Goal: Transaction & Acquisition: Purchase product/service

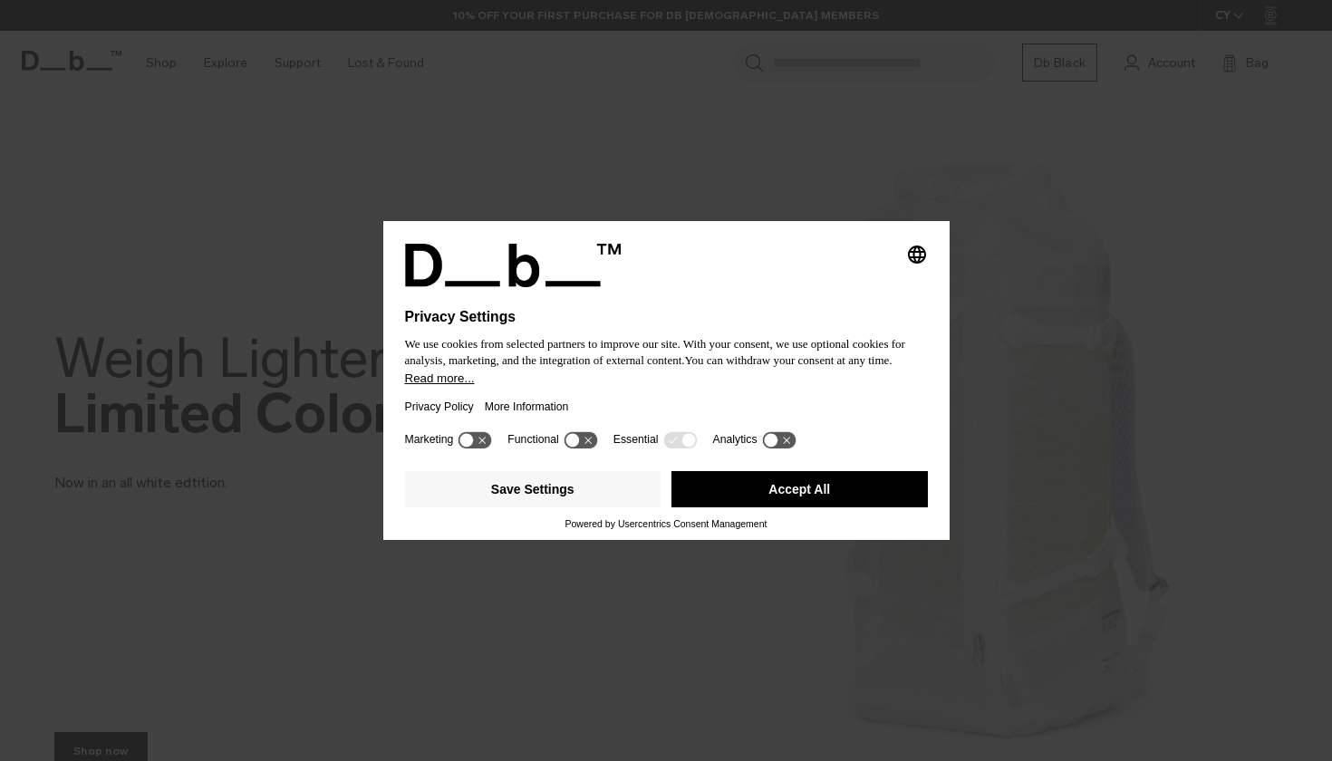
click at [654, 402] on div "Privacy Policy More Information" at bounding box center [666, 407] width 523 height 42
click at [589, 500] on button "Save Settings" at bounding box center [533, 489] width 256 height 36
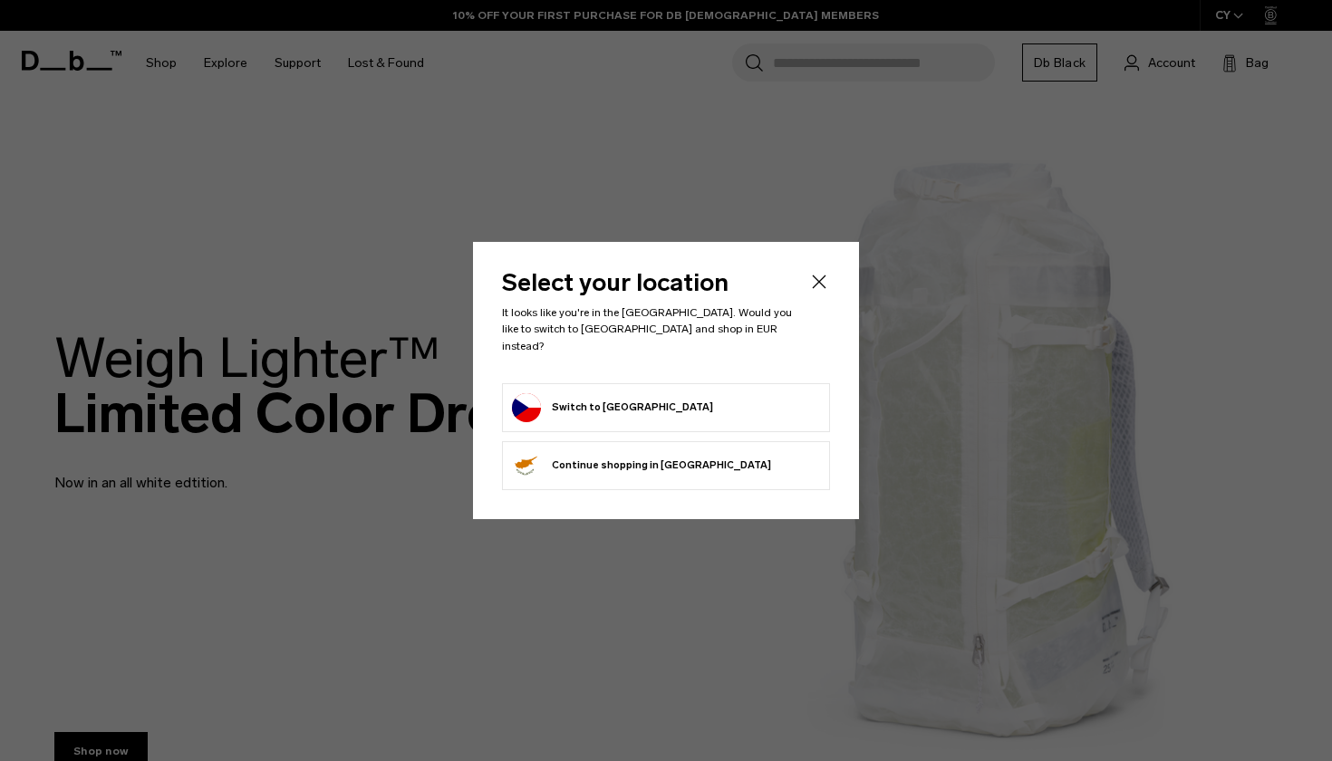
click at [627, 400] on button "Switch to Czechia" at bounding box center [612, 407] width 201 height 29
click at [615, 396] on button "Switch to Czechia" at bounding box center [612, 407] width 201 height 29
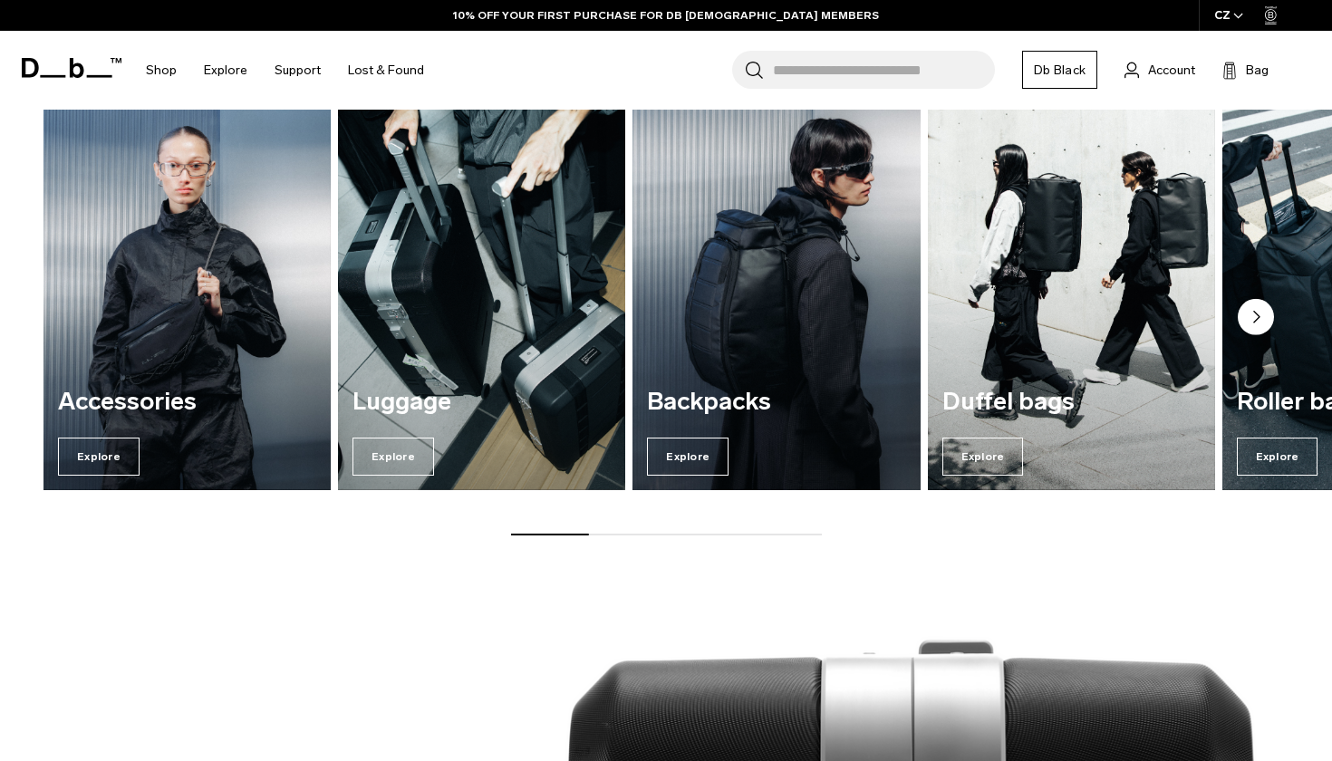
scroll to position [1371, 0]
click at [1254, 321] on icon "Next slide" at bounding box center [1256, 317] width 5 height 11
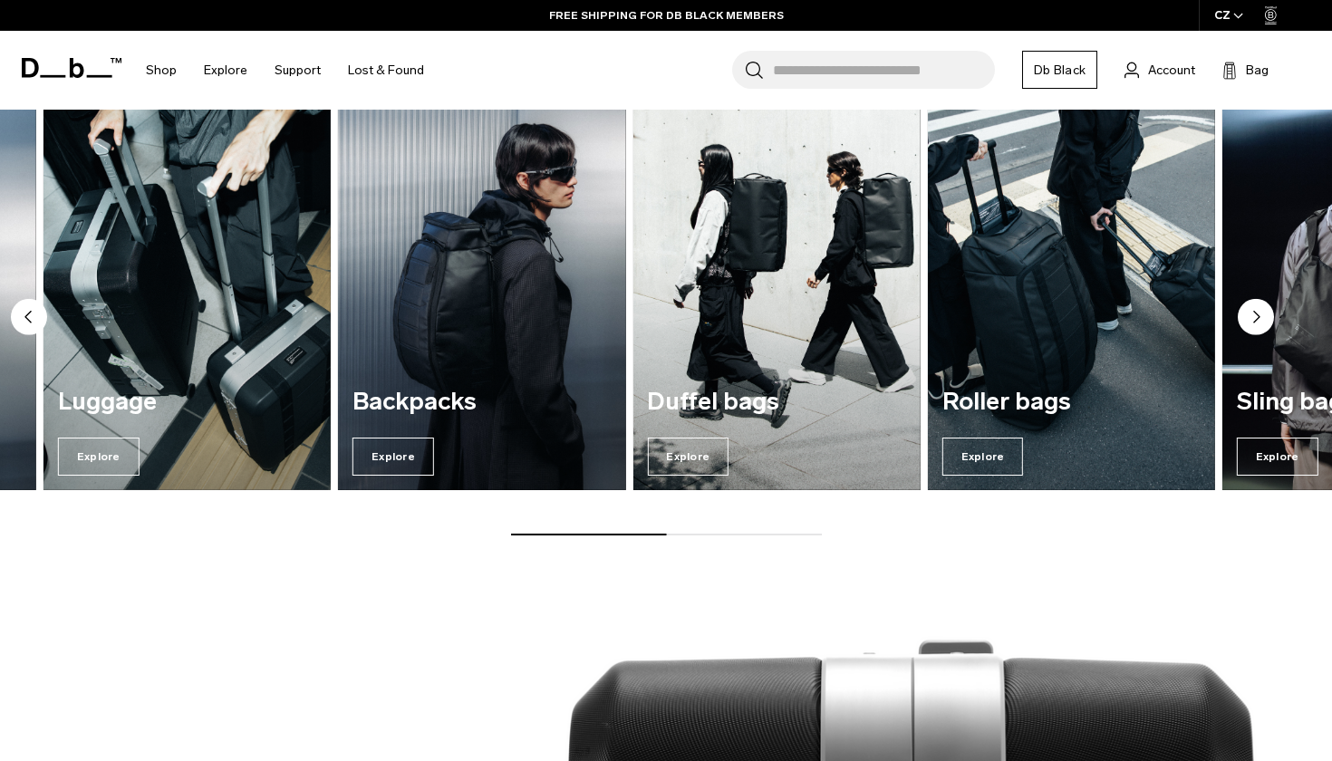
click at [1254, 321] on icon "Next slide" at bounding box center [1256, 317] width 5 height 11
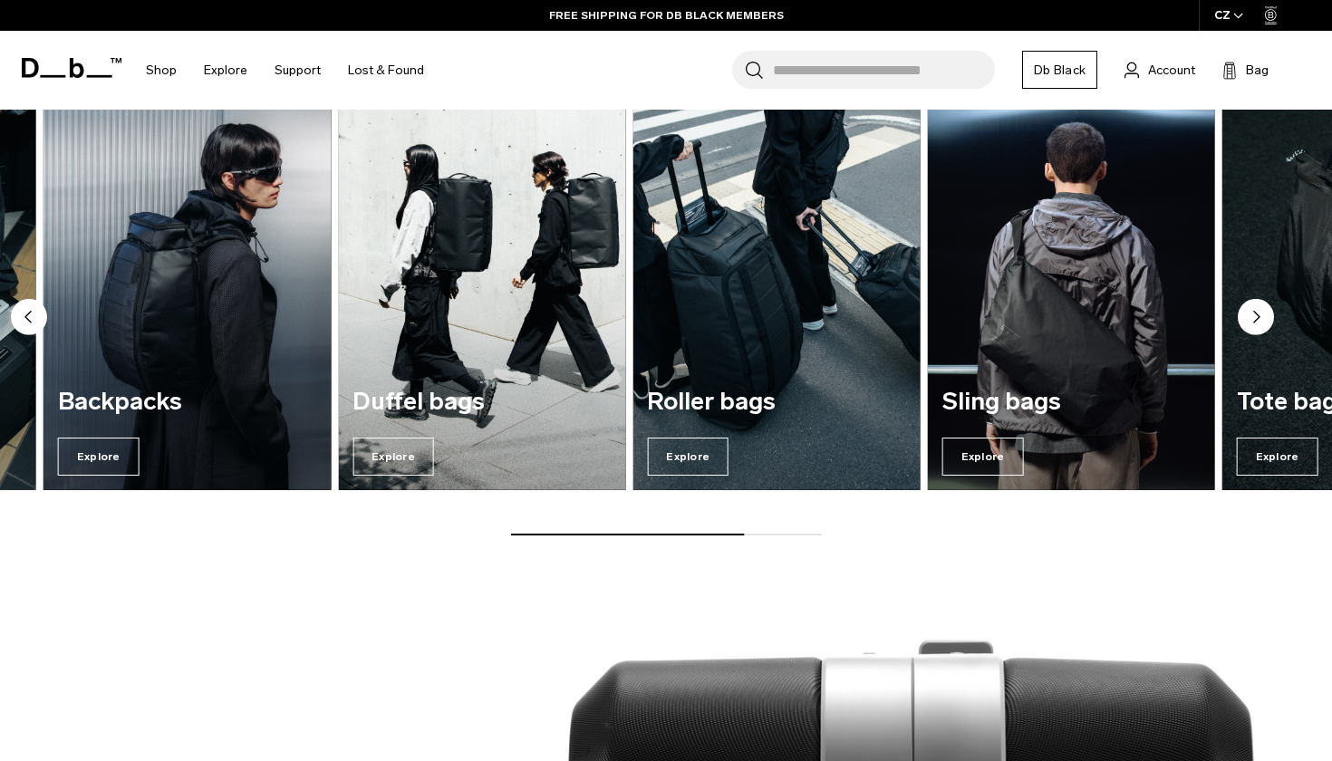
click at [1255, 321] on icon "Next slide" at bounding box center [1256, 317] width 5 height 11
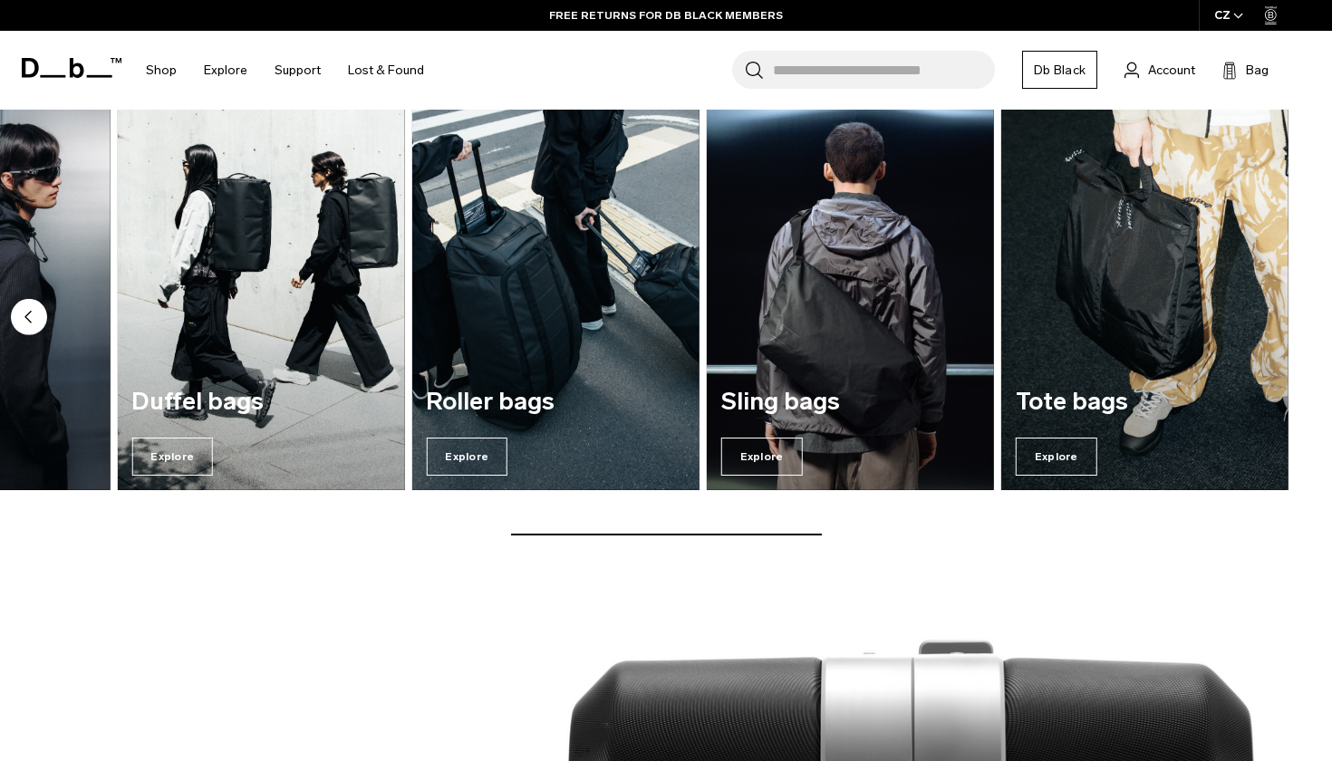
click at [38, 317] on circle "Previous slide" at bounding box center [29, 317] width 36 height 36
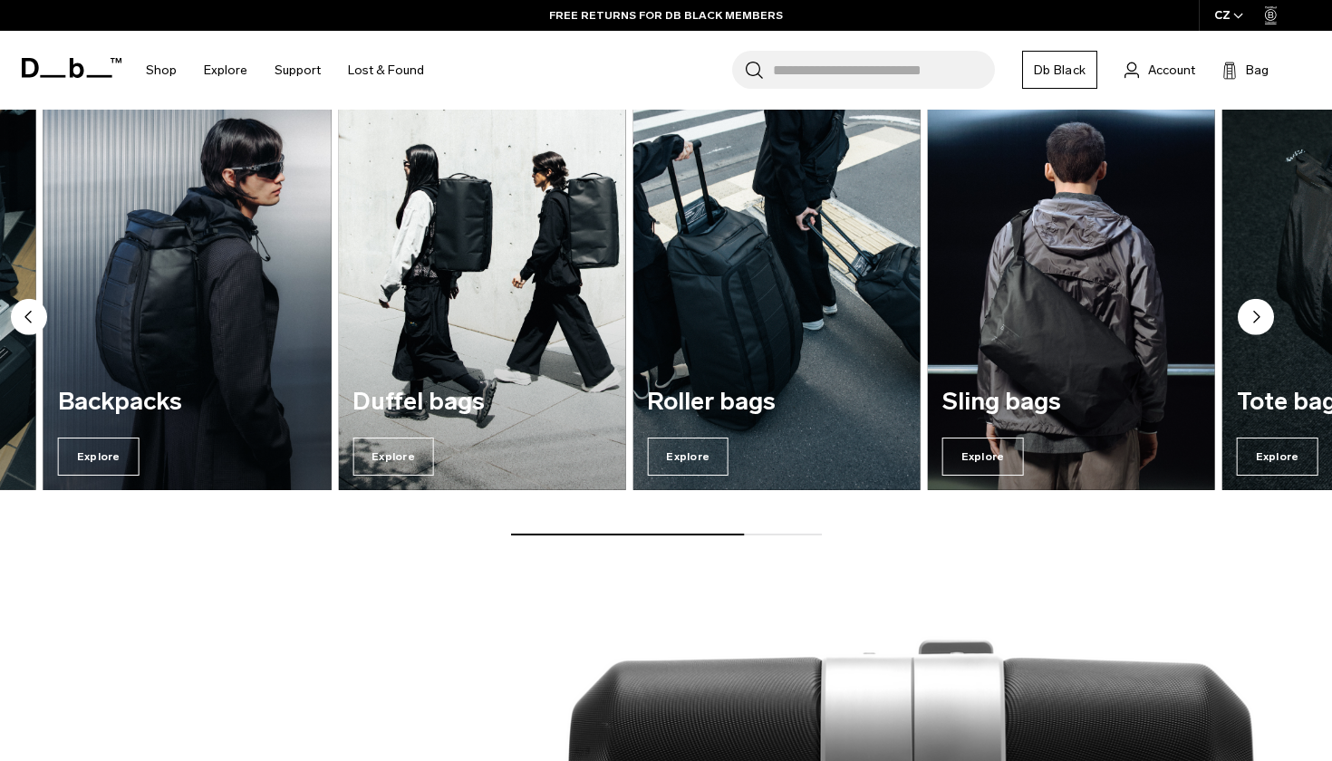
click at [179, 342] on img "3 / 7" at bounding box center [187, 295] width 296 height 399
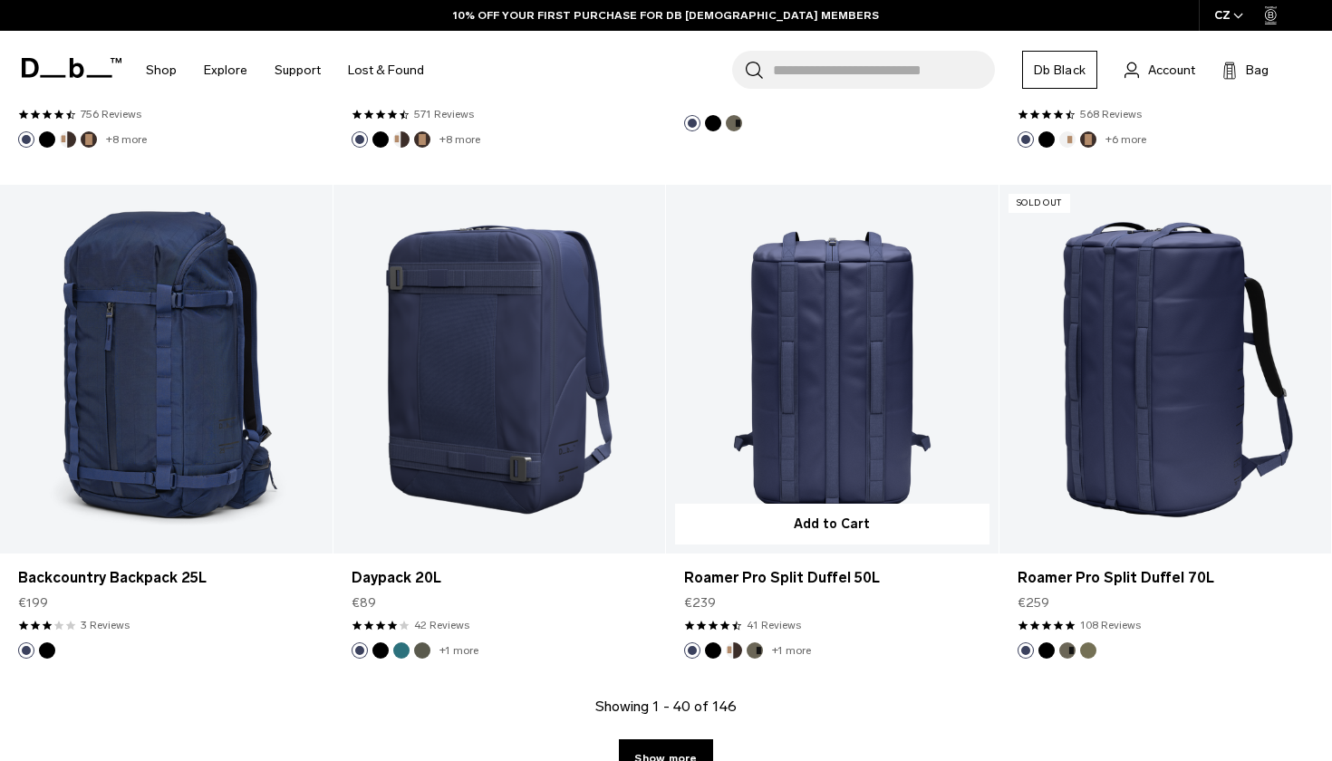
scroll to position [4850, 0]
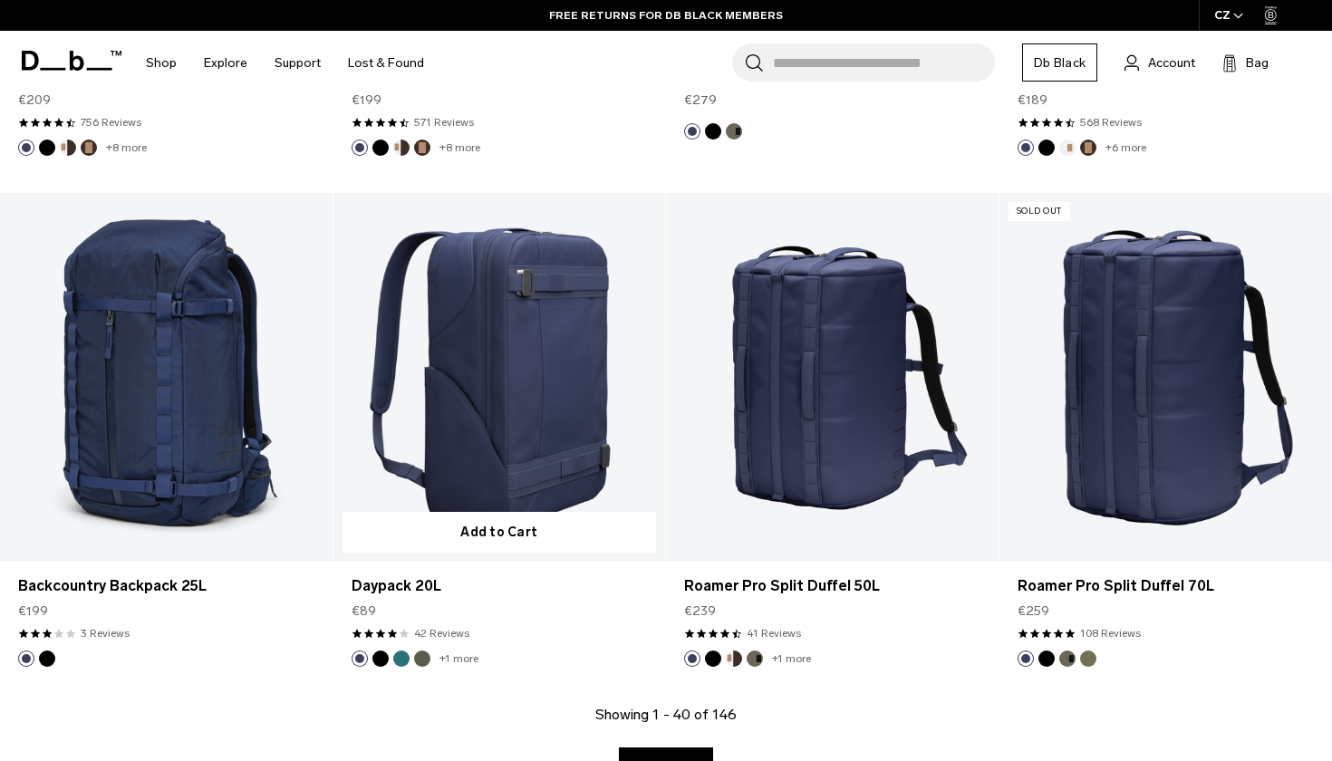
click at [527, 303] on link "Daypack 20L" at bounding box center [499, 377] width 332 height 369
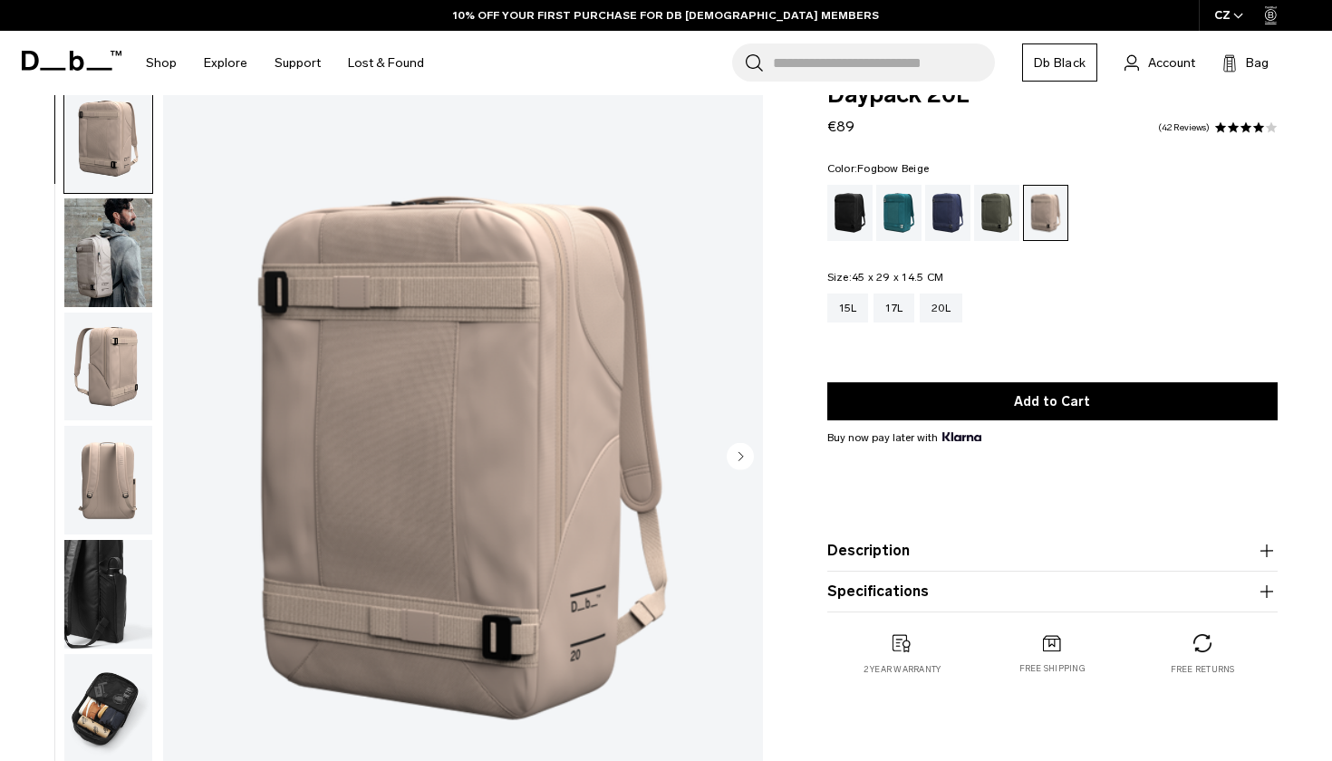
click at [92, 261] on img "button" at bounding box center [108, 252] width 88 height 109
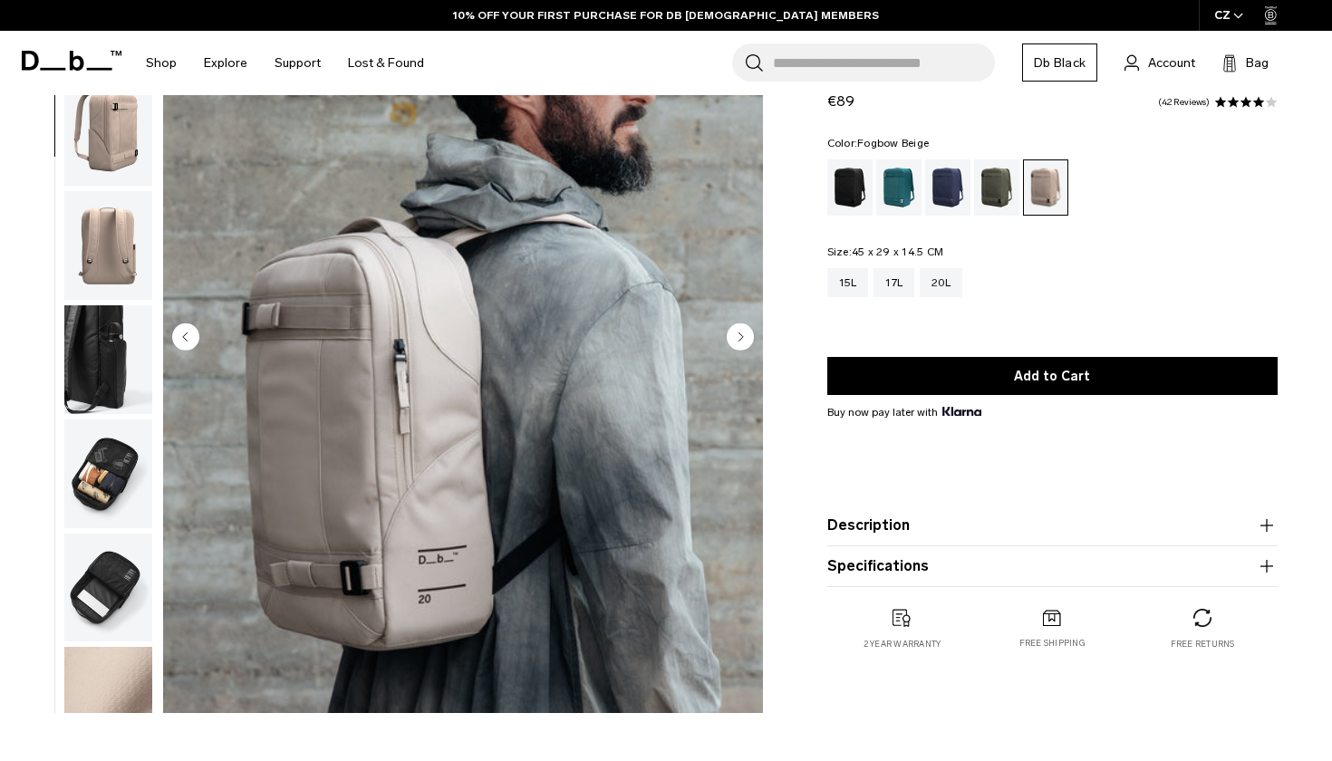
scroll to position [171, 0]
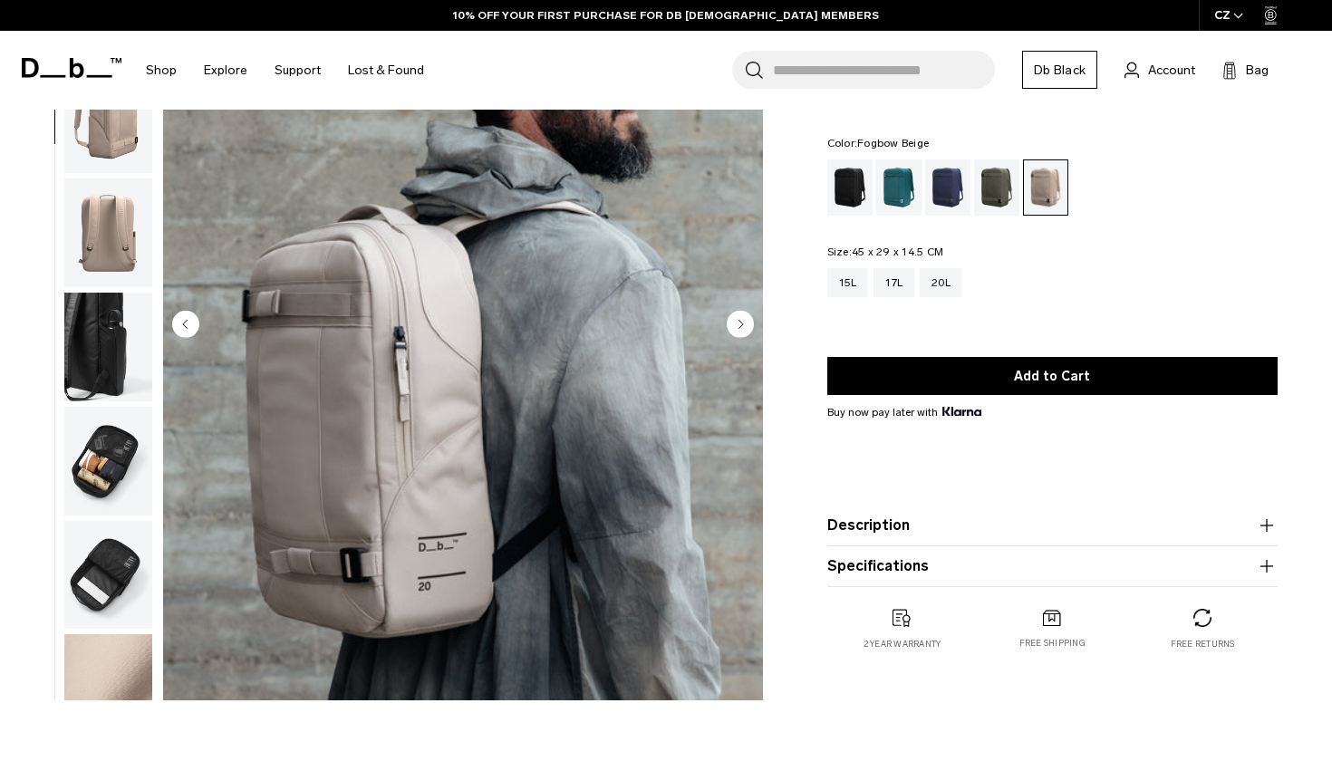
click at [114, 345] on img "button" at bounding box center [108, 347] width 88 height 109
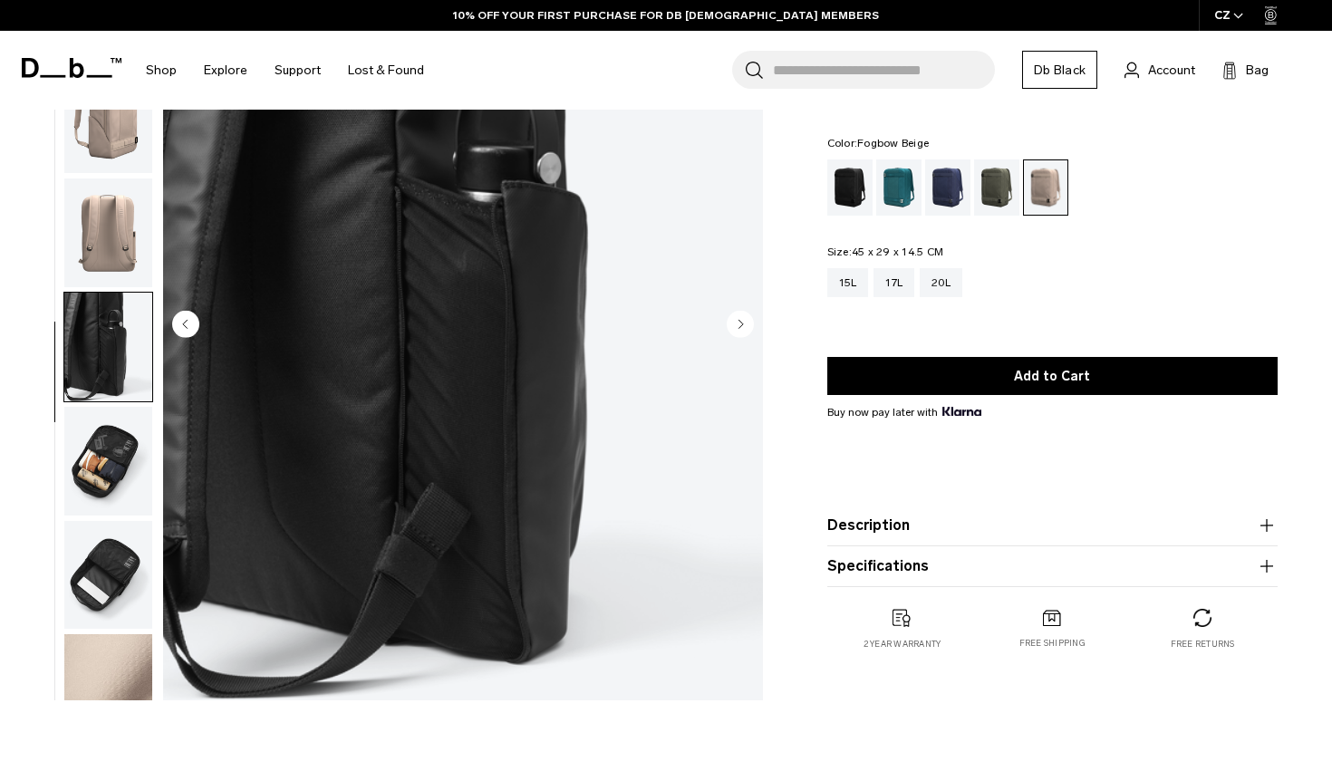
scroll to position [167, 0]
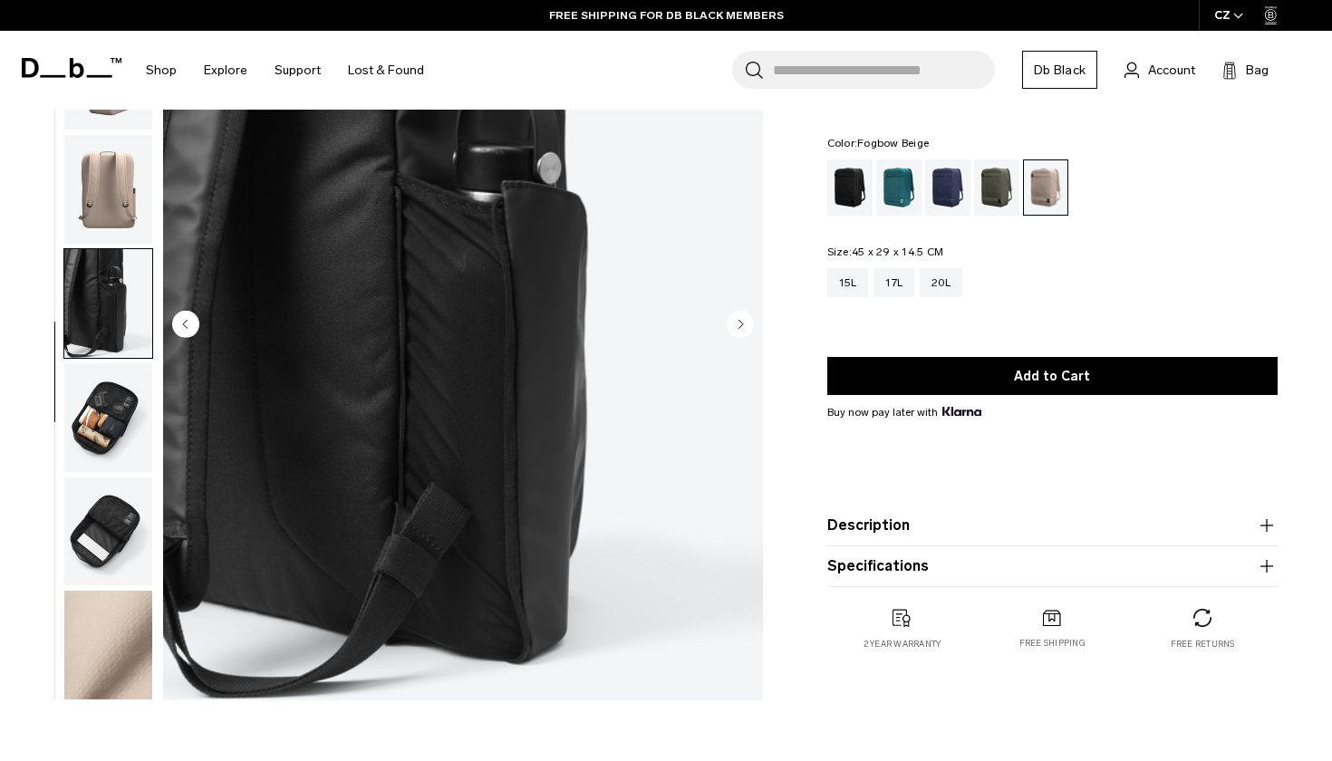
click at [113, 428] on img "button" at bounding box center [108, 417] width 88 height 109
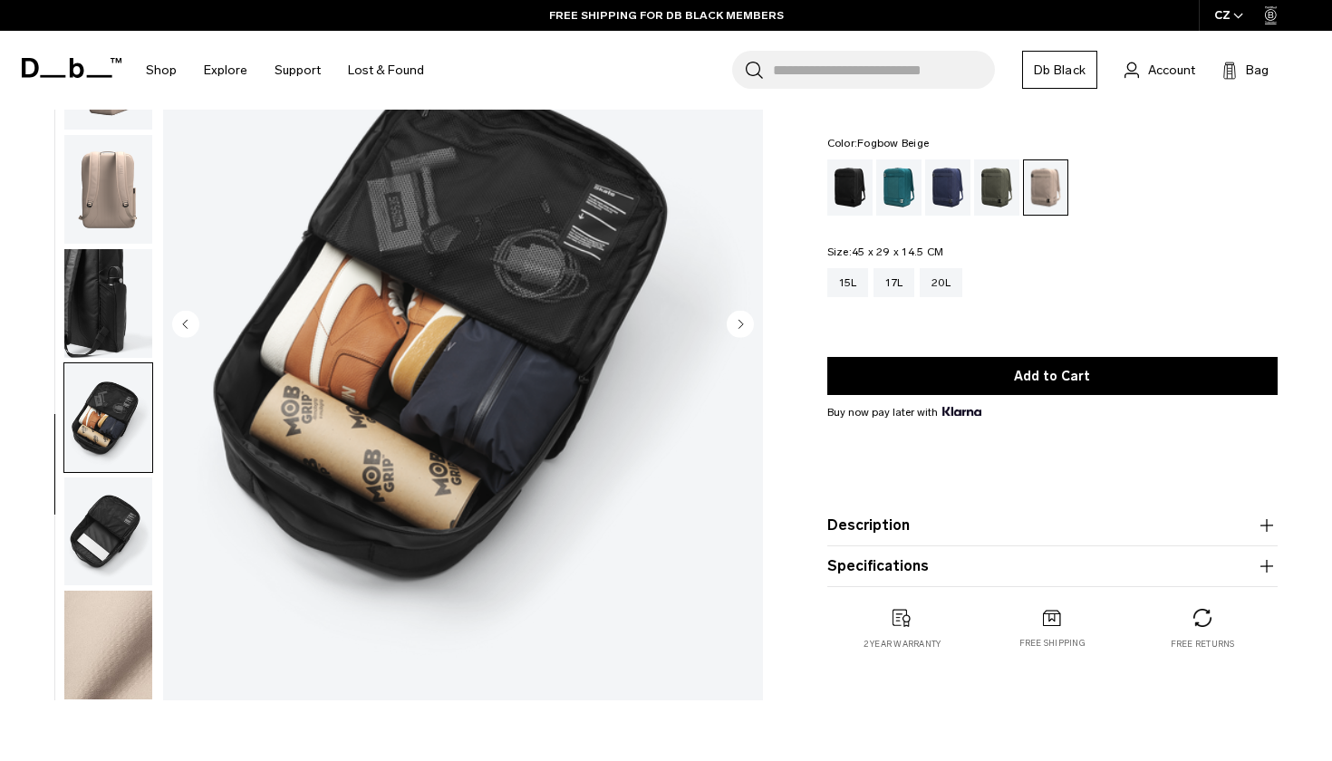
click at [116, 536] on img "button" at bounding box center [108, 531] width 88 height 109
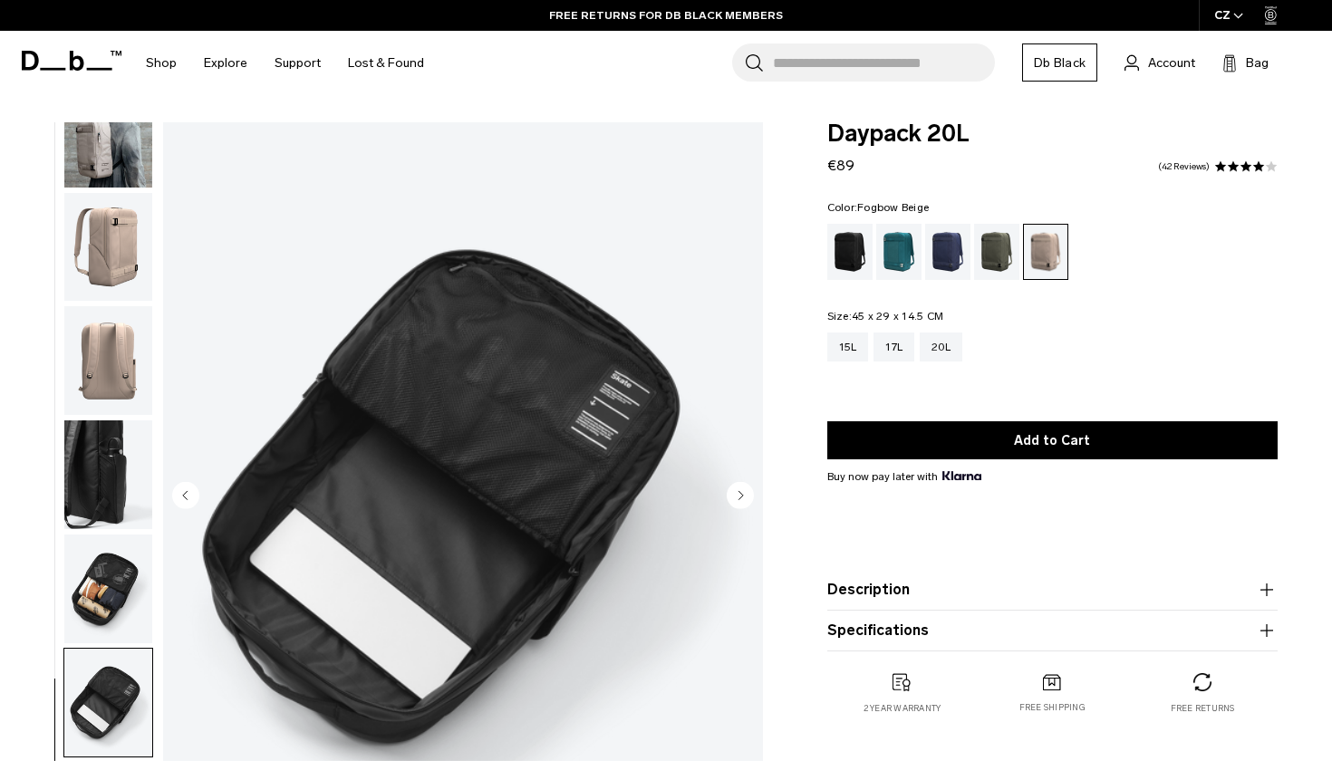
scroll to position [0, 0]
click at [116, 167] on img "button" at bounding box center [108, 133] width 88 height 109
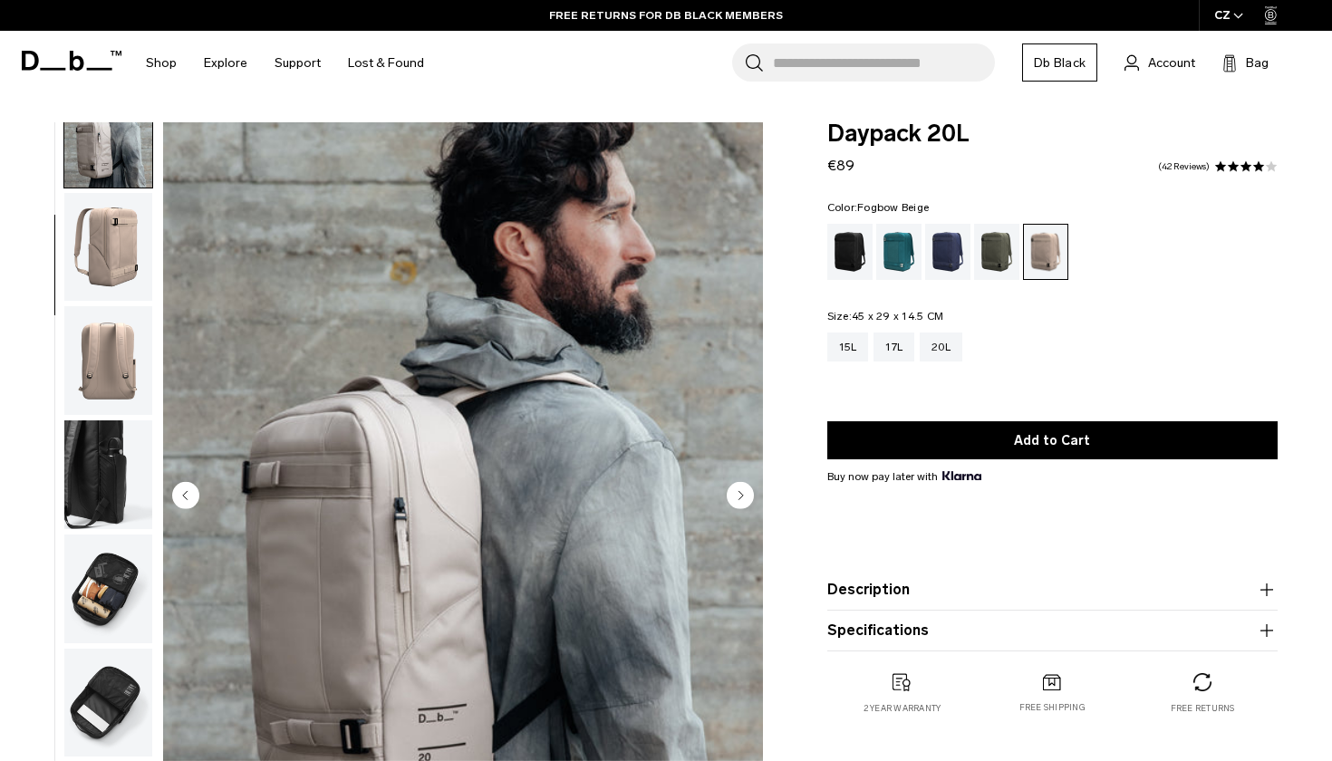
scroll to position [115, 0]
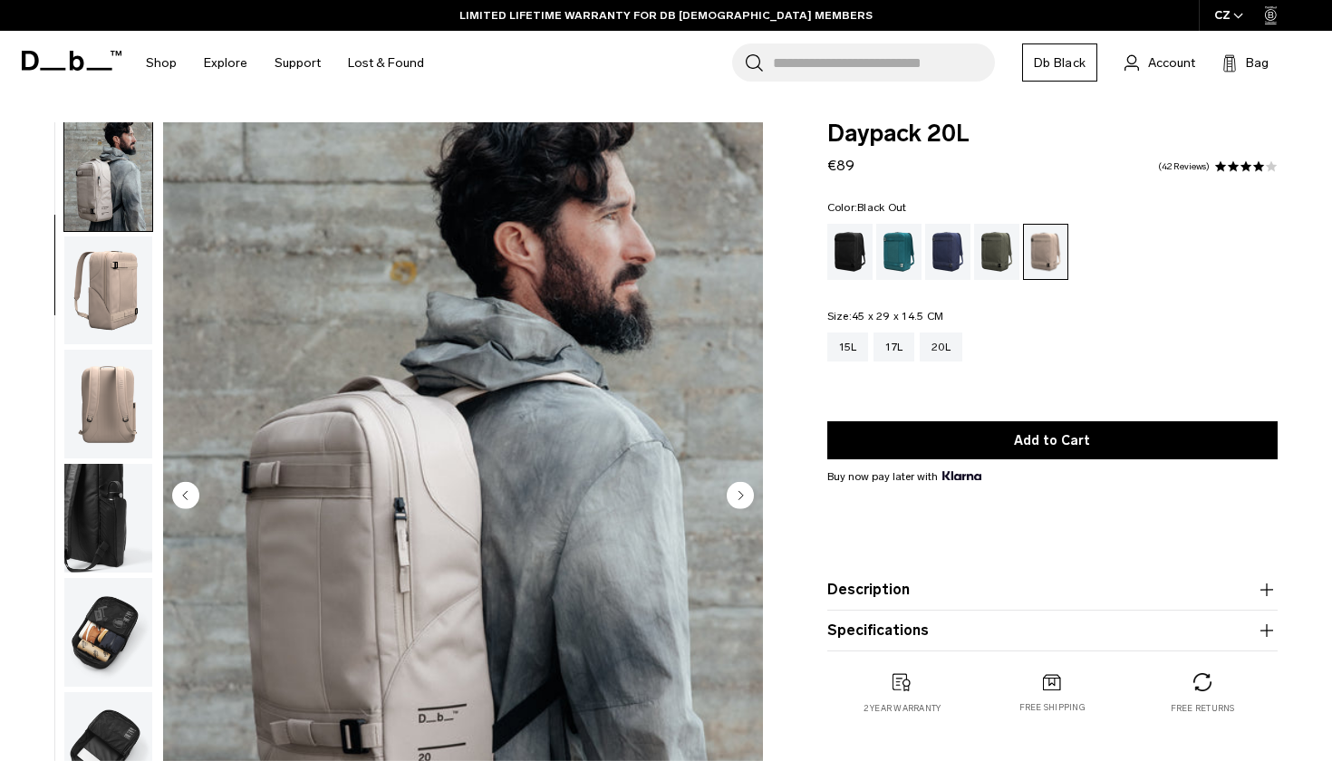
click at [848, 255] on div "Black Out" at bounding box center [850, 252] width 46 height 56
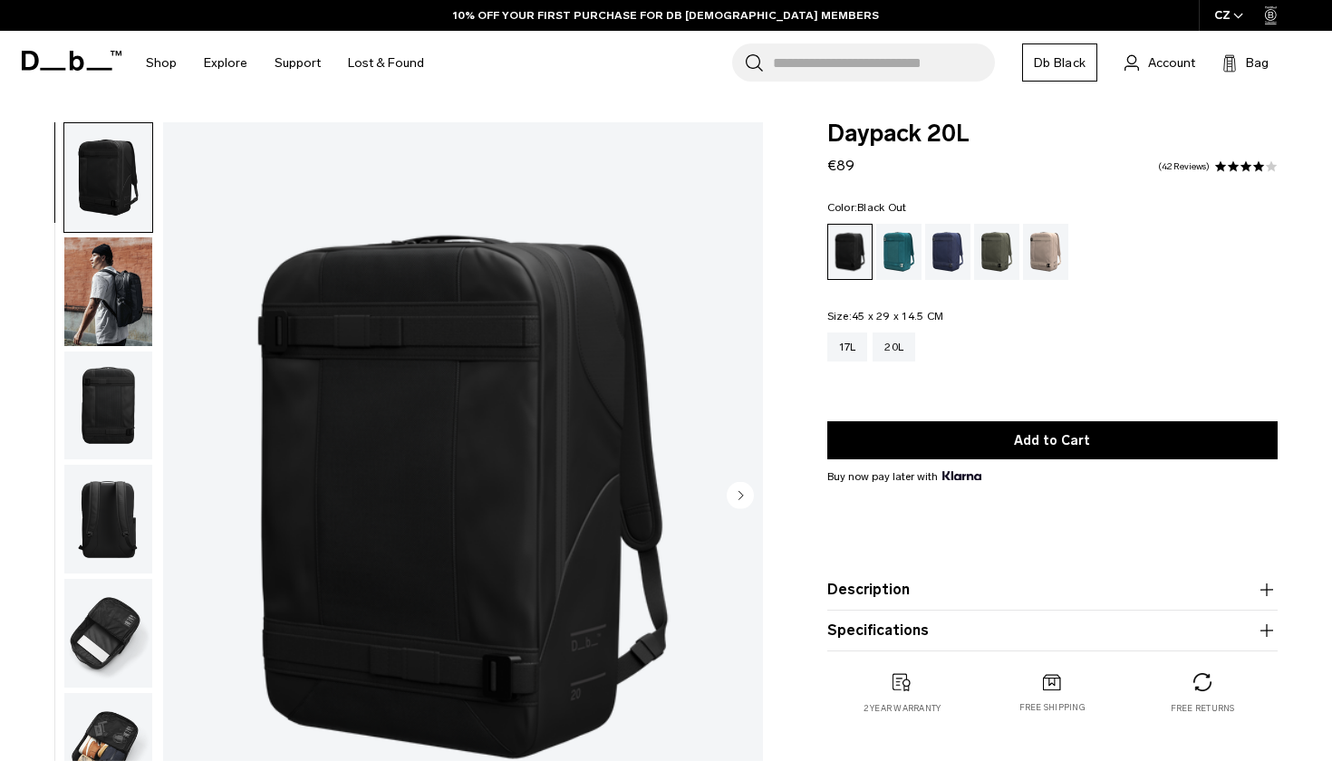
click at [104, 299] on img "button" at bounding box center [108, 291] width 88 height 109
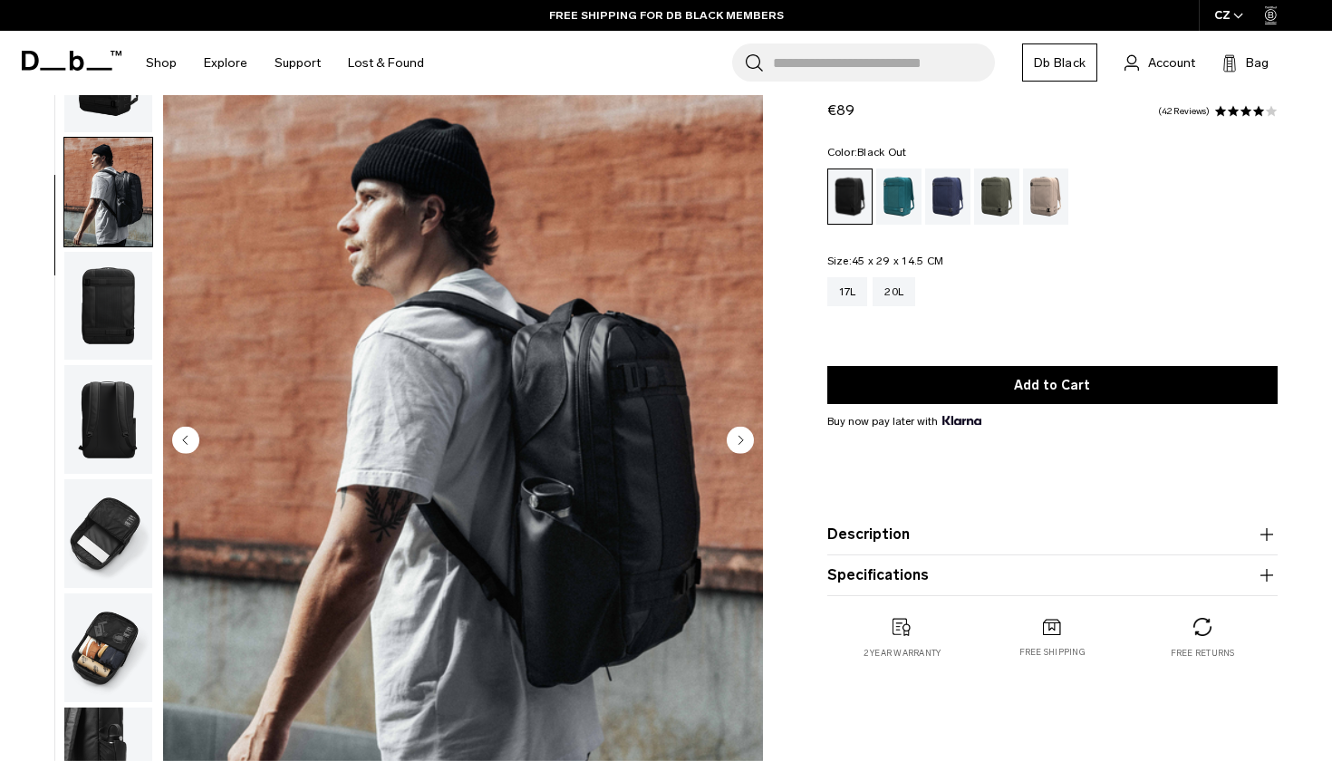
scroll to position [79, 0]
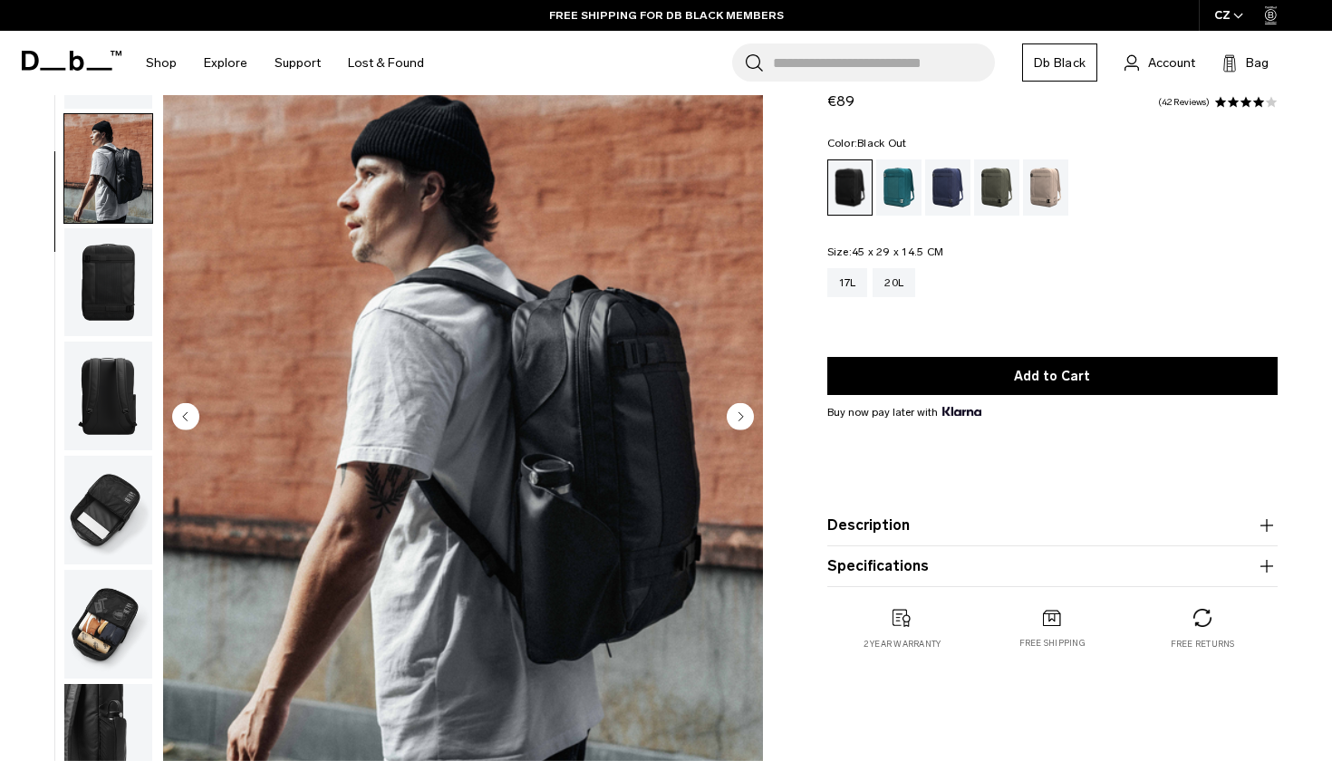
click at [115, 496] on img "button" at bounding box center [108, 510] width 88 height 109
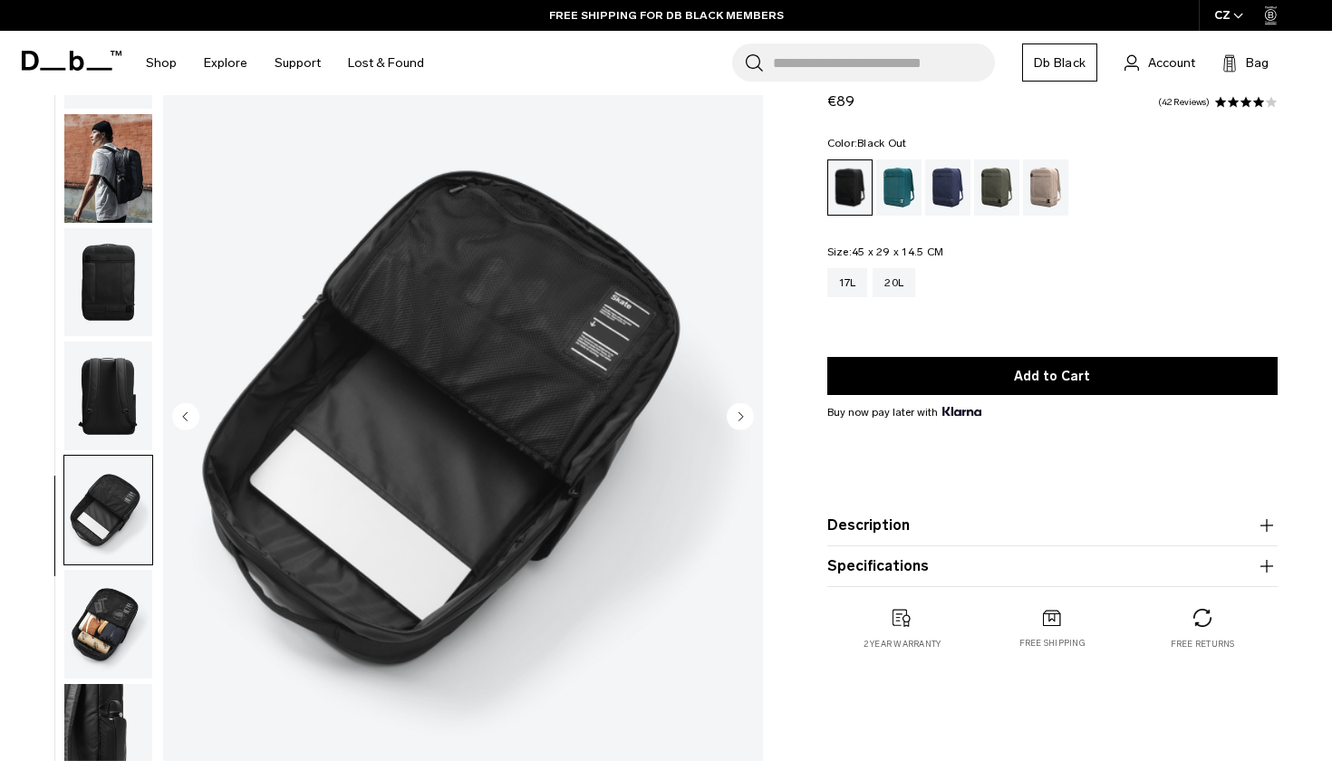
click at [120, 592] on img "button" at bounding box center [108, 624] width 88 height 109
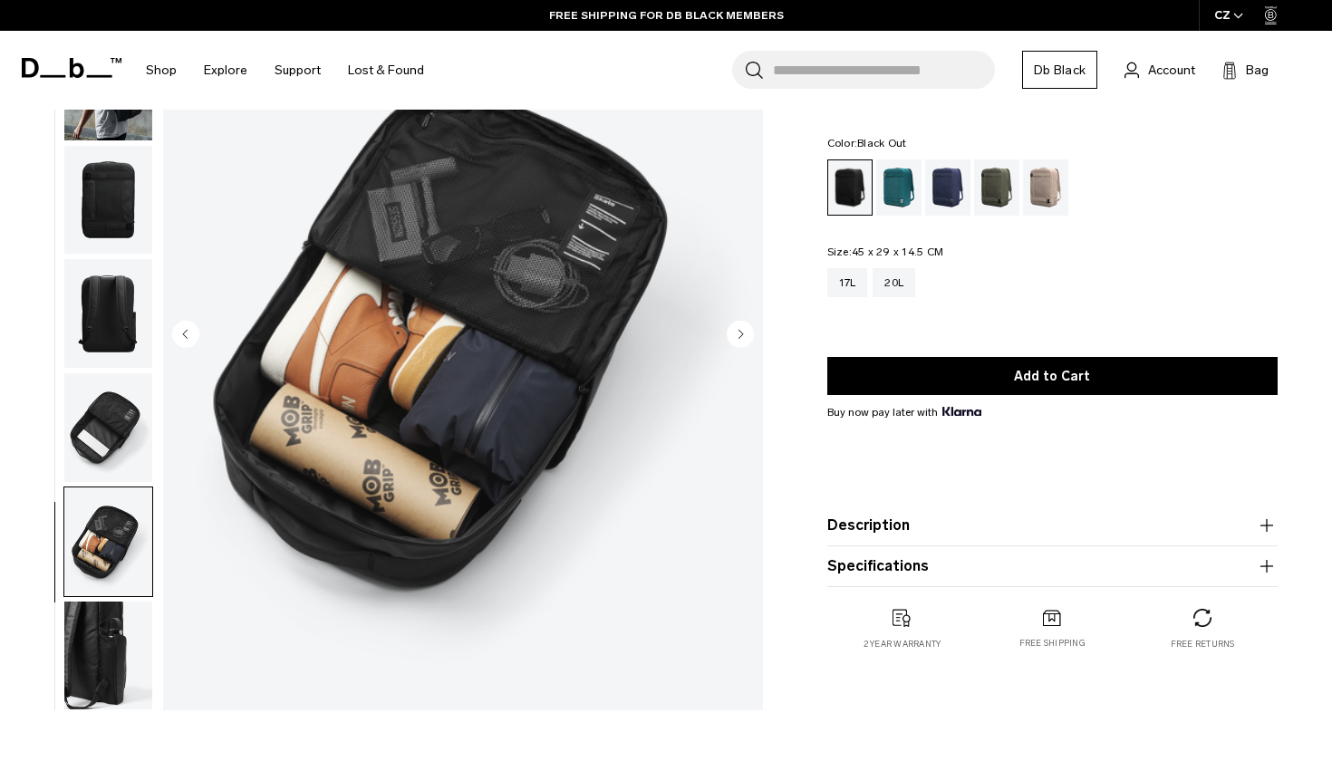
scroll to position [162, 0]
click at [116, 638] on img "button" at bounding box center [108, 655] width 88 height 109
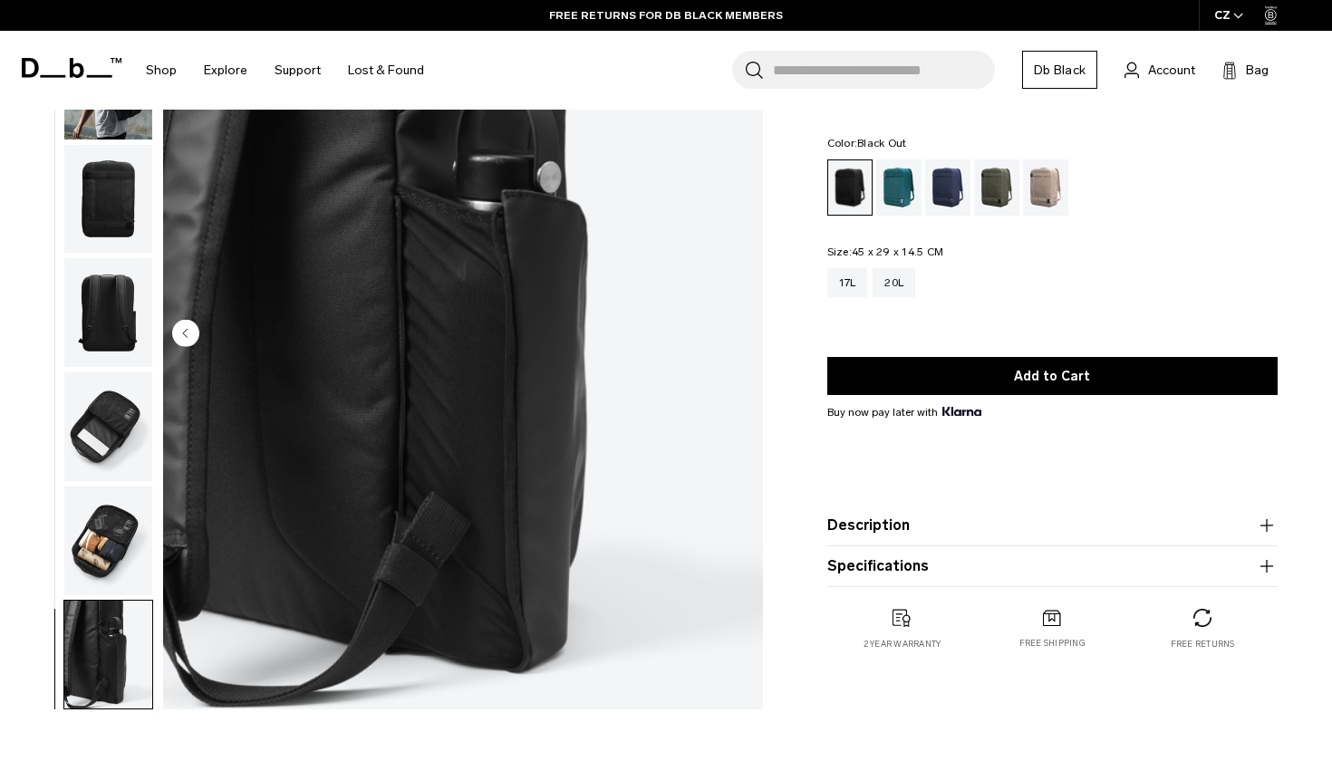
click at [105, 318] on img "button" at bounding box center [108, 312] width 88 height 109
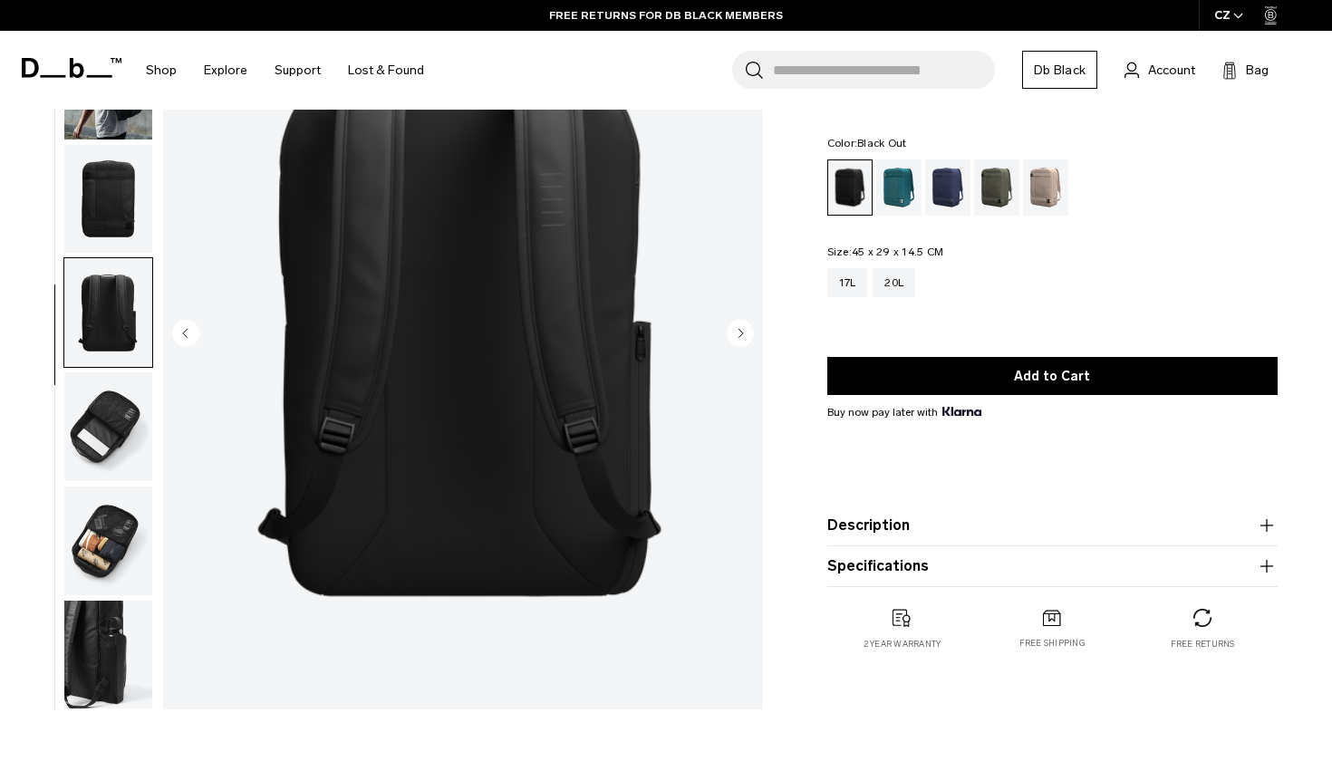
click at [110, 409] on img "button" at bounding box center [108, 426] width 88 height 109
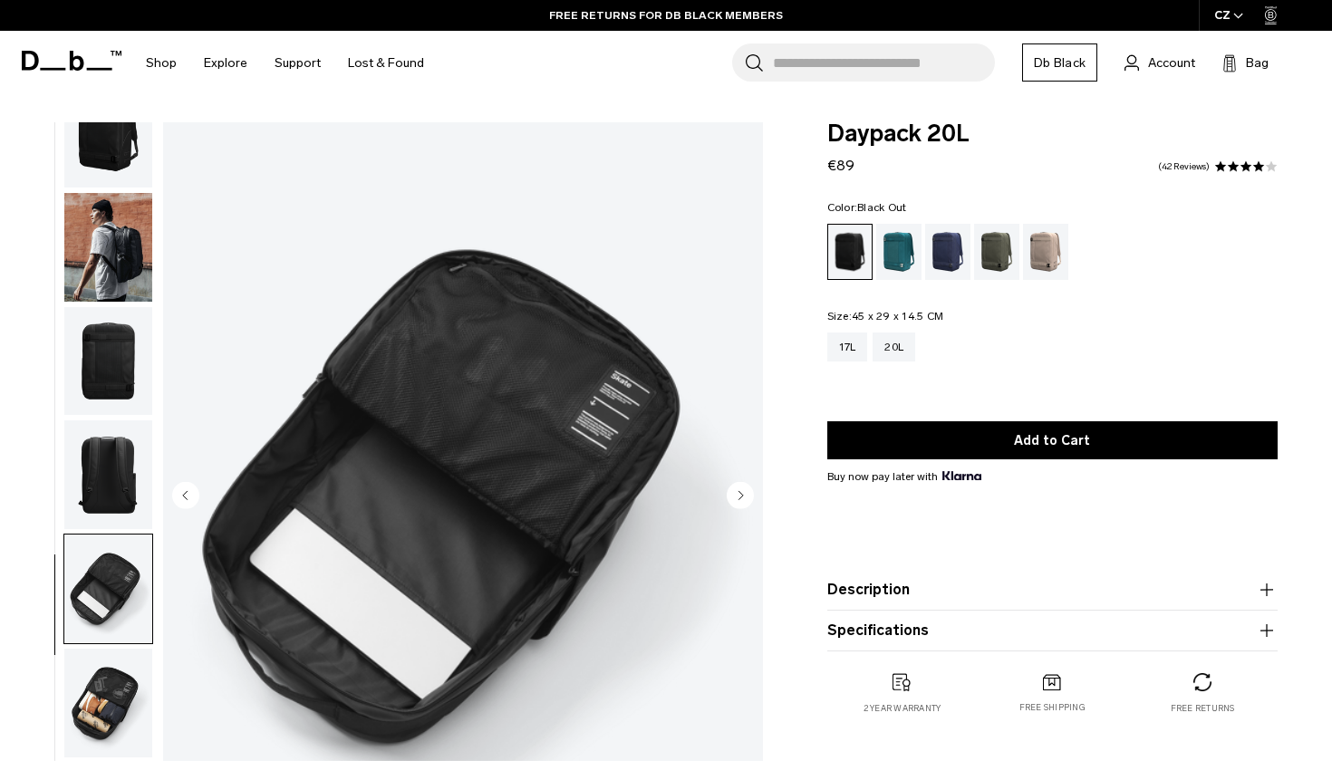
scroll to position [0, 0]
click at [91, 196] on img "button" at bounding box center [108, 247] width 88 height 109
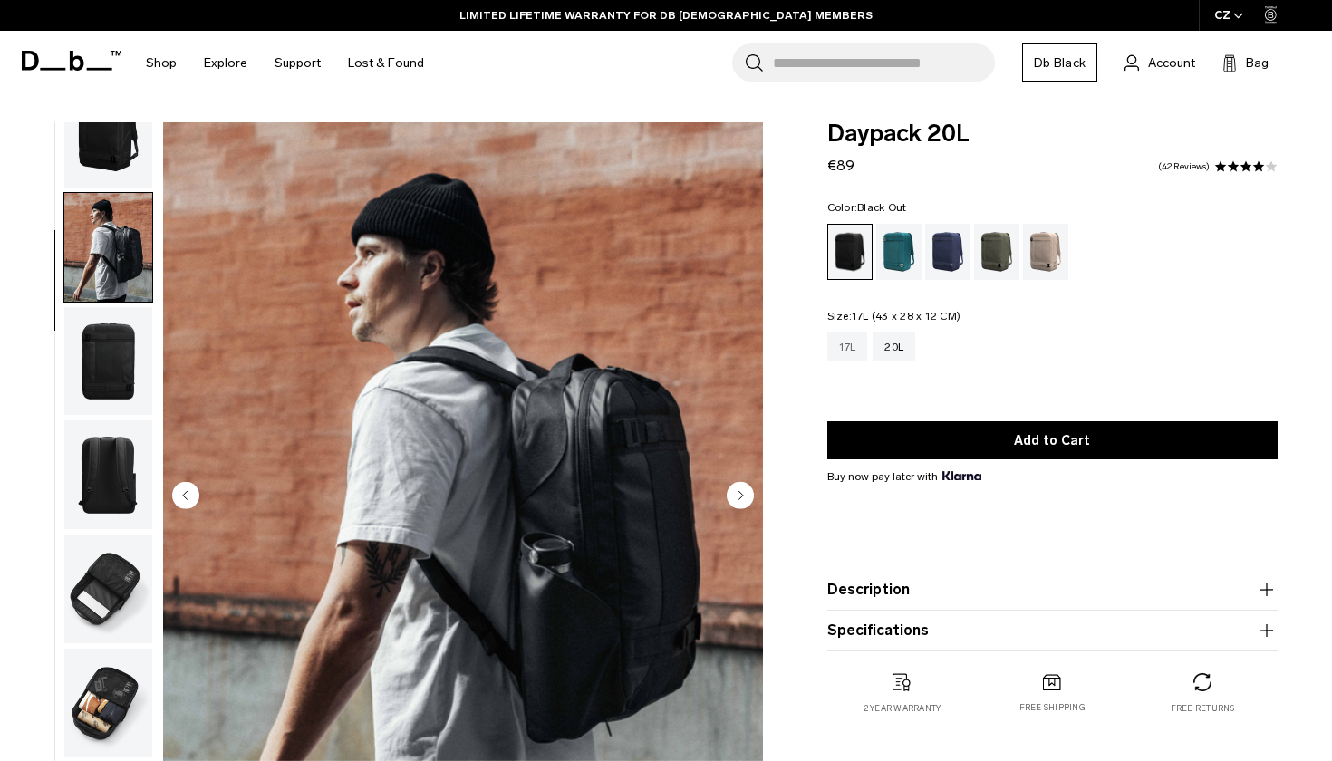
click at [852, 339] on div "17L" at bounding box center [847, 346] width 41 height 29
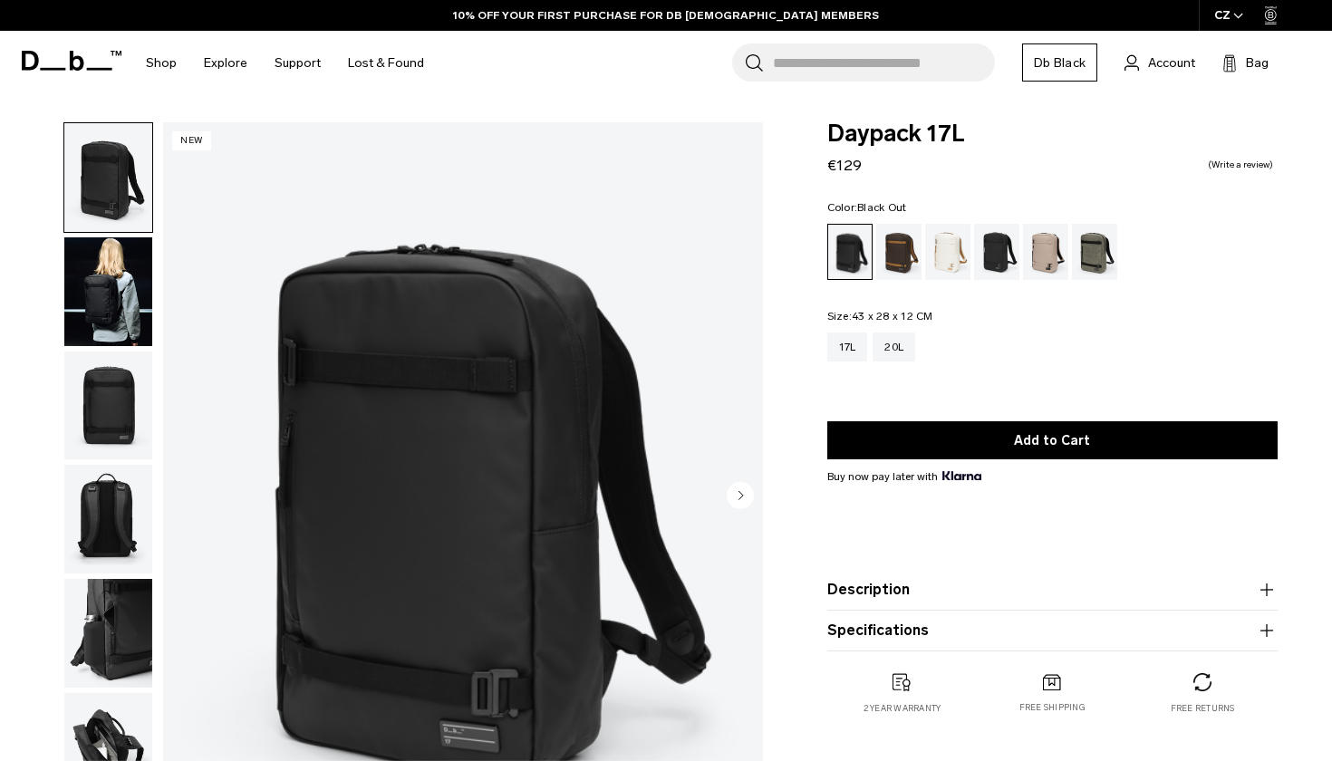
click at [103, 305] on img "button" at bounding box center [108, 291] width 88 height 109
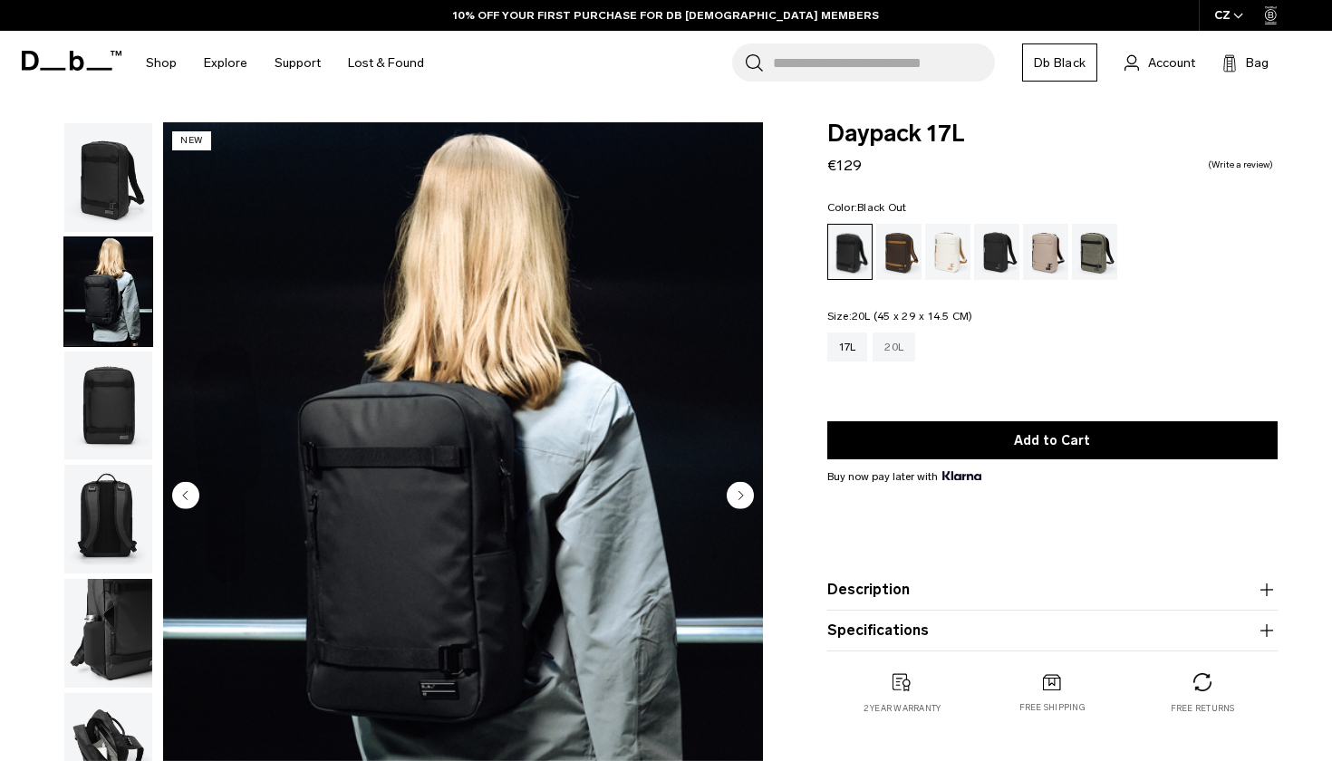
click at [896, 356] on div "20L" at bounding box center [893, 346] width 43 height 29
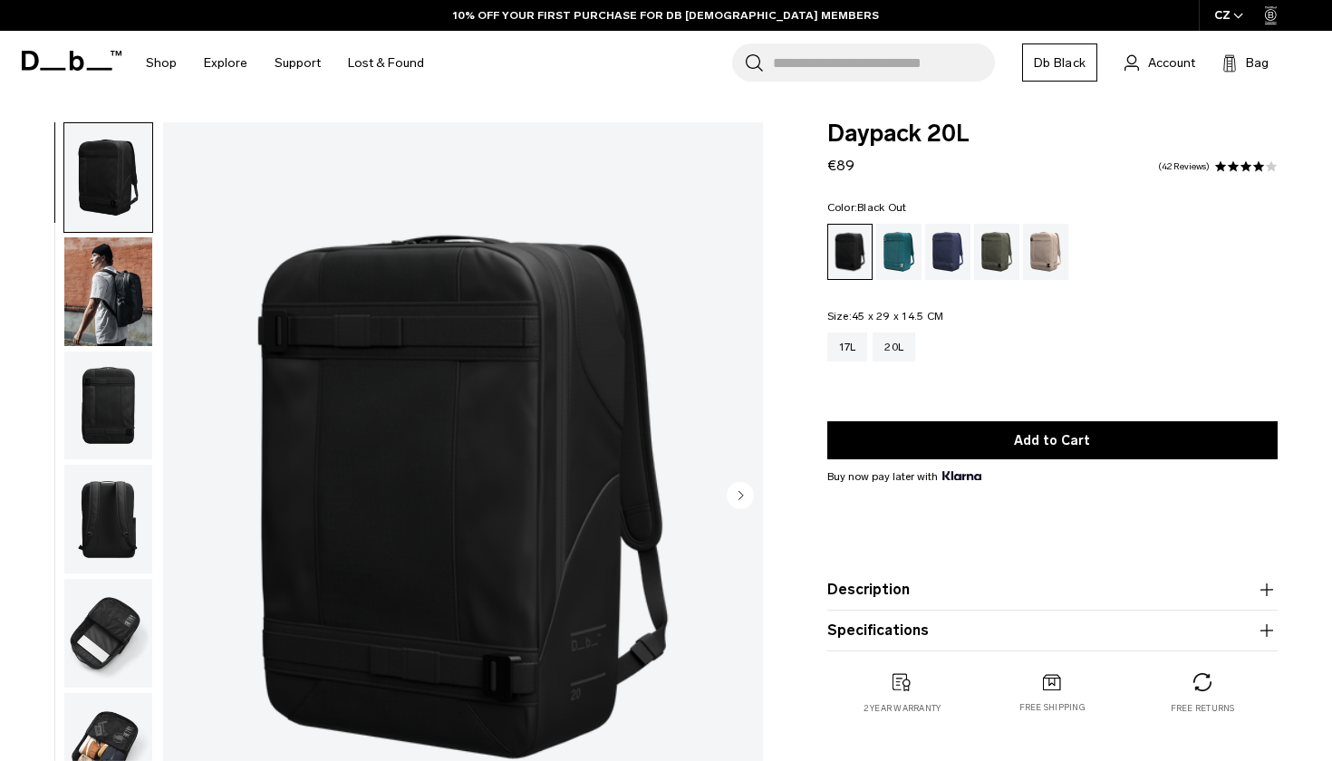
click at [99, 276] on img "button" at bounding box center [108, 291] width 88 height 109
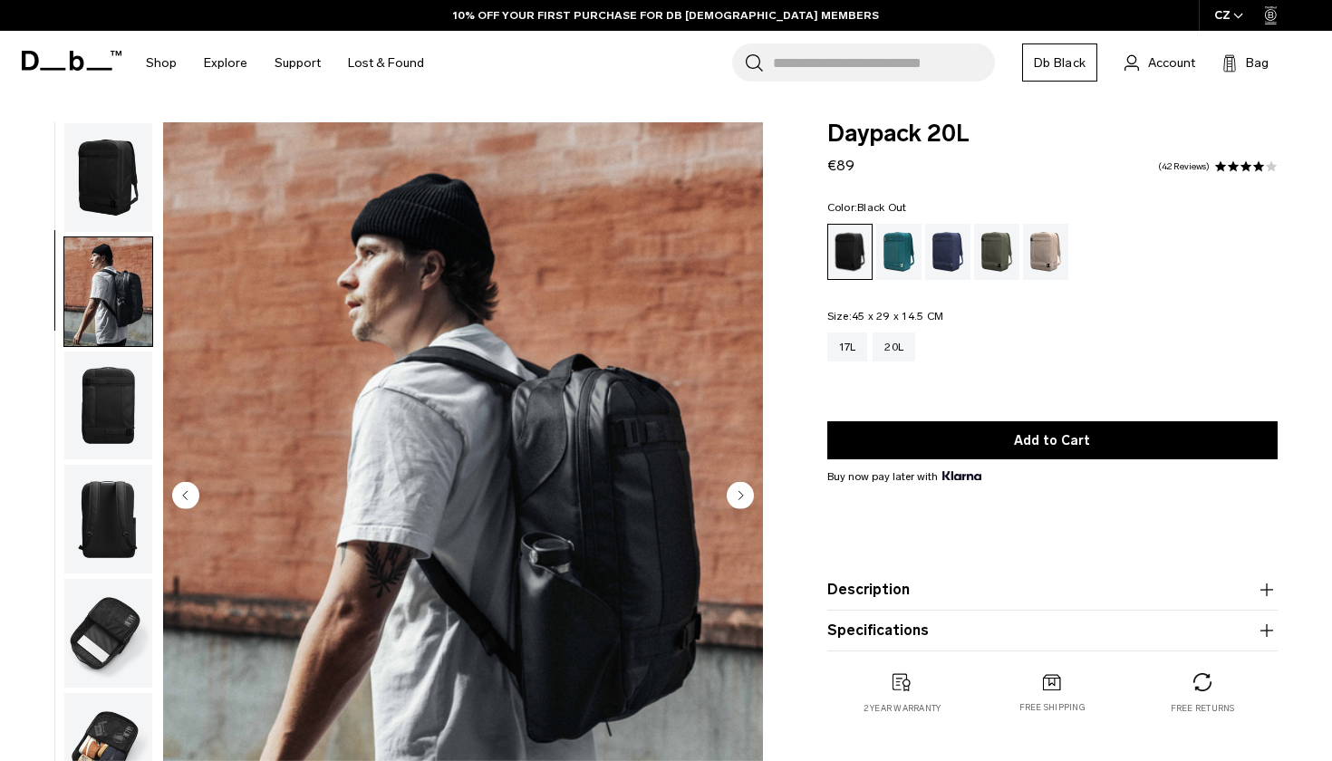
scroll to position [51, 0]
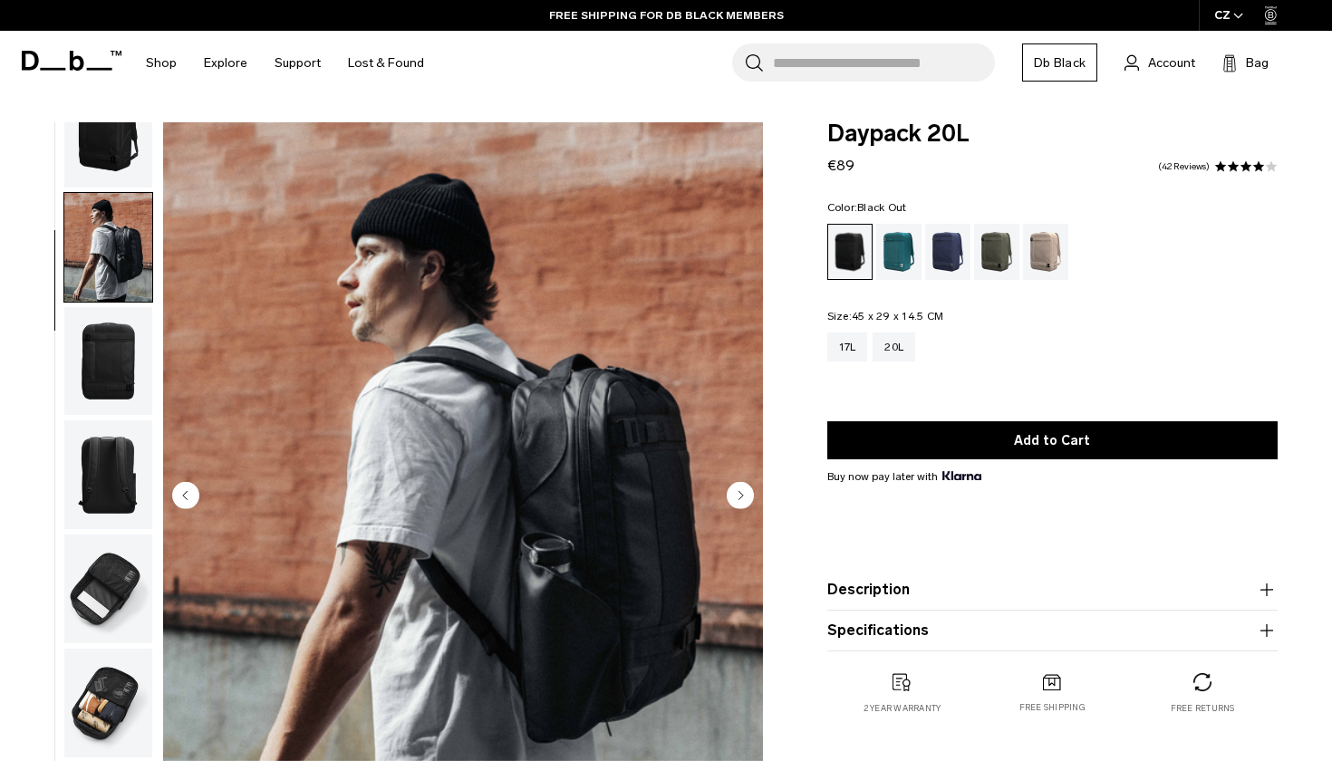
click at [112, 167] on img "button" at bounding box center [108, 133] width 88 height 109
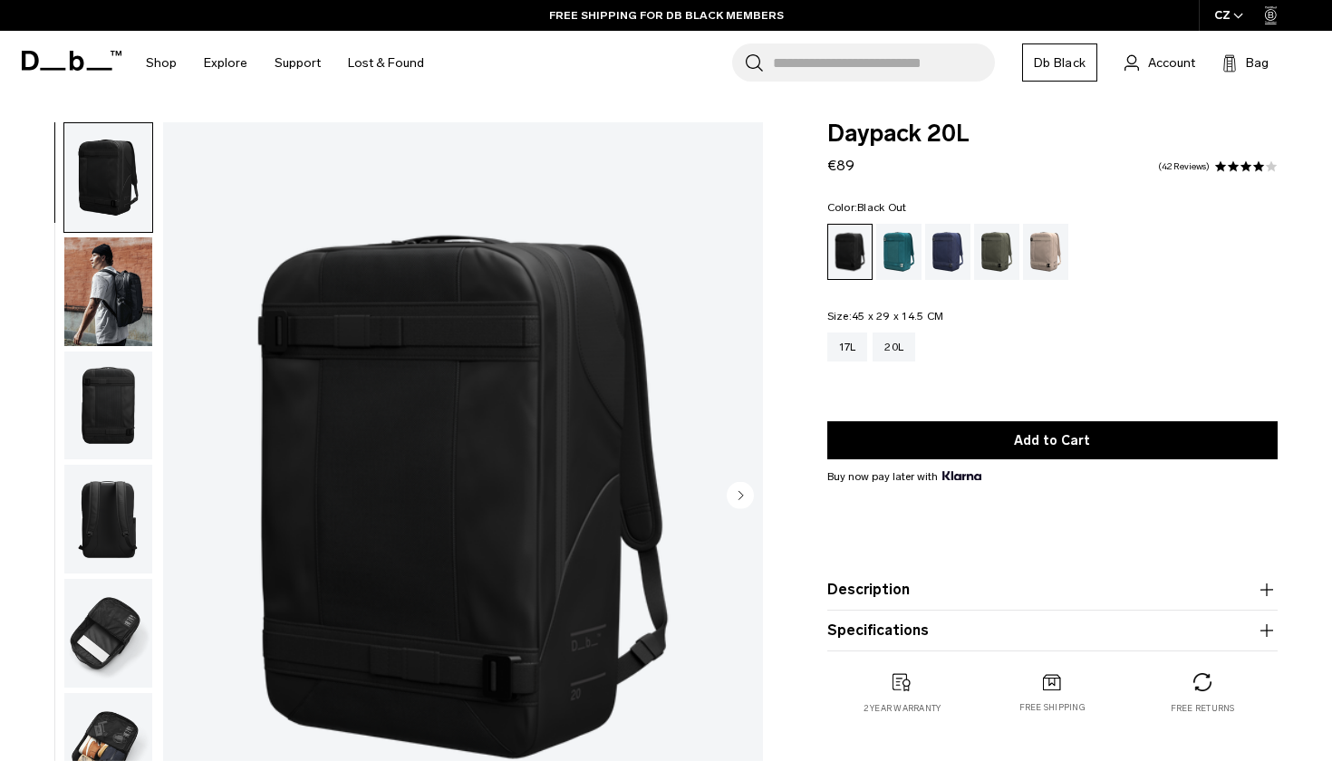
click at [119, 268] on img "button" at bounding box center [108, 291] width 88 height 109
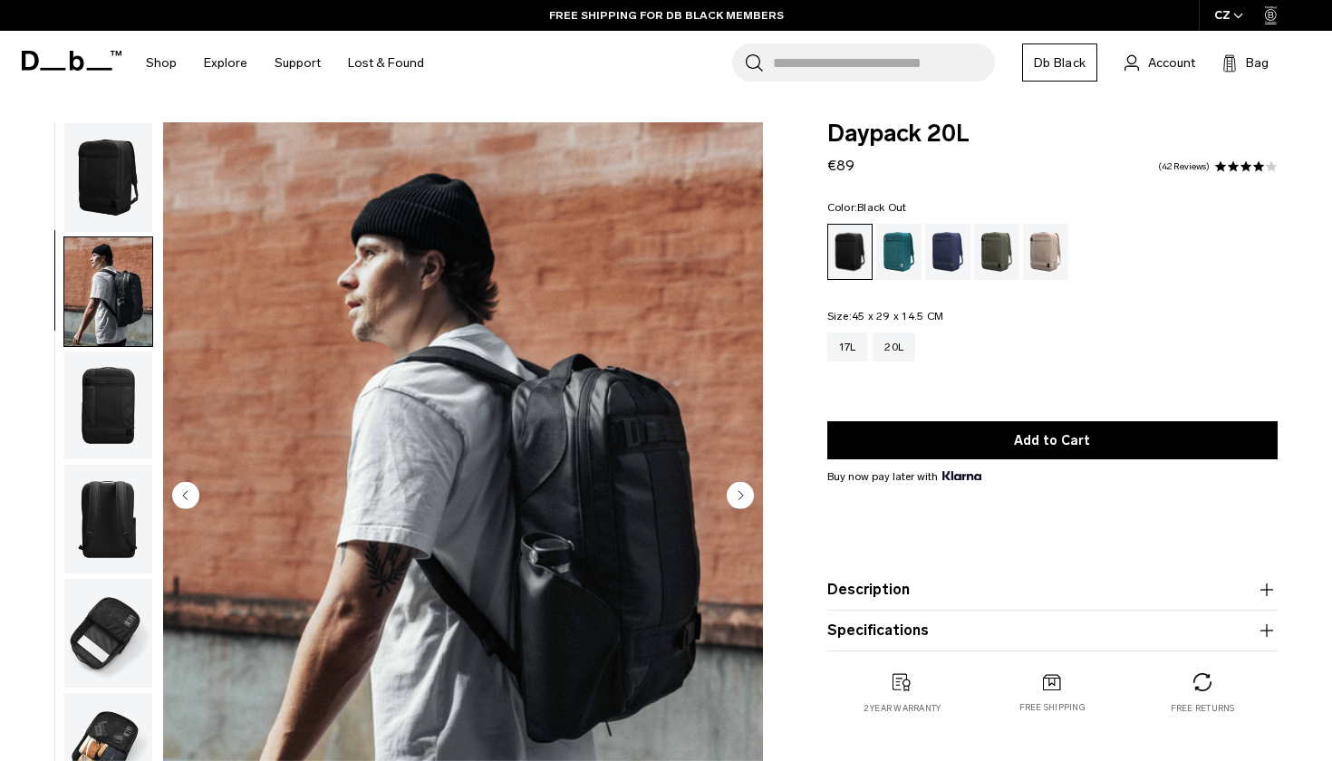
scroll to position [51, 0]
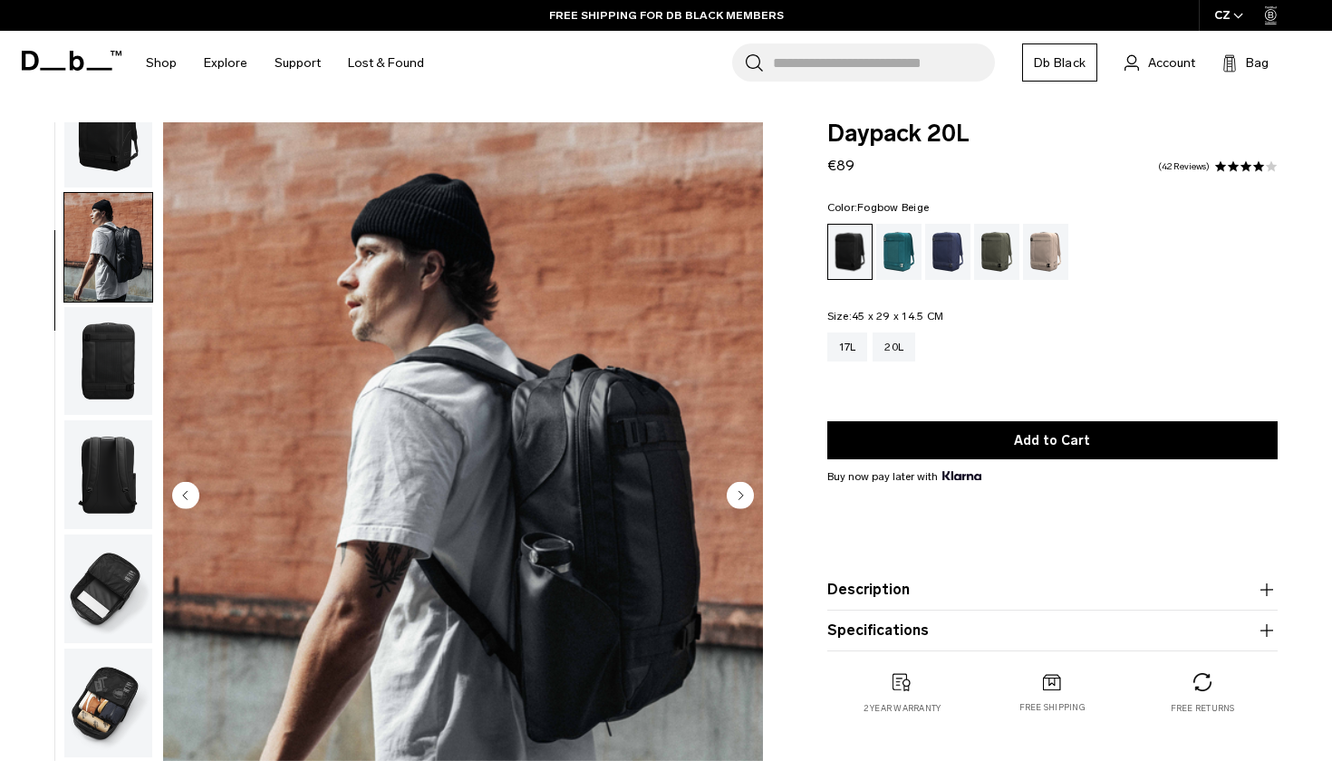
click at [1040, 243] on div "Fogbow Beige" at bounding box center [1046, 252] width 46 height 56
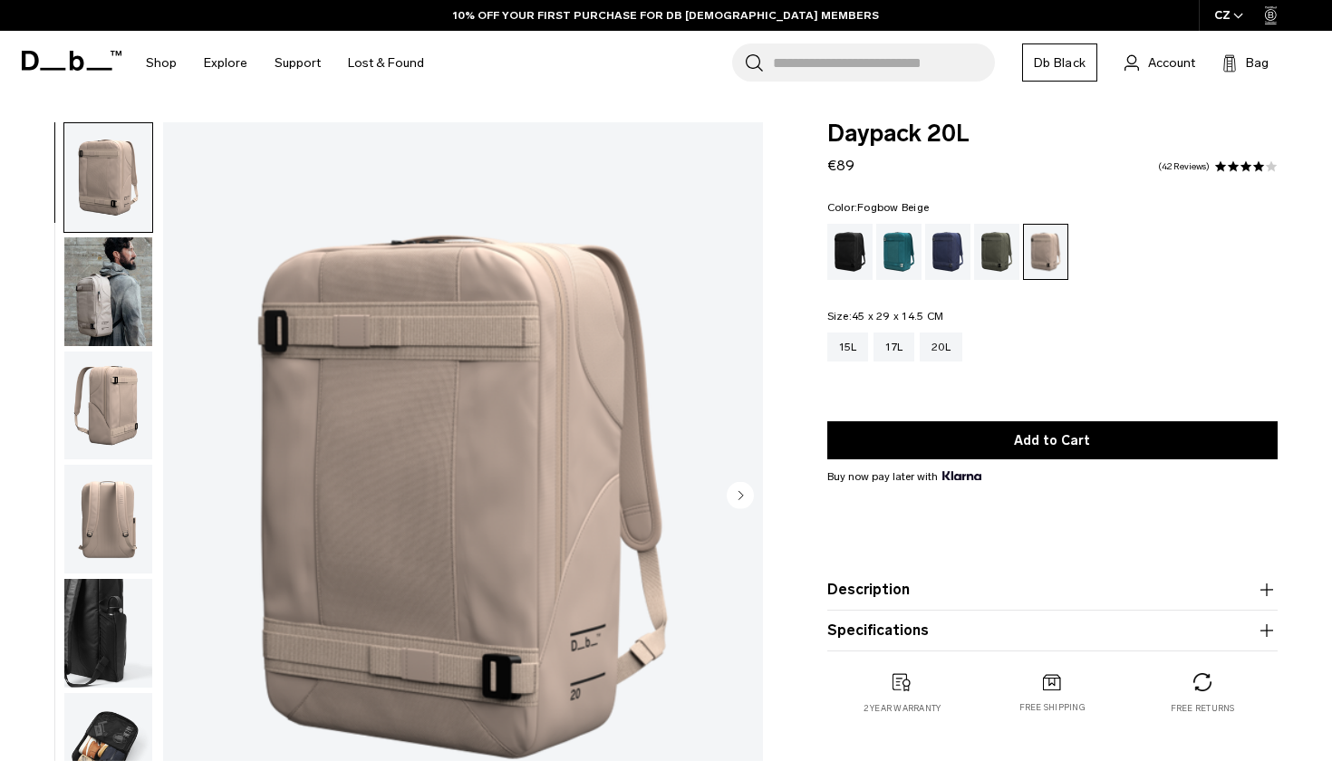
click at [996, 252] on div "Moss Green" at bounding box center [997, 252] width 46 height 56
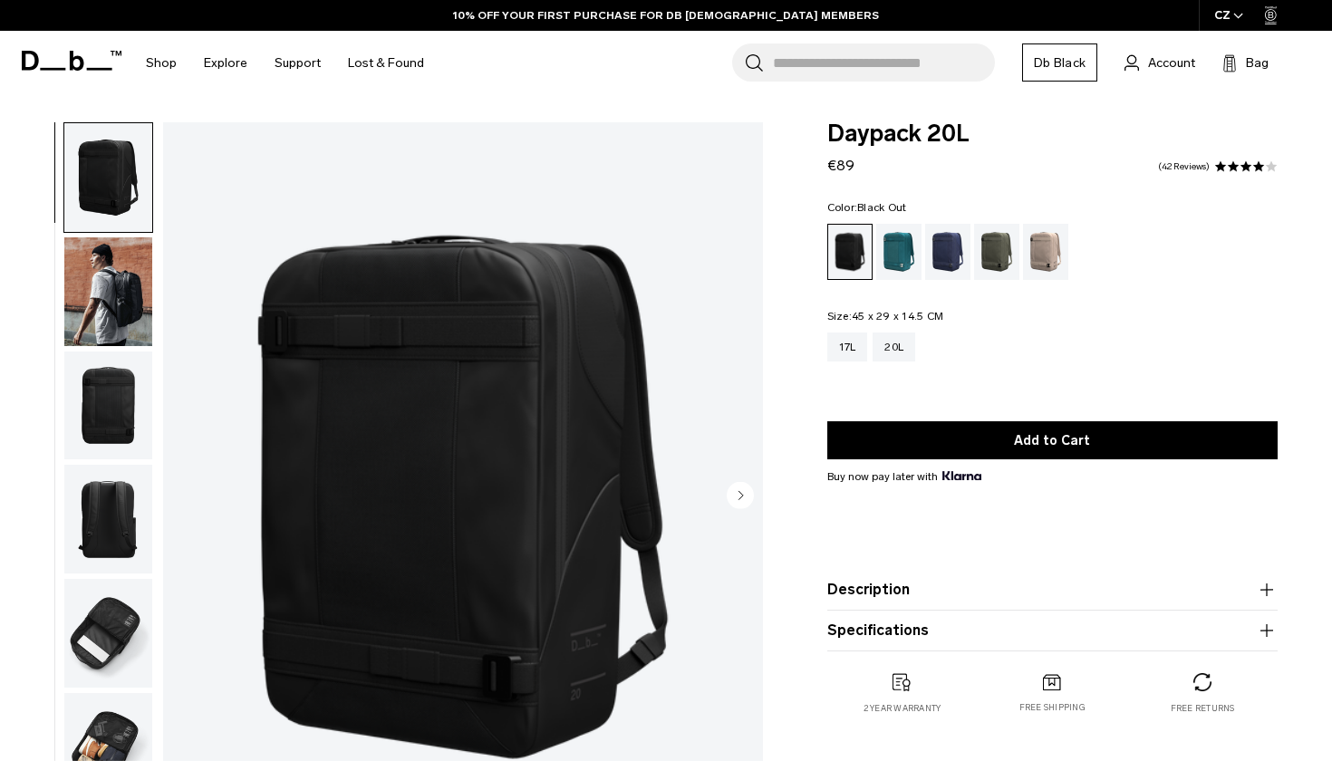
click at [120, 308] on img "button" at bounding box center [108, 291] width 88 height 109
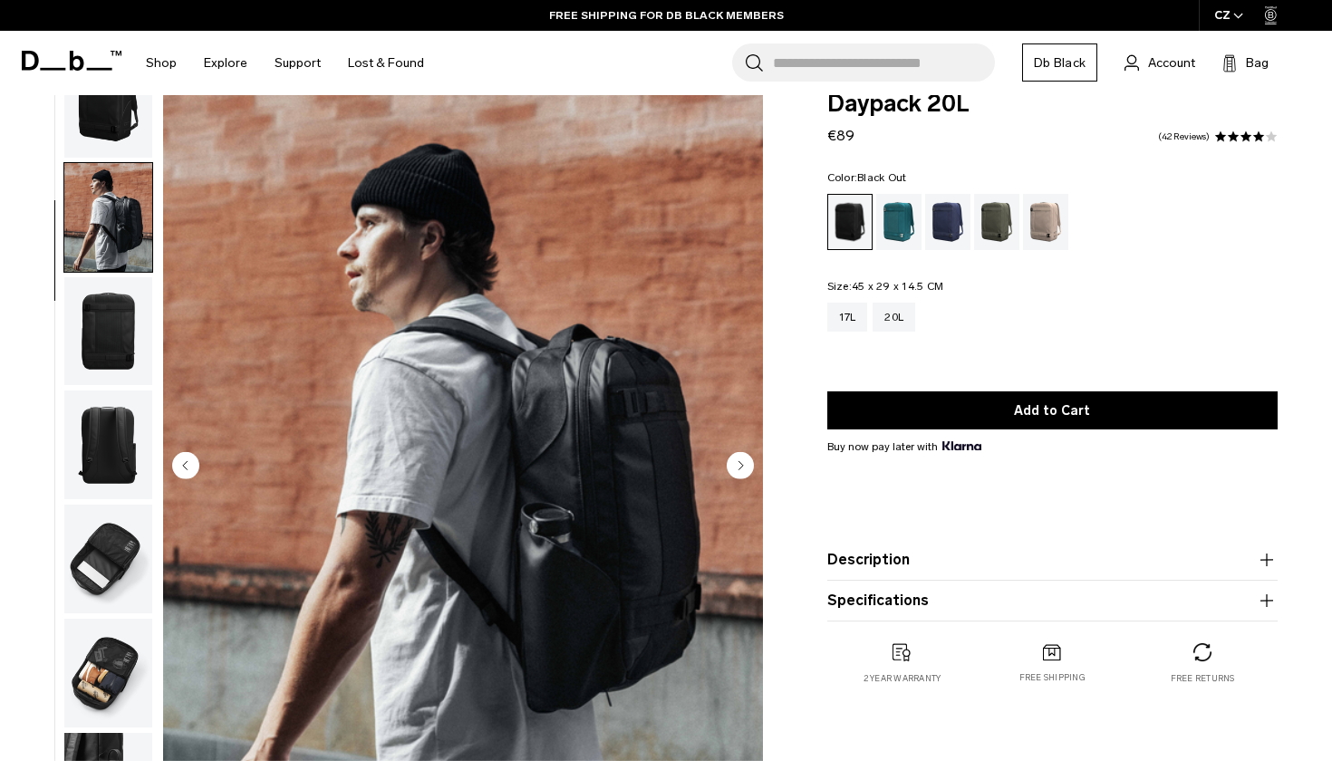
scroll to position [34, 0]
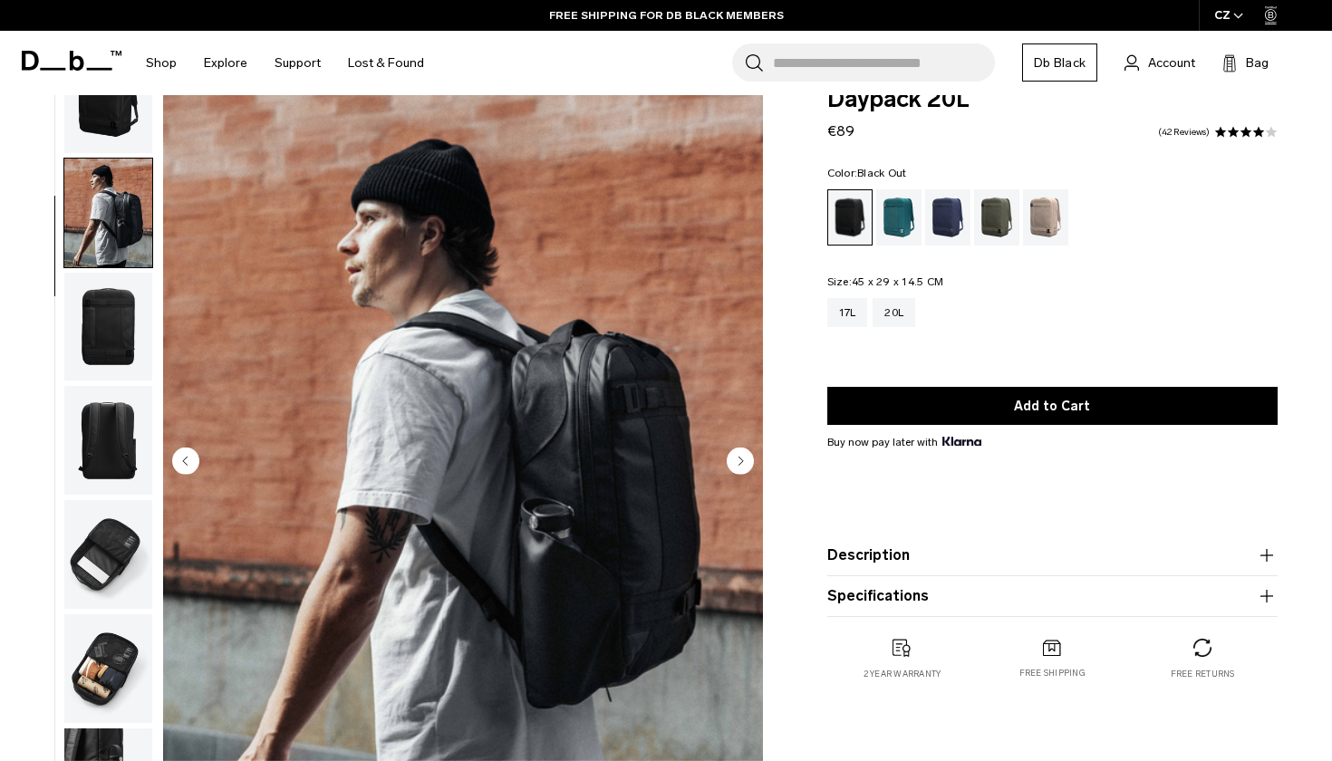
click at [92, 429] on img "button" at bounding box center [108, 440] width 88 height 109
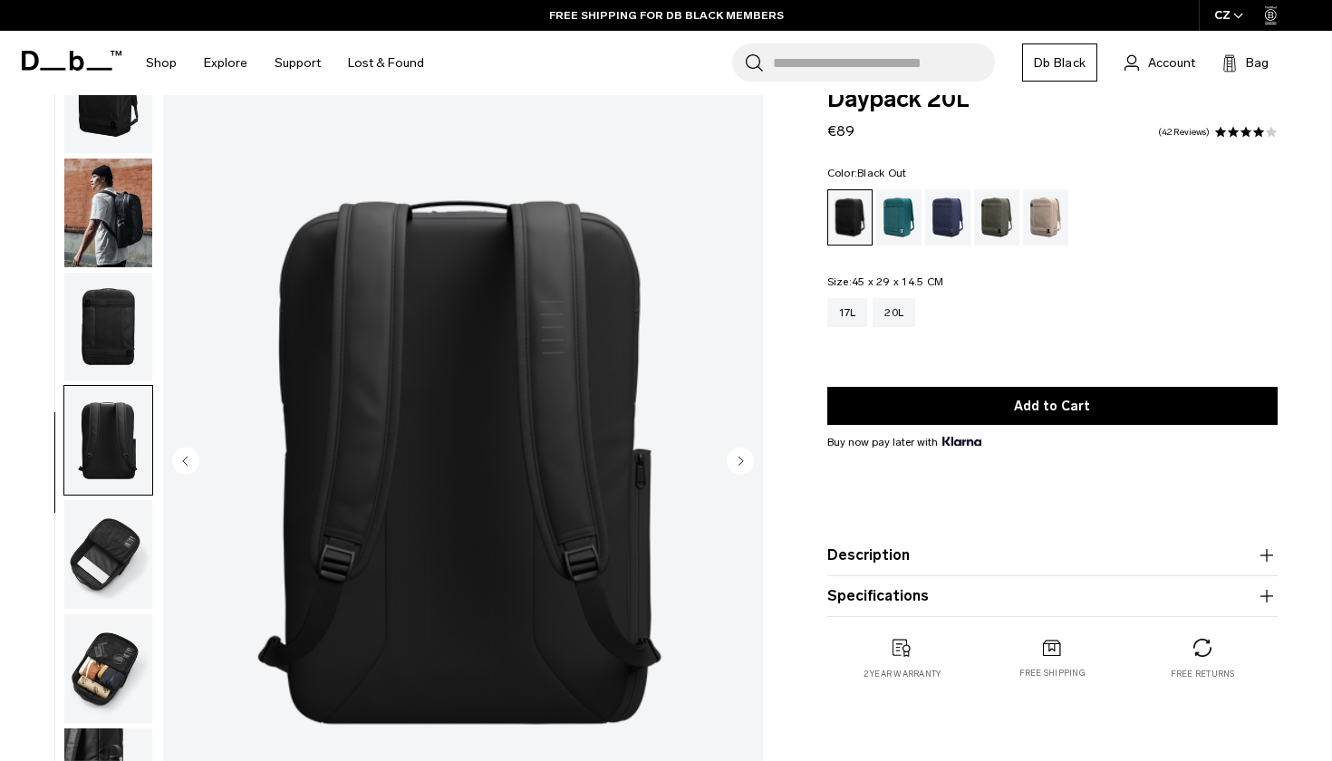
click at [94, 369] on img "button" at bounding box center [108, 327] width 88 height 109
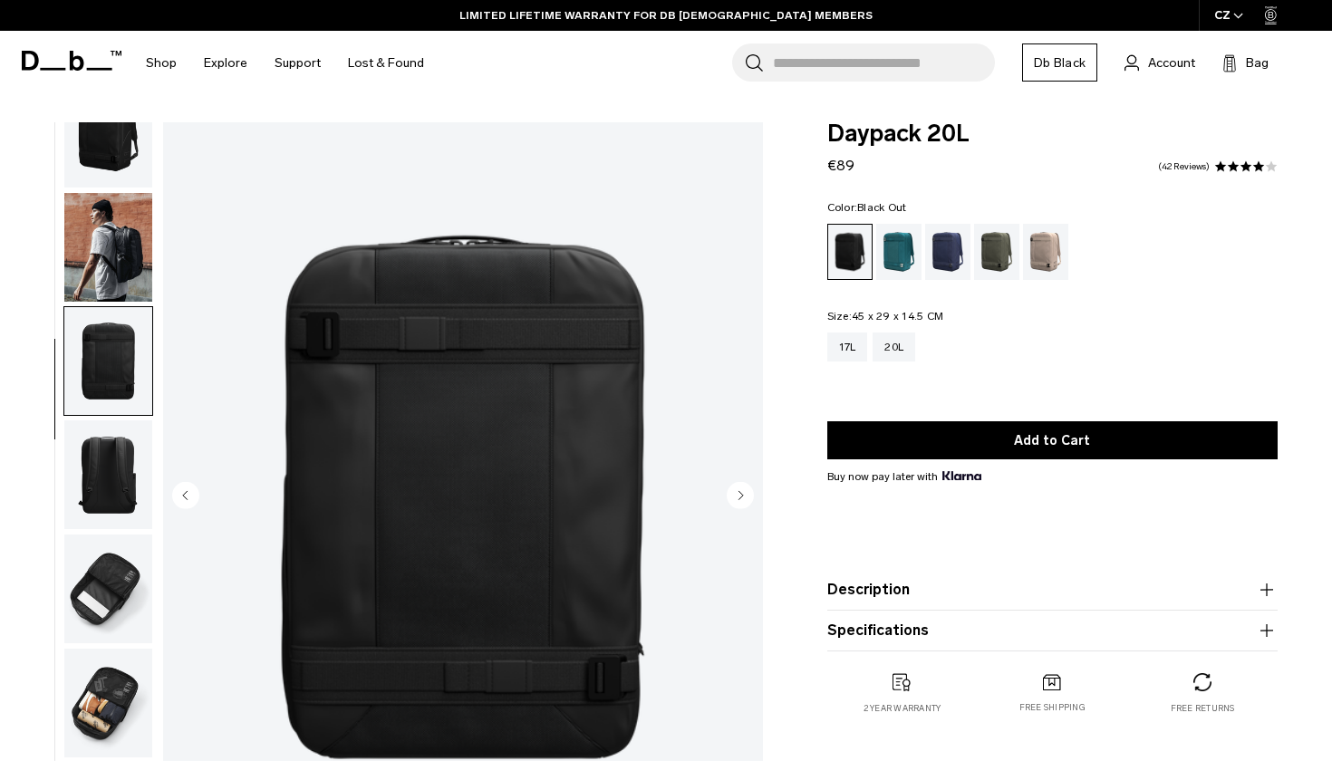
scroll to position [0, 0]
click at [124, 247] on img "button" at bounding box center [108, 247] width 88 height 109
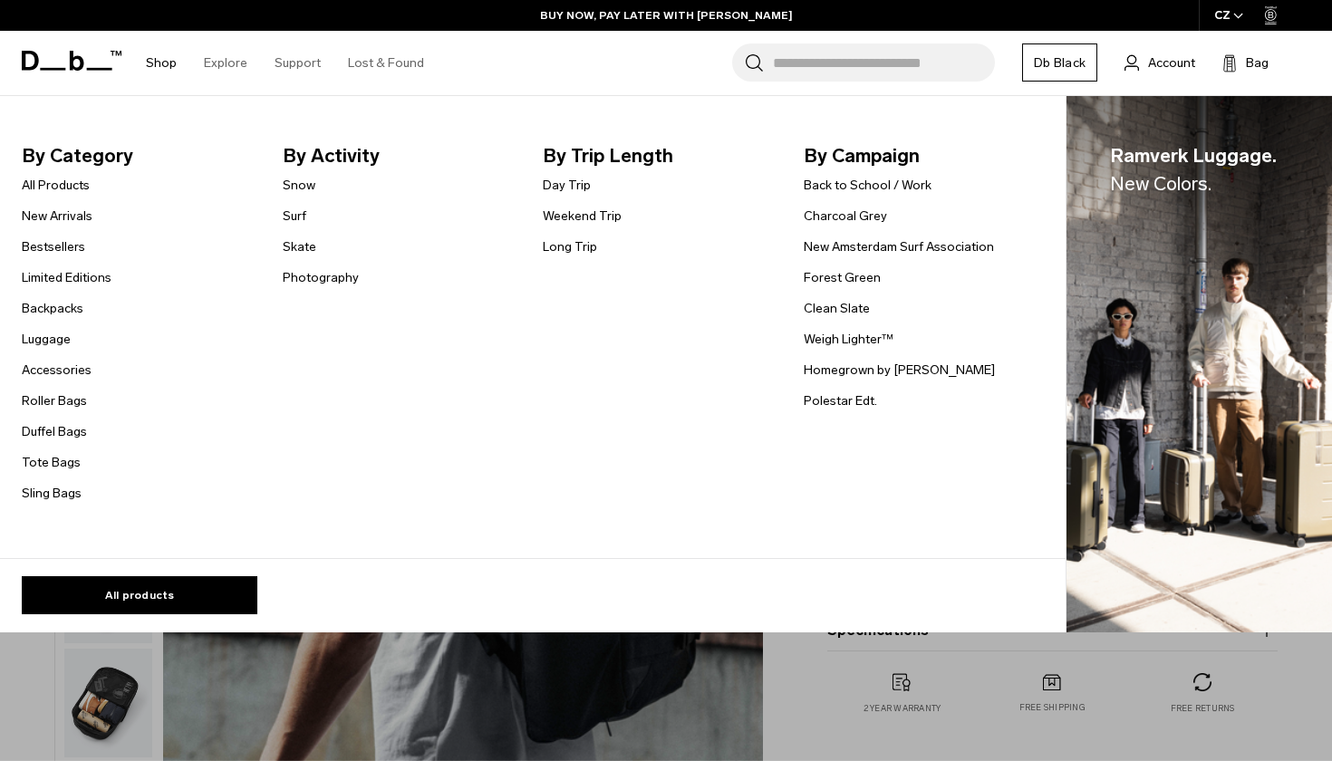
click at [163, 65] on link "Shop" at bounding box center [161, 63] width 31 height 64
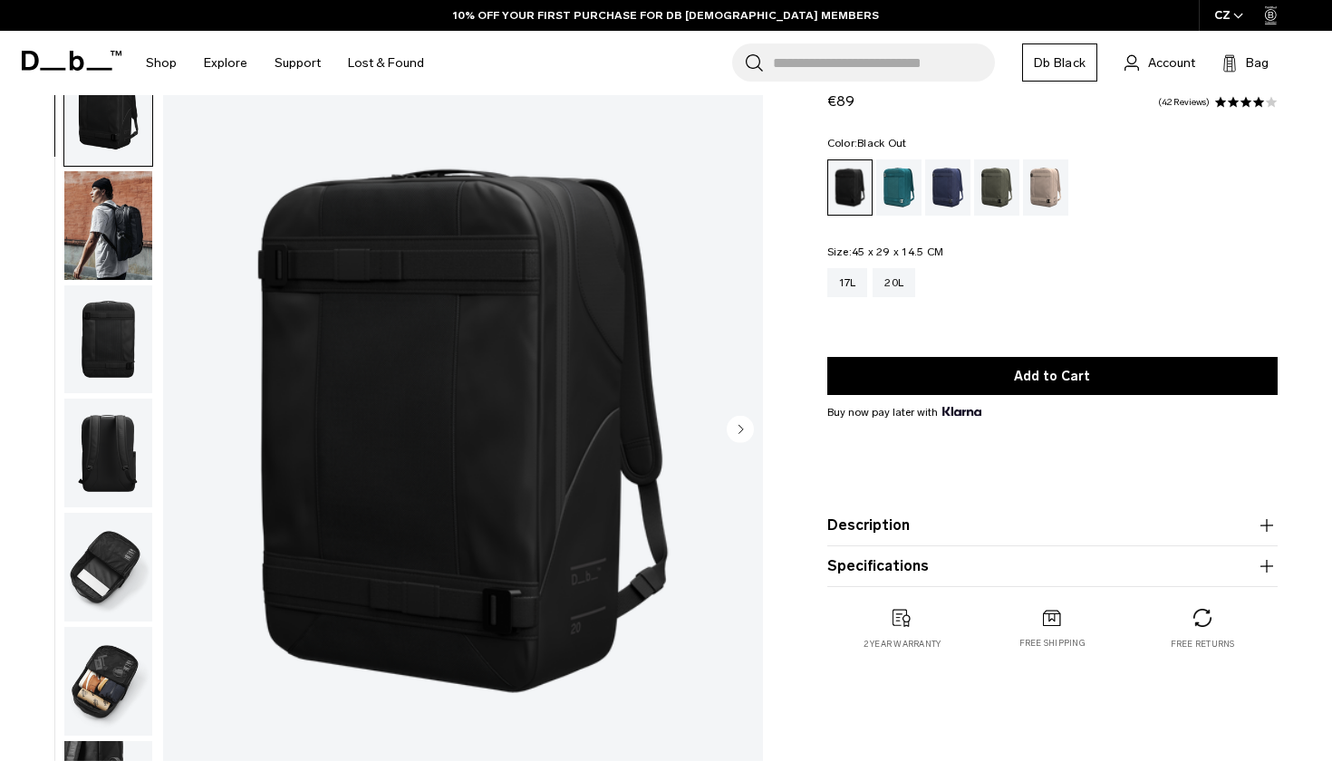
click at [116, 679] on img "button" at bounding box center [108, 681] width 88 height 109
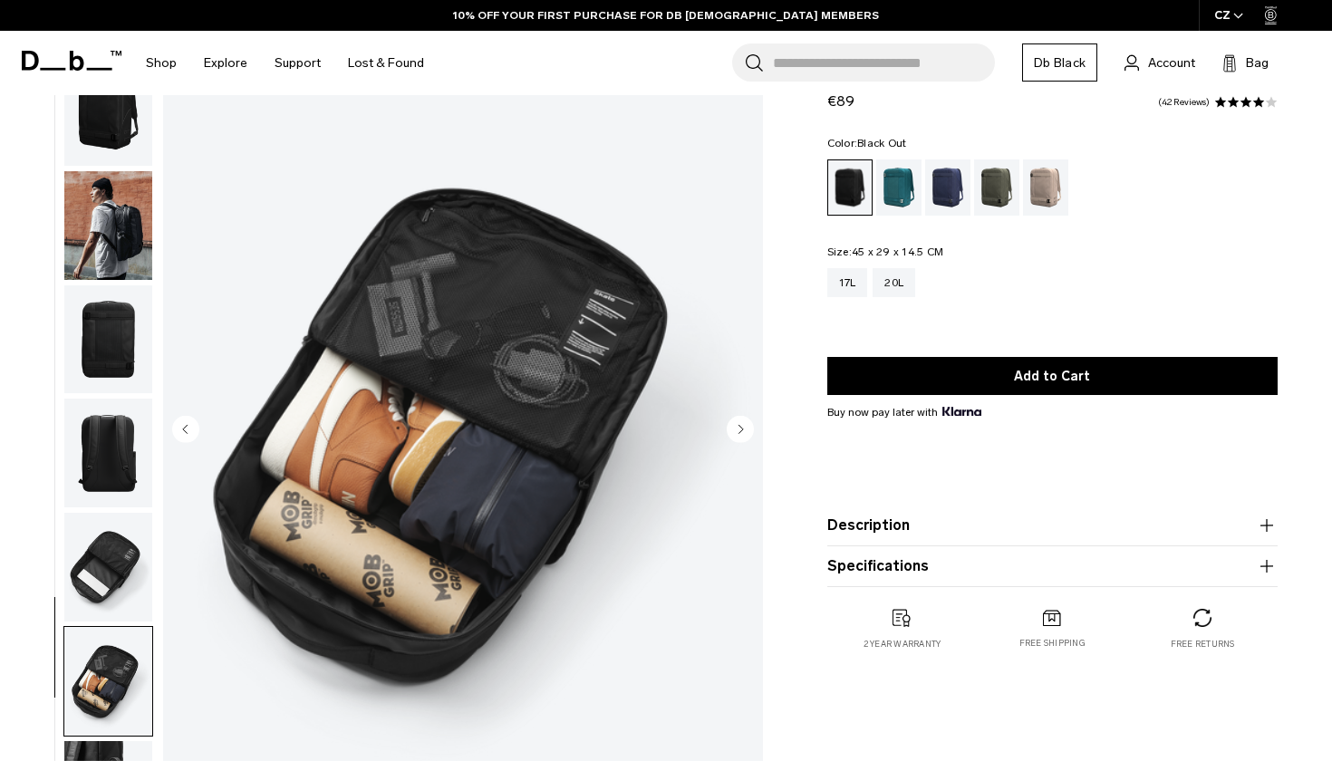
scroll to position [51, 0]
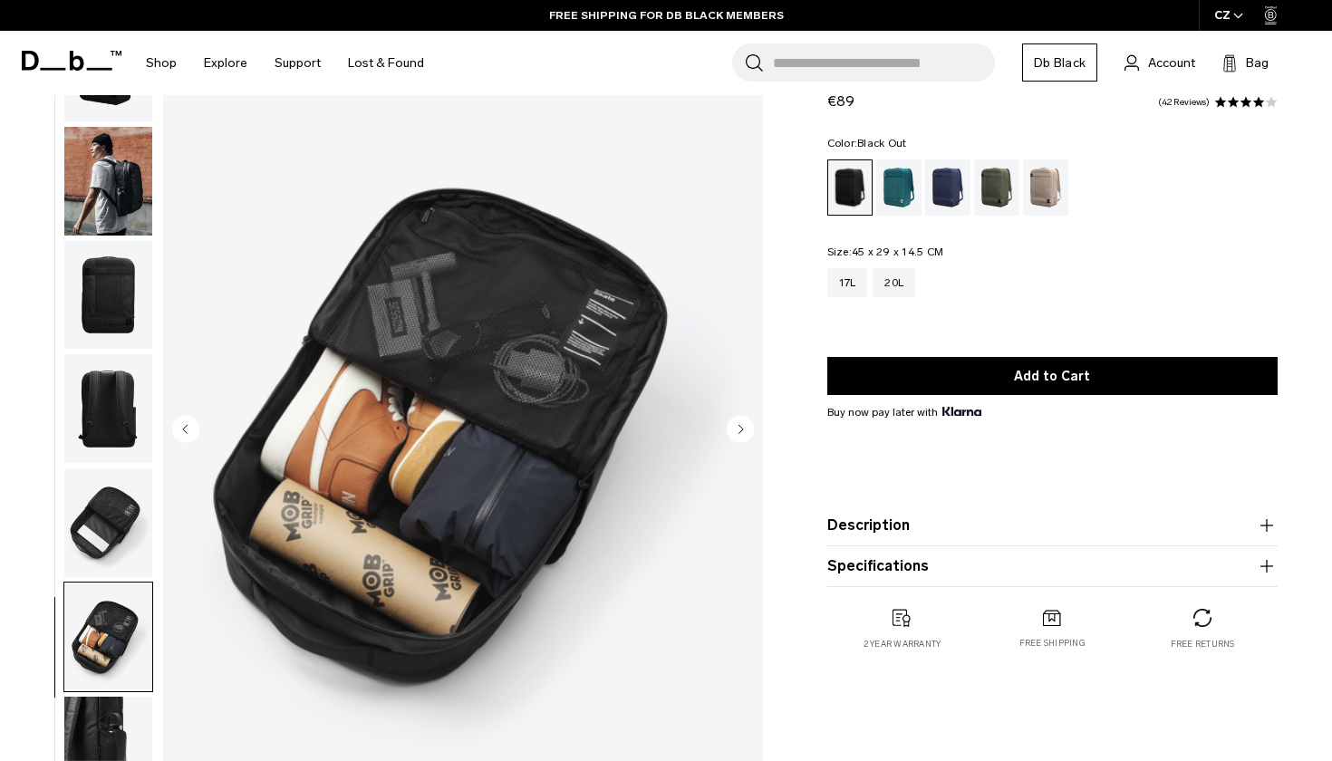
click at [107, 734] on img "button" at bounding box center [108, 751] width 88 height 109
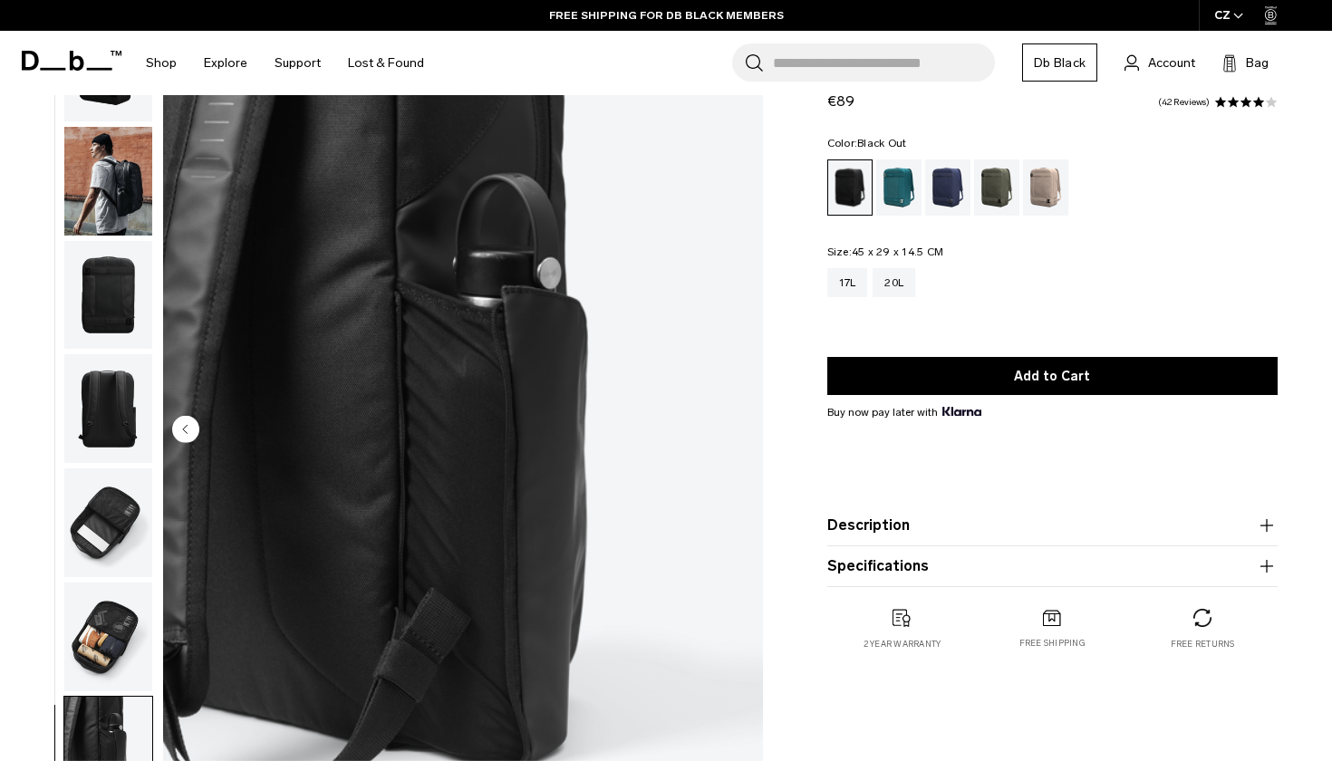
click at [111, 201] on img "button" at bounding box center [108, 181] width 88 height 109
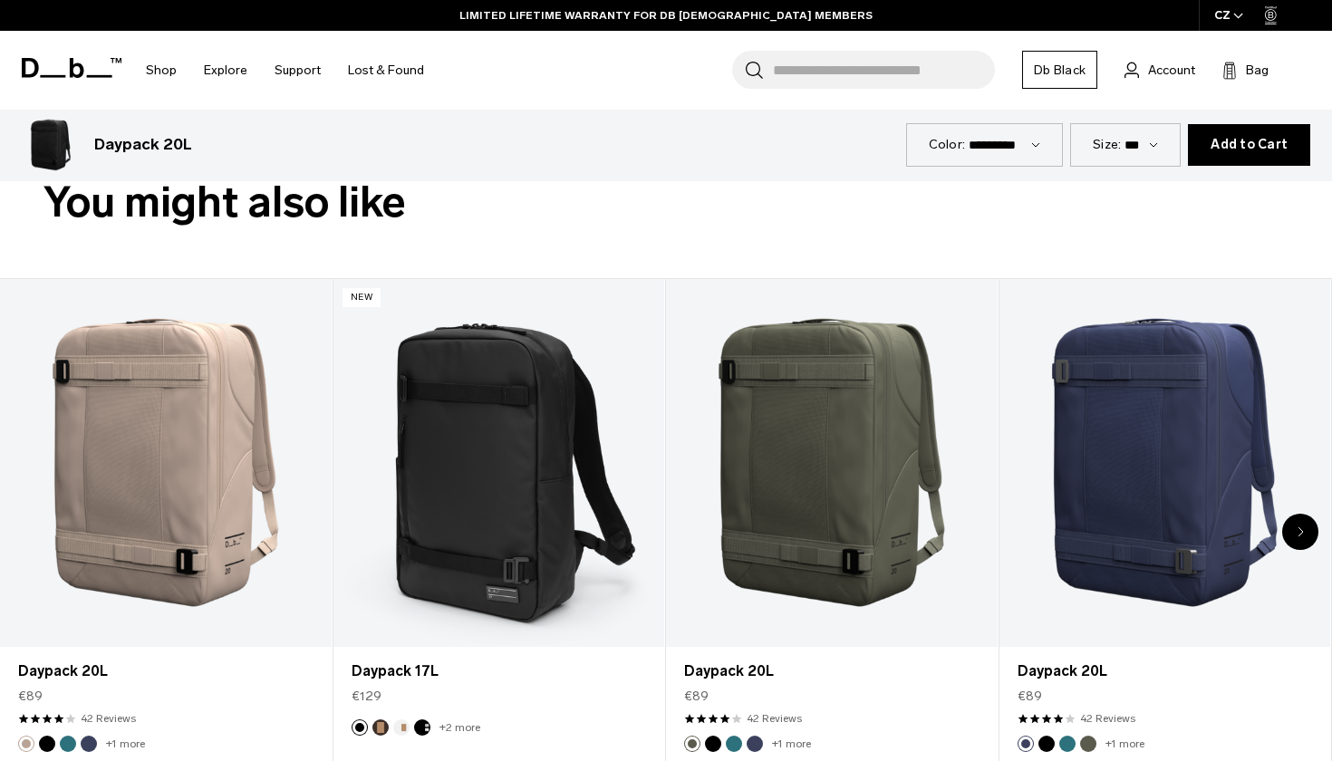
scroll to position [810, 0]
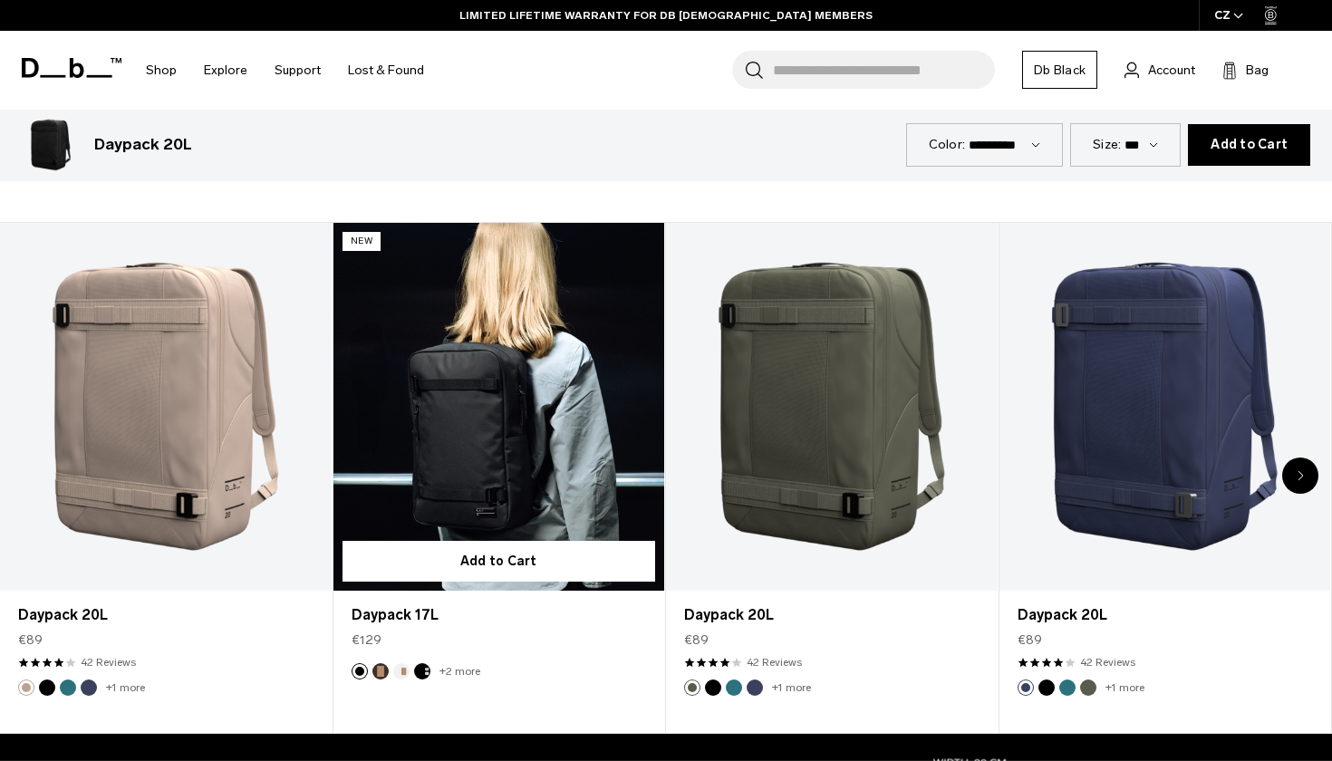
click at [486, 408] on link "Daypack 17L" at bounding box center [499, 407] width 332 height 368
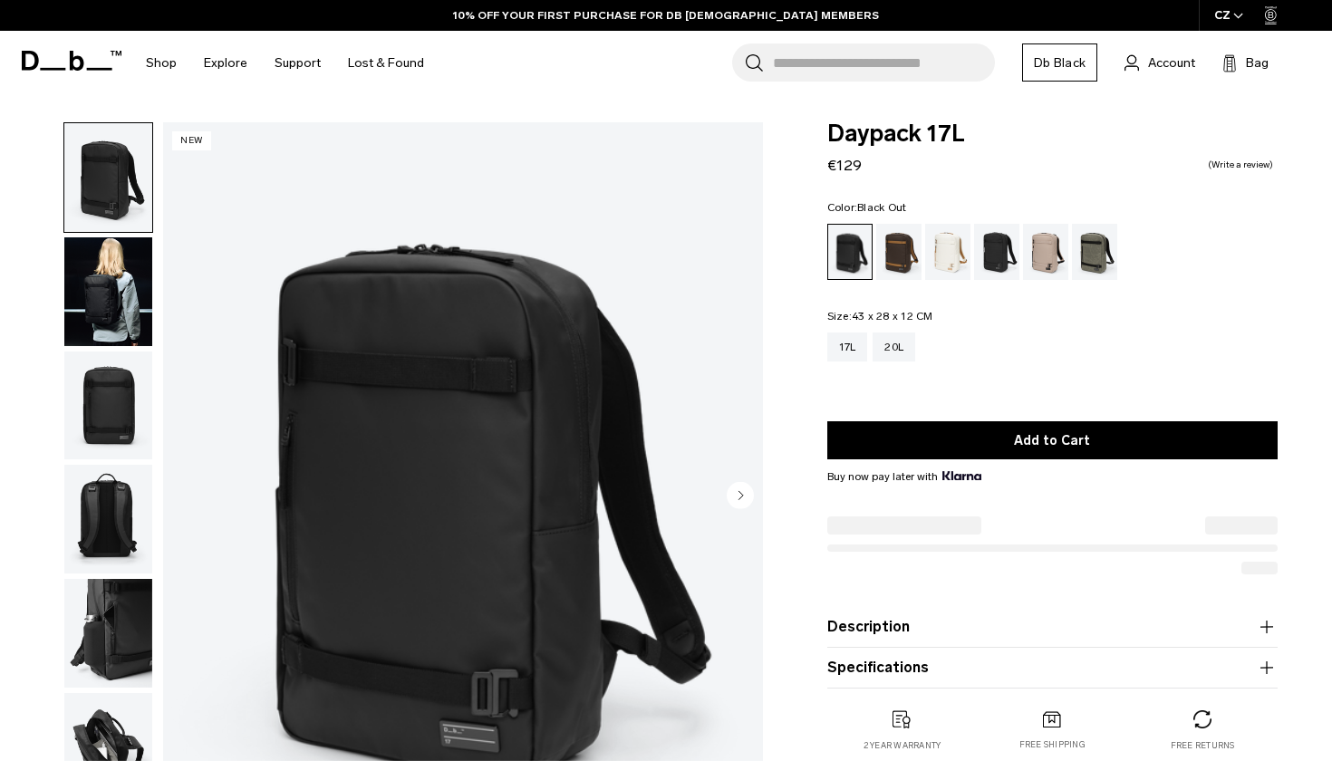
click at [91, 434] on img "button" at bounding box center [108, 405] width 88 height 109
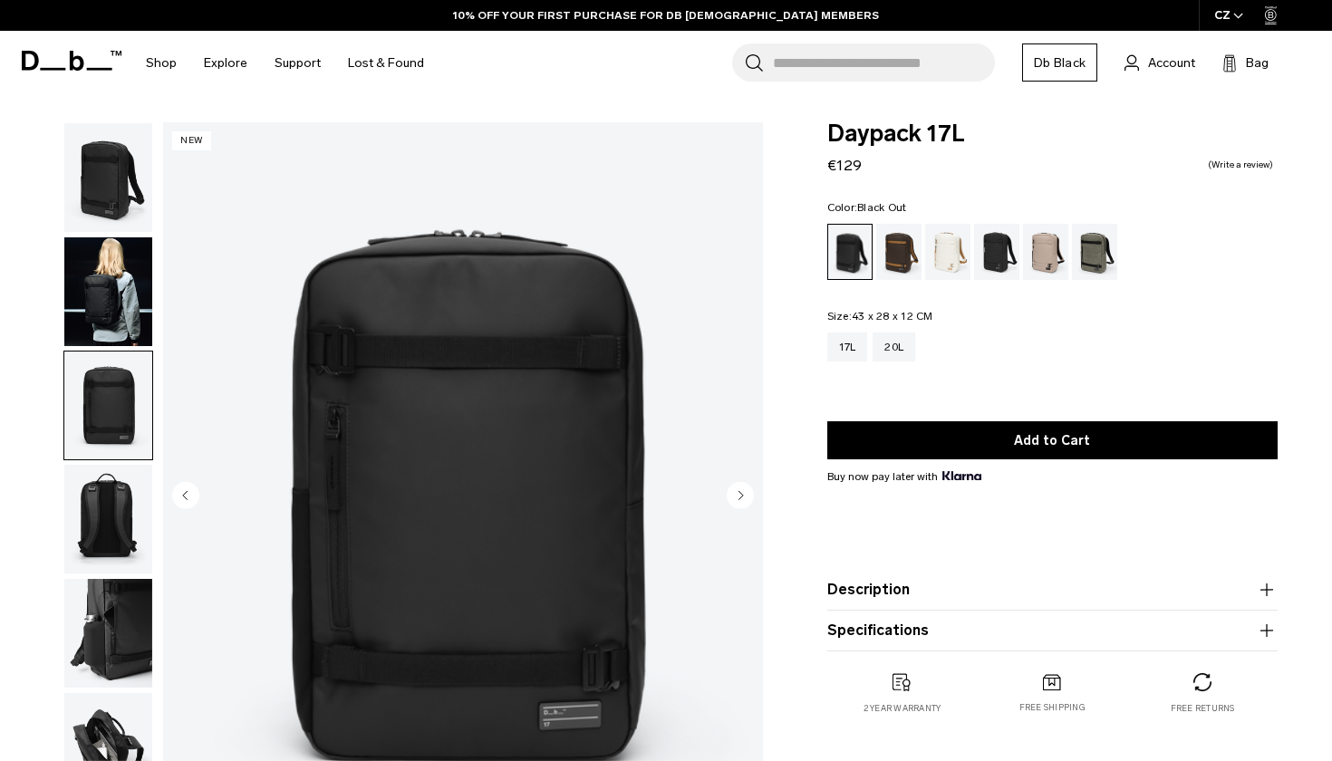
click at [95, 317] on img "button" at bounding box center [108, 291] width 88 height 109
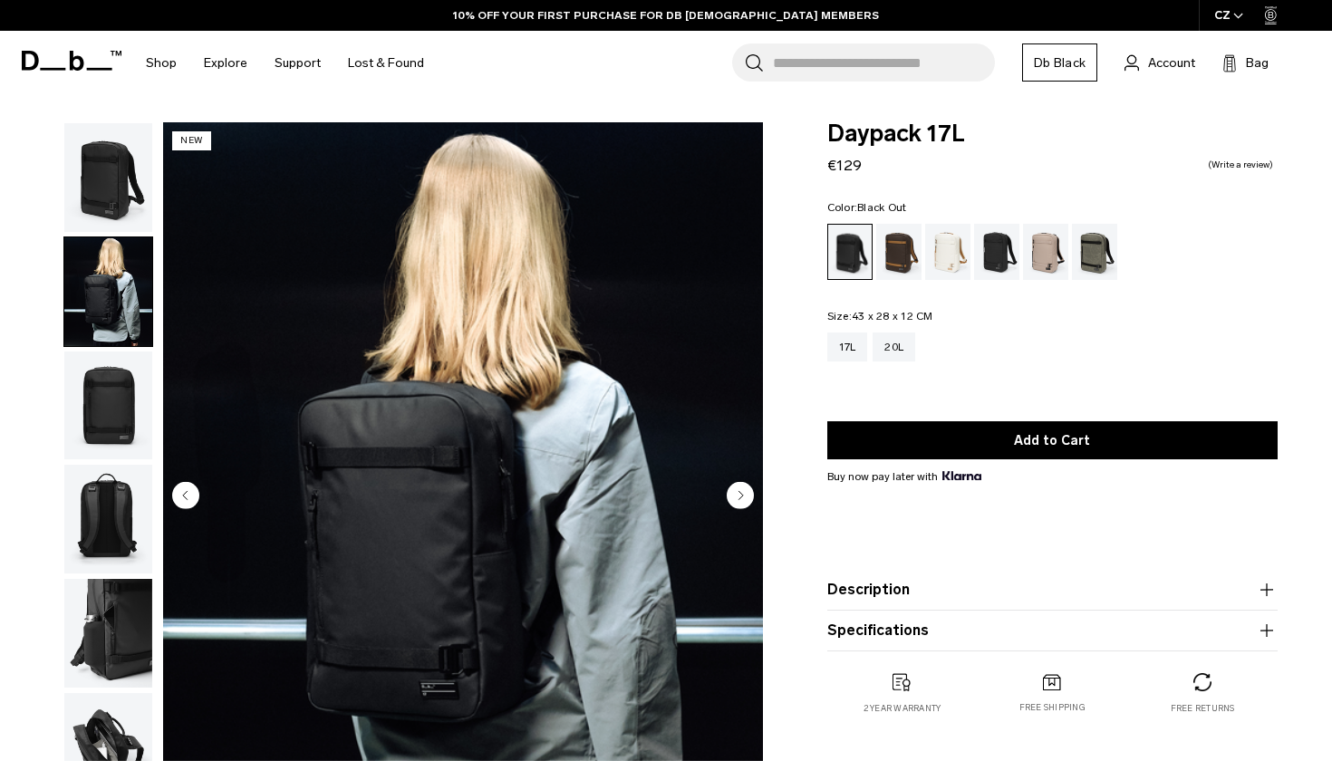
click at [118, 504] on img "button" at bounding box center [108, 519] width 88 height 109
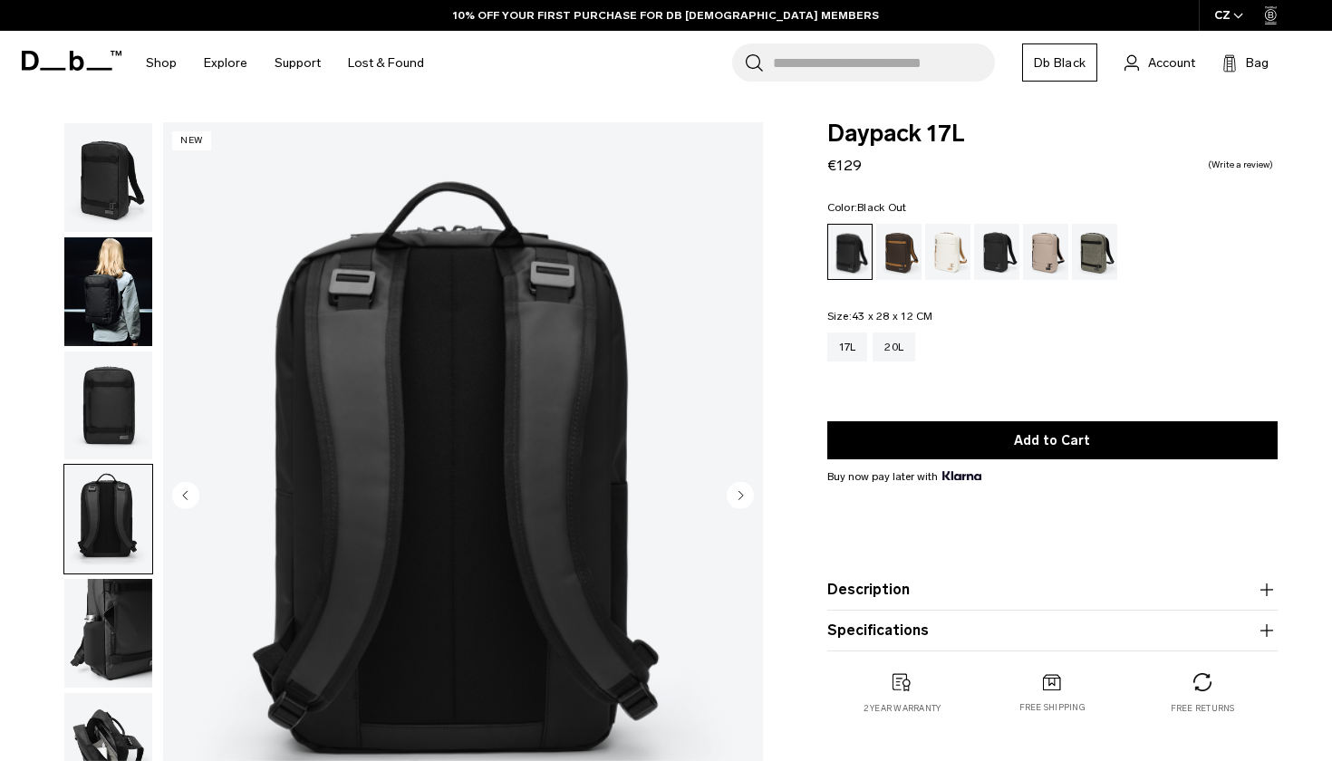
click at [101, 580] on ul at bounding box center [108, 462] width 90 height 680
click at [105, 626] on img "button" at bounding box center [108, 633] width 88 height 109
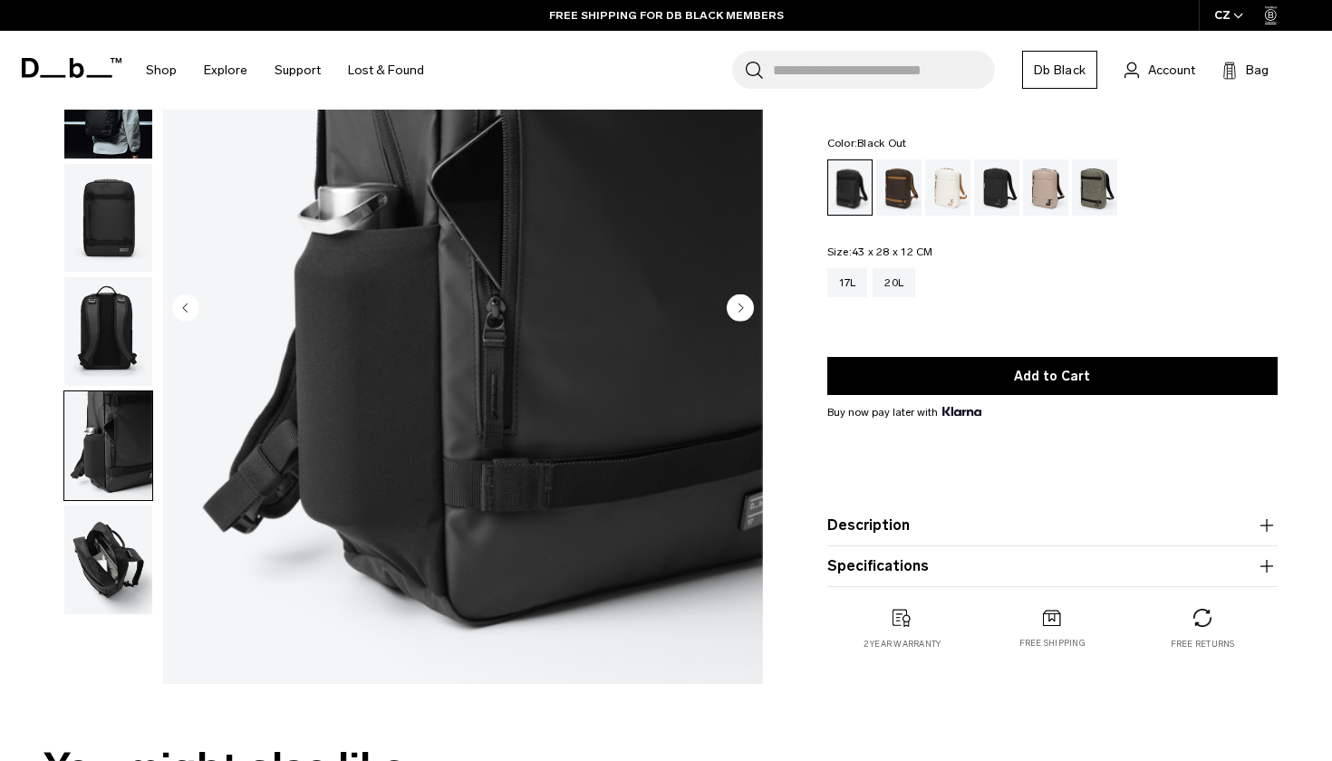
scroll to position [196, 0]
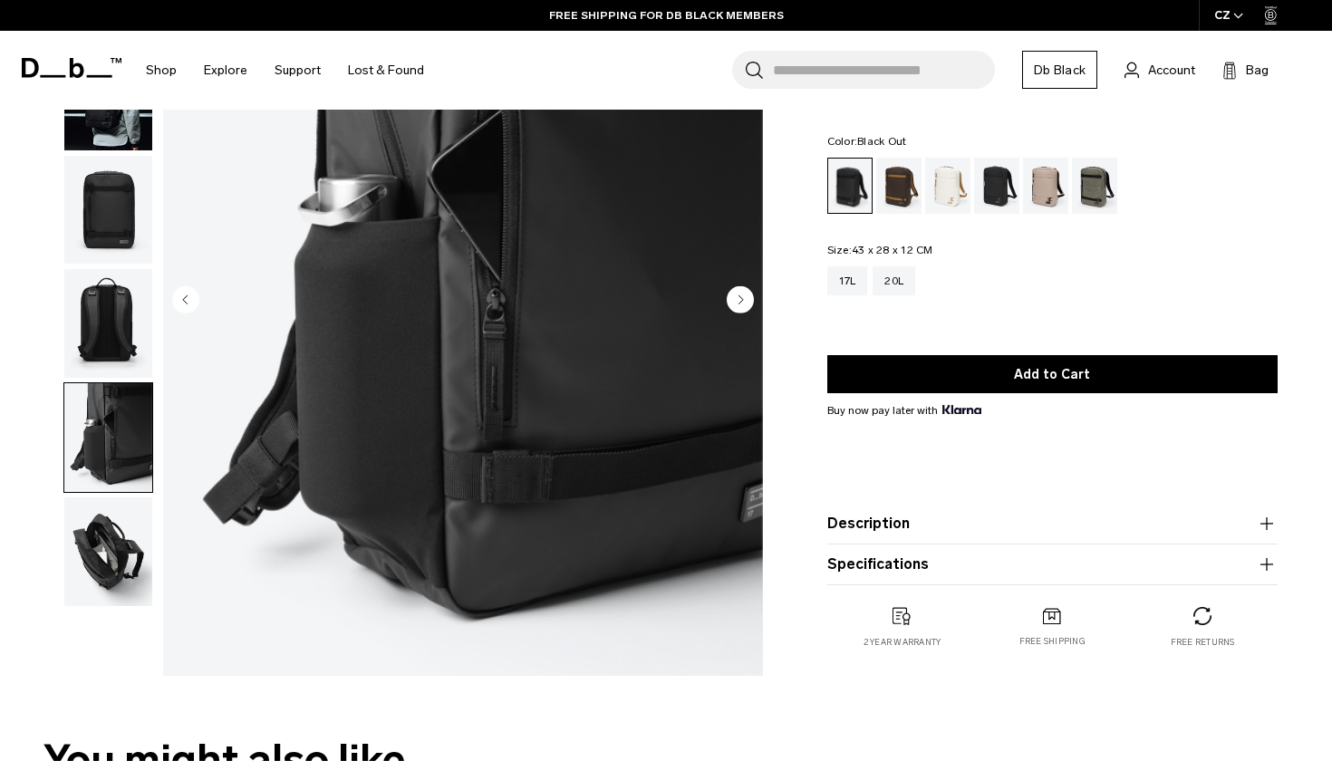
click at [101, 567] on img "button" at bounding box center [108, 551] width 88 height 109
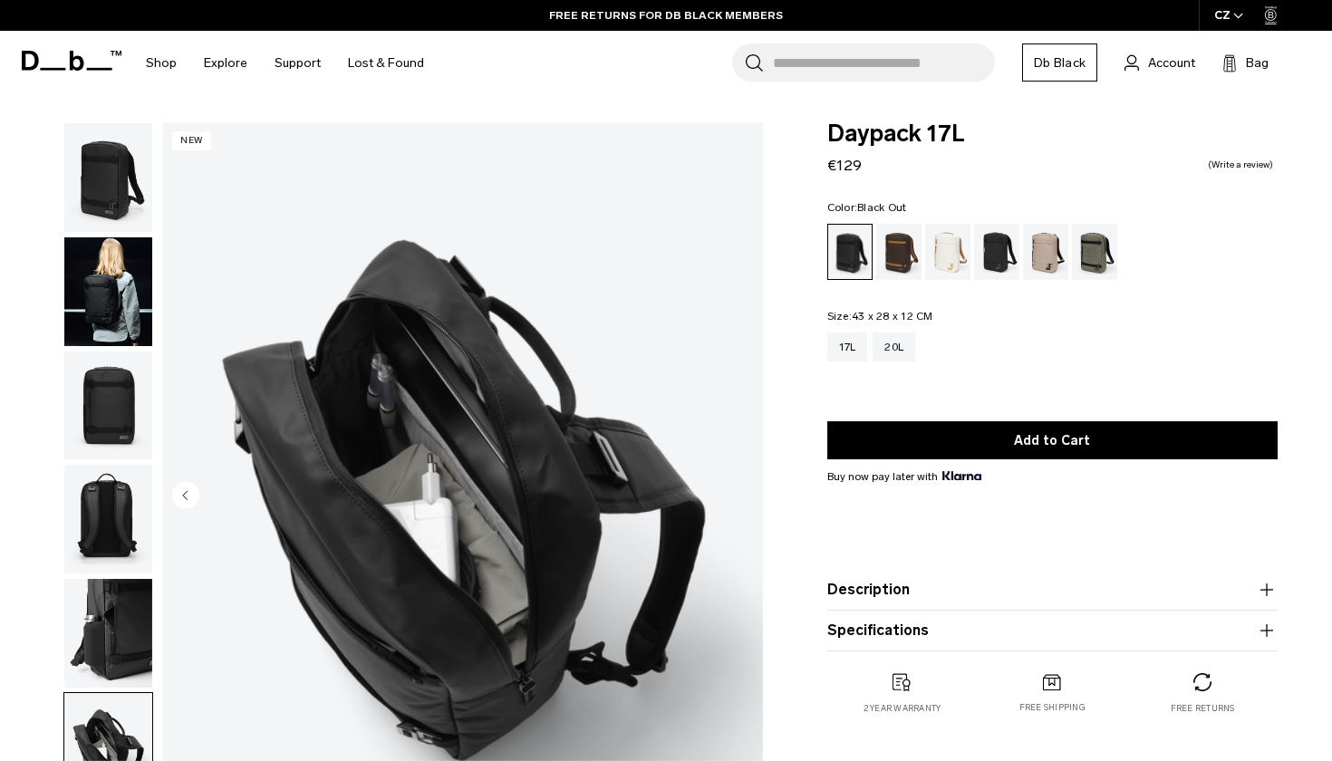
scroll to position [0, 0]
click at [122, 152] on img "button" at bounding box center [108, 177] width 88 height 109
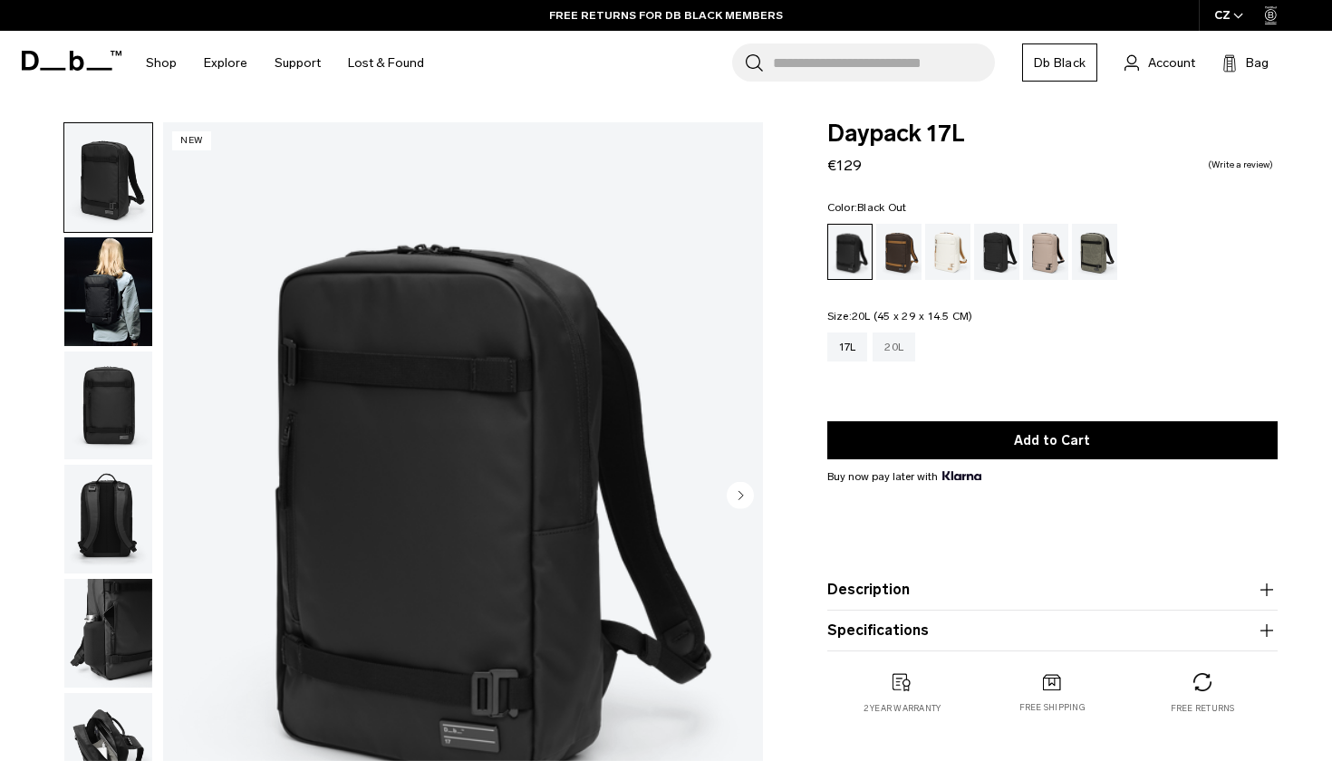
click at [887, 348] on div "20L" at bounding box center [893, 346] width 43 height 29
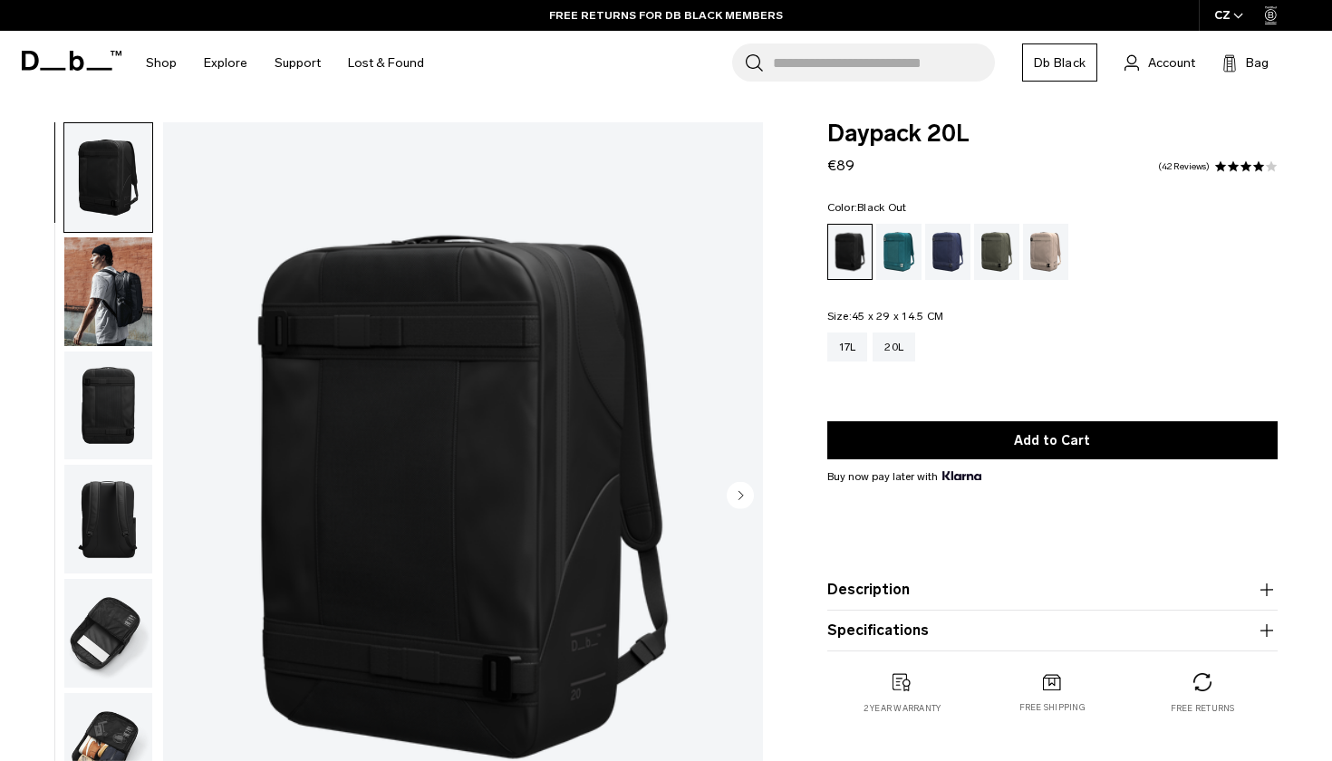
click at [122, 296] on img "button" at bounding box center [108, 291] width 88 height 109
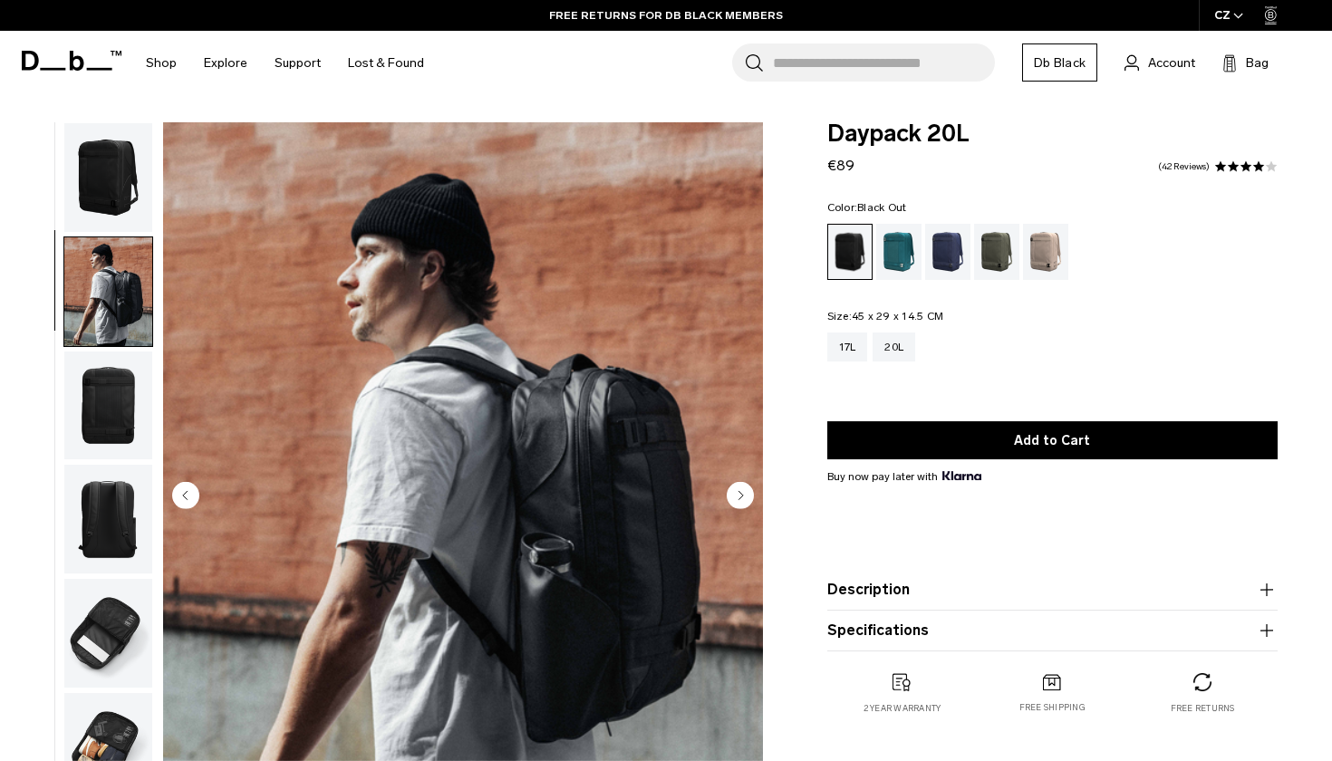
scroll to position [51, 0]
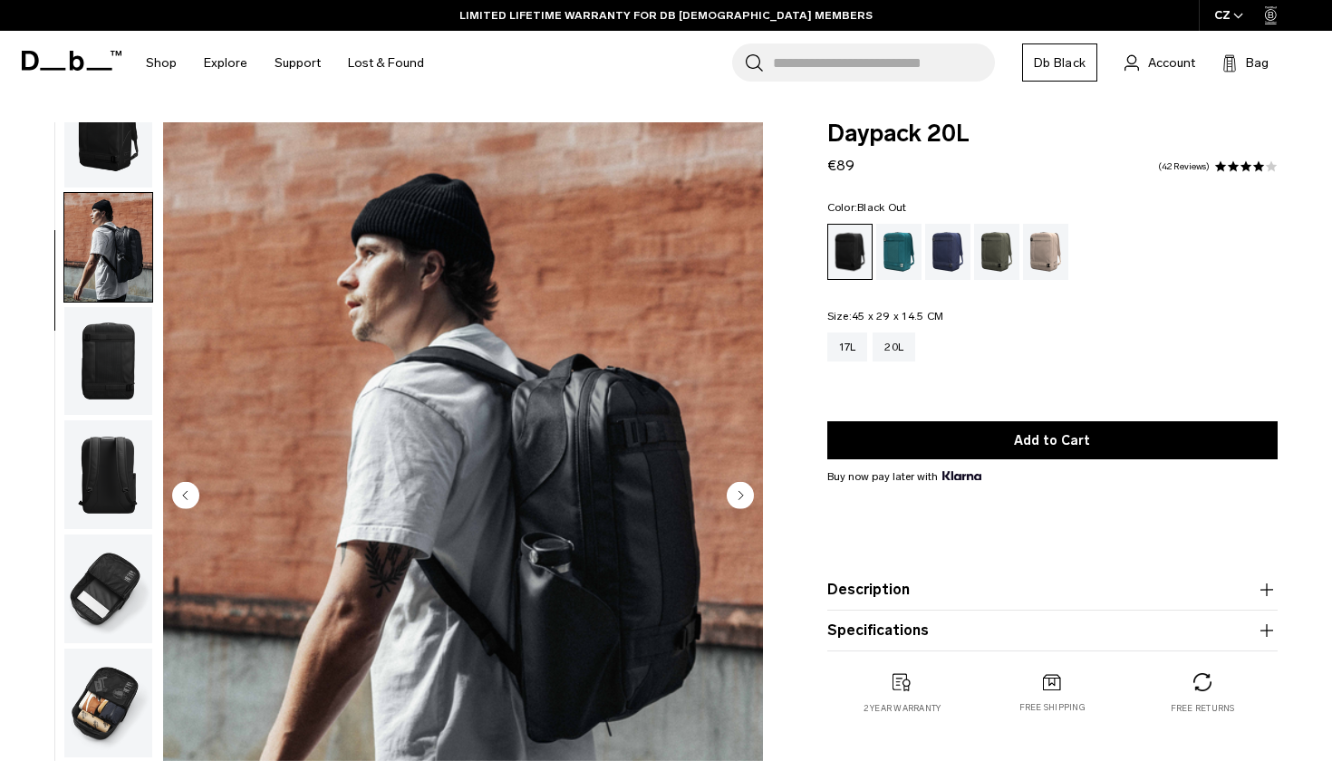
click at [109, 137] on img "button" at bounding box center [108, 133] width 88 height 109
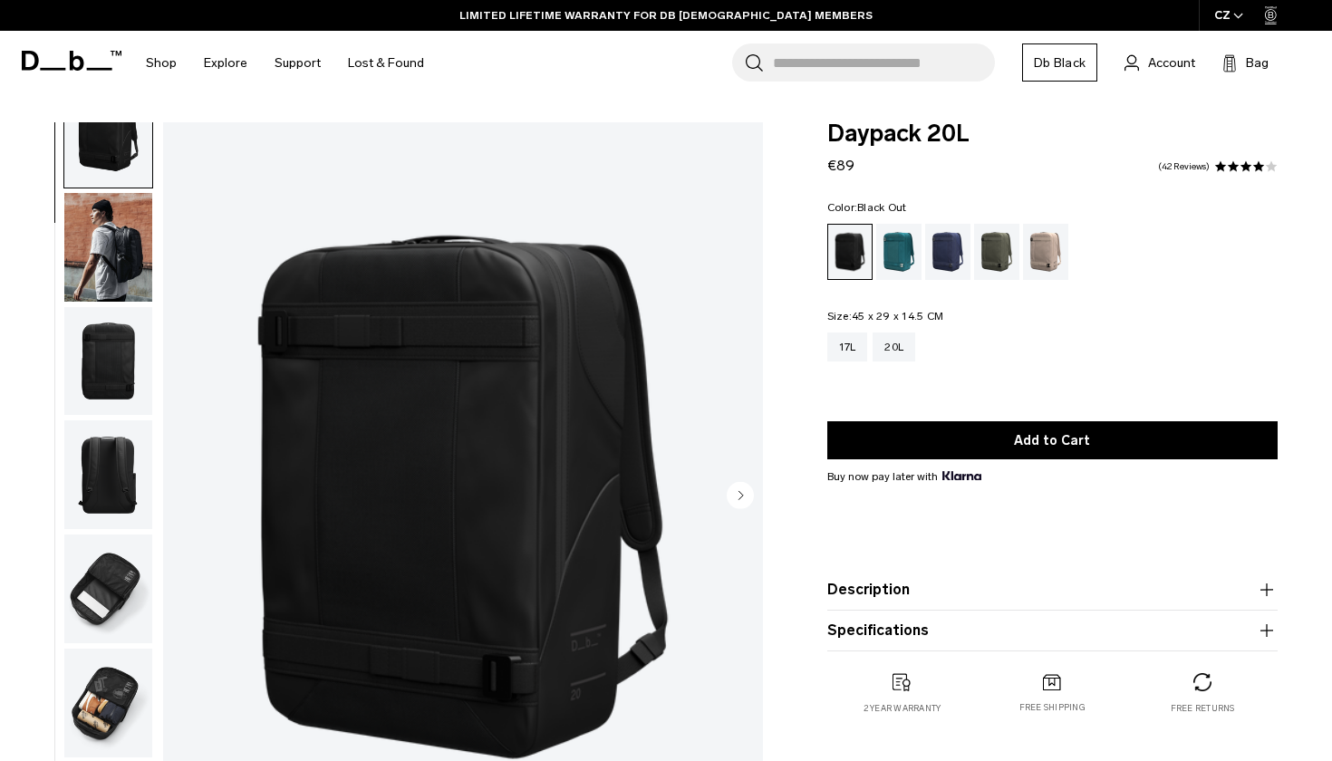
scroll to position [0, 0]
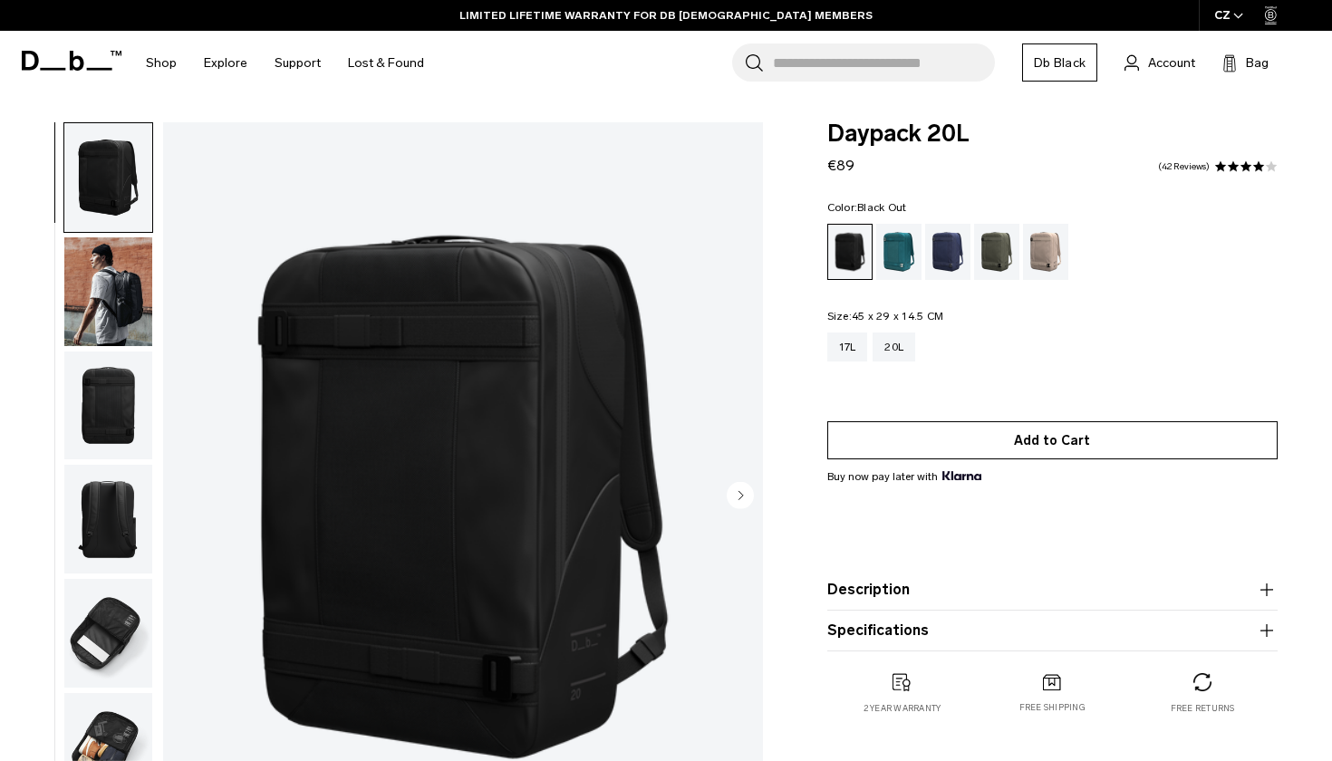
click at [1077, 436] on button "Add to Cart" at bounding box center [1052, 440] width 450 height 38
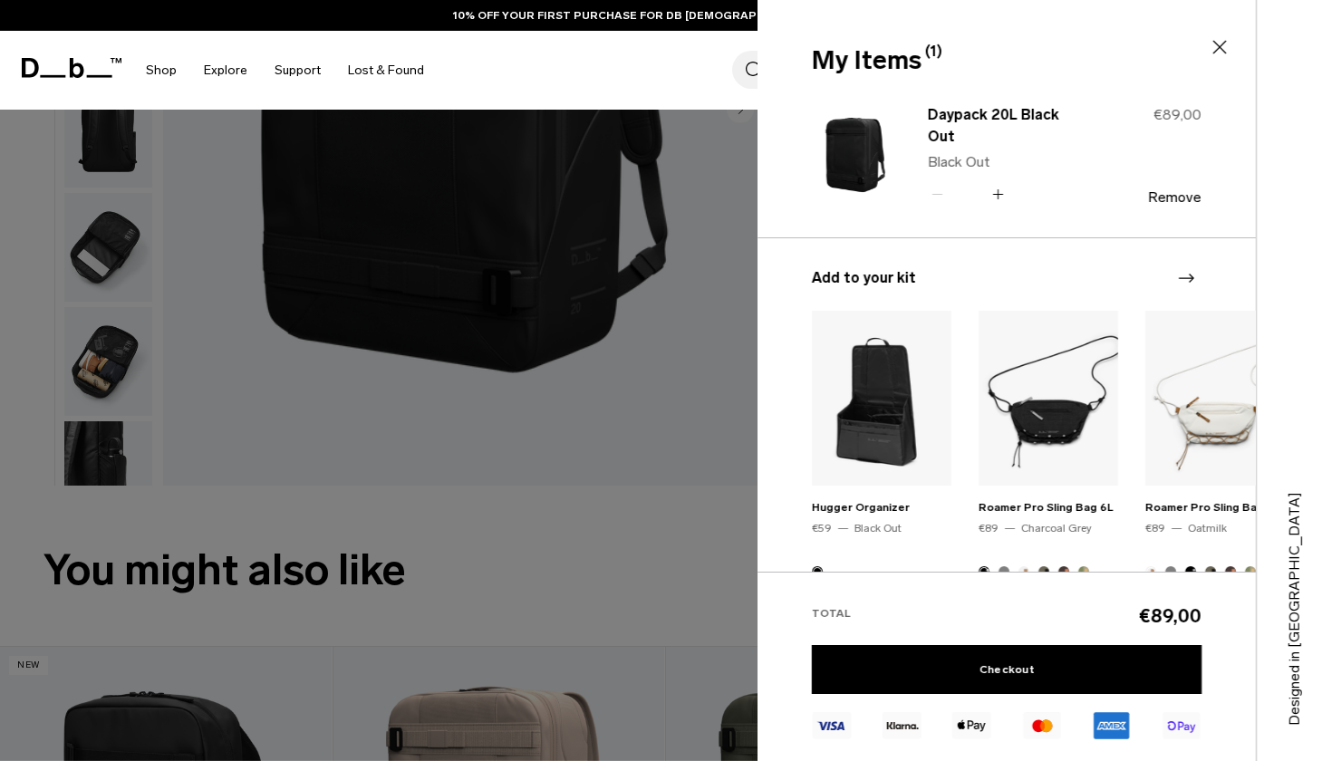
click at [1226, 46] on icon at bounding box center [1219, 47] width 22 height 22
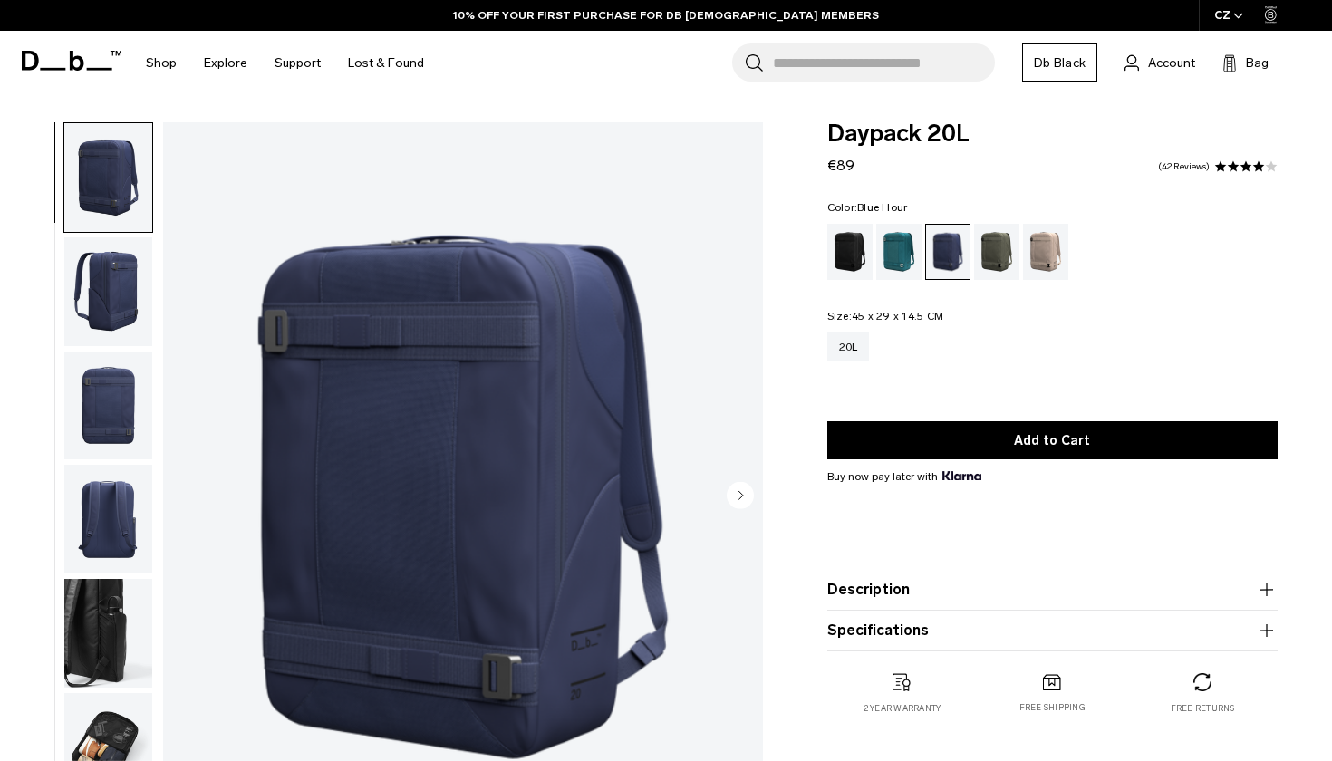
click at [67, 480] on img "button" at bounding box center [108, 519] width 88 height 109
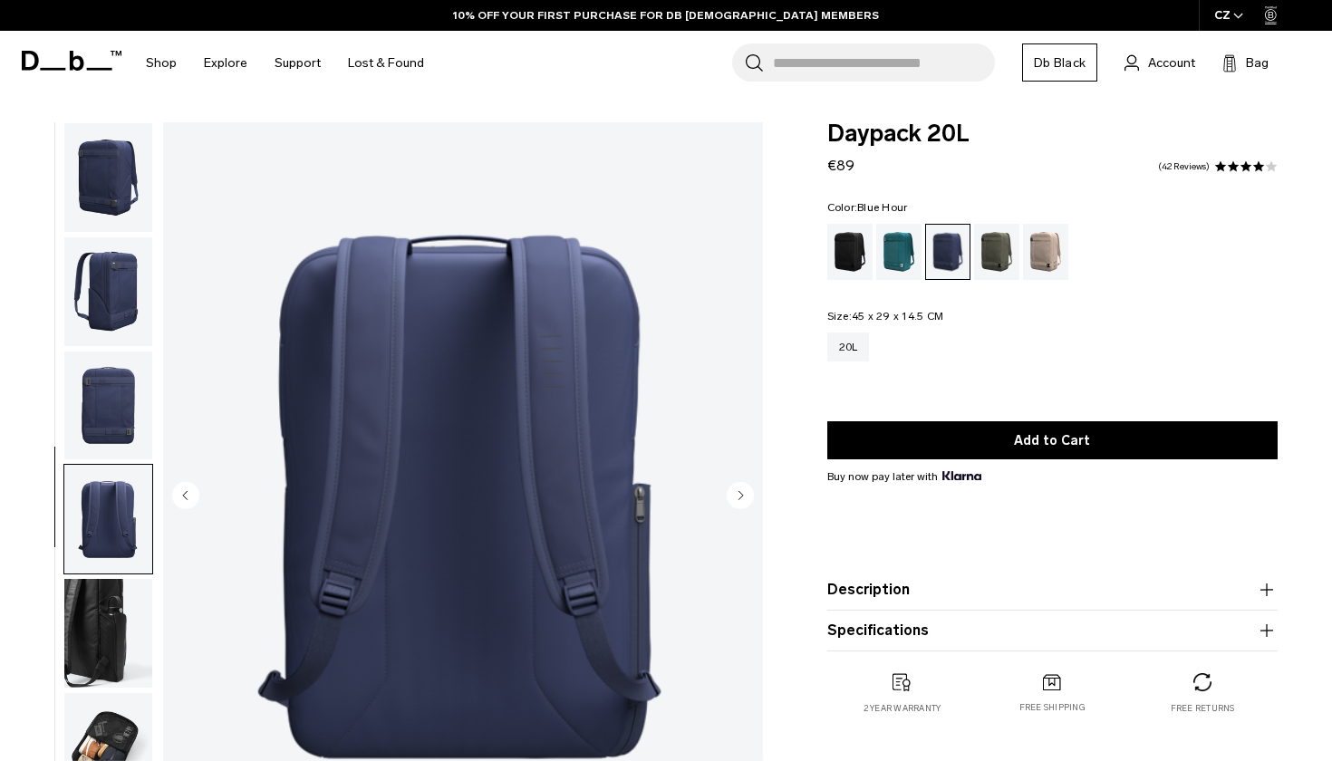
scroll to position [51, 0]
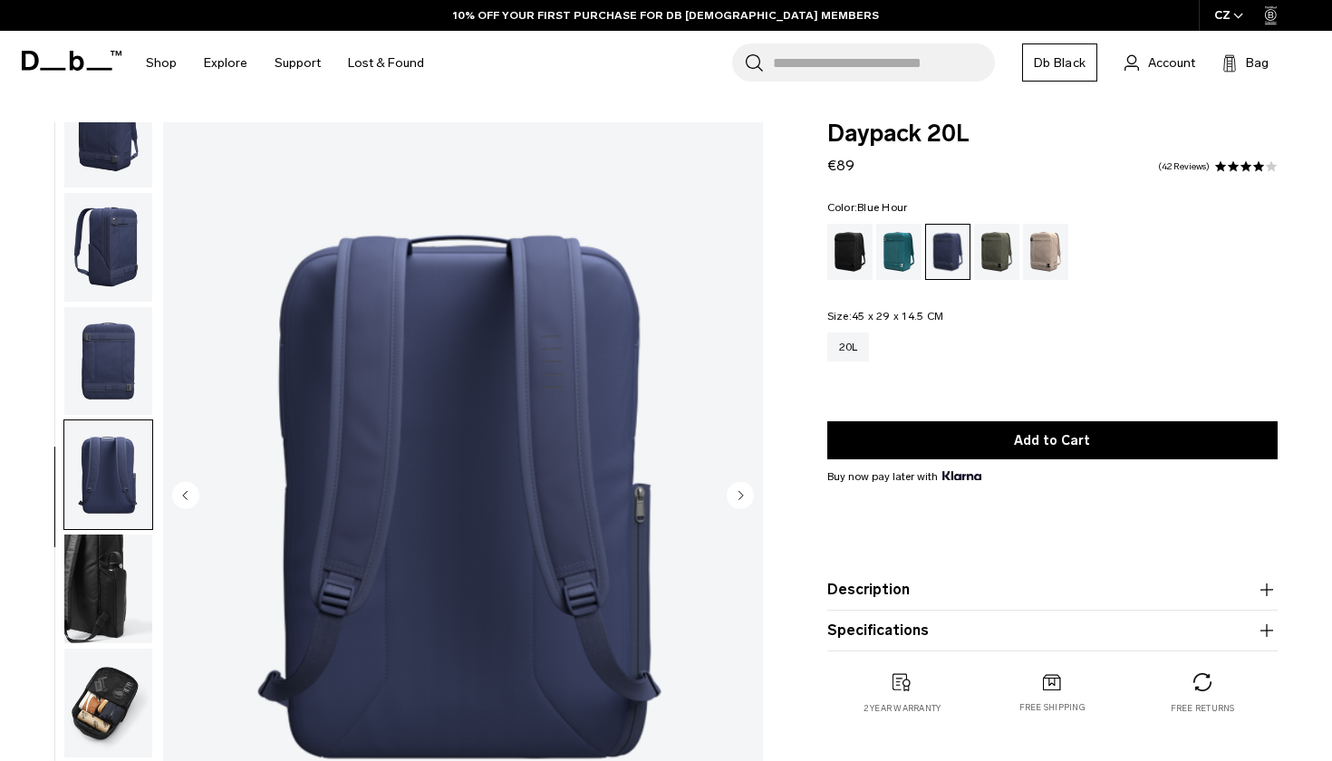
click at [106, 361] on img "button" at bounding box center [108, 361] width 88 height 109
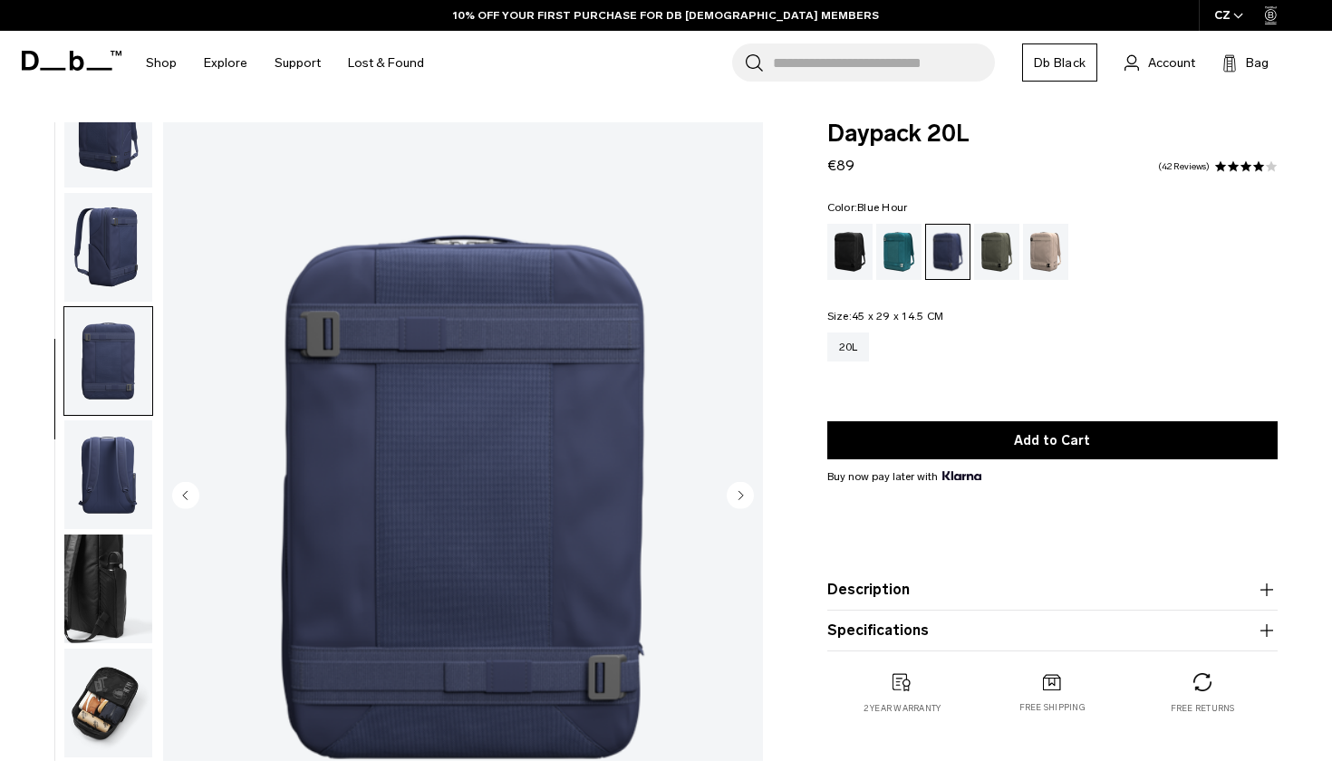
click at [101, 276] on img "button" at bounding box center [108, 247] width 88 height 109
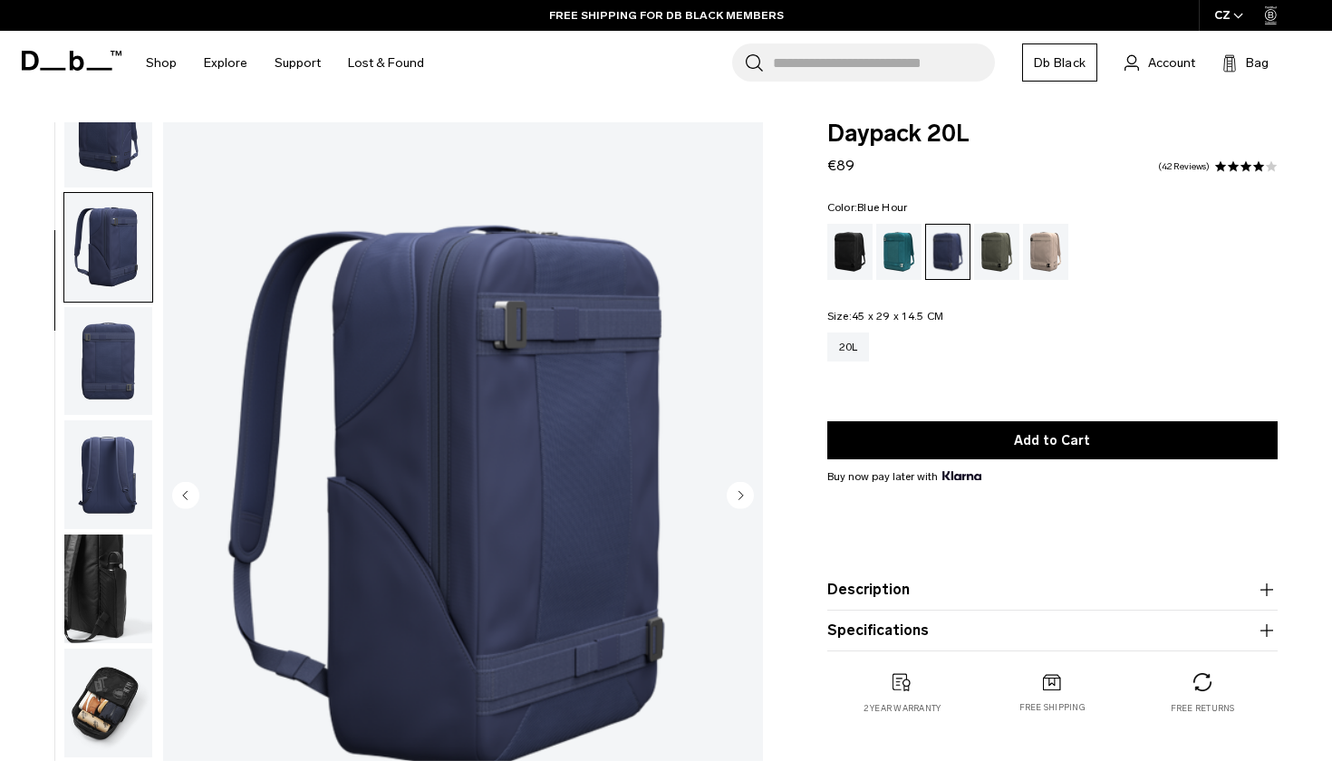
click at [100, 611] on img "button" at bounding box center [108, 588] width 88 height 109
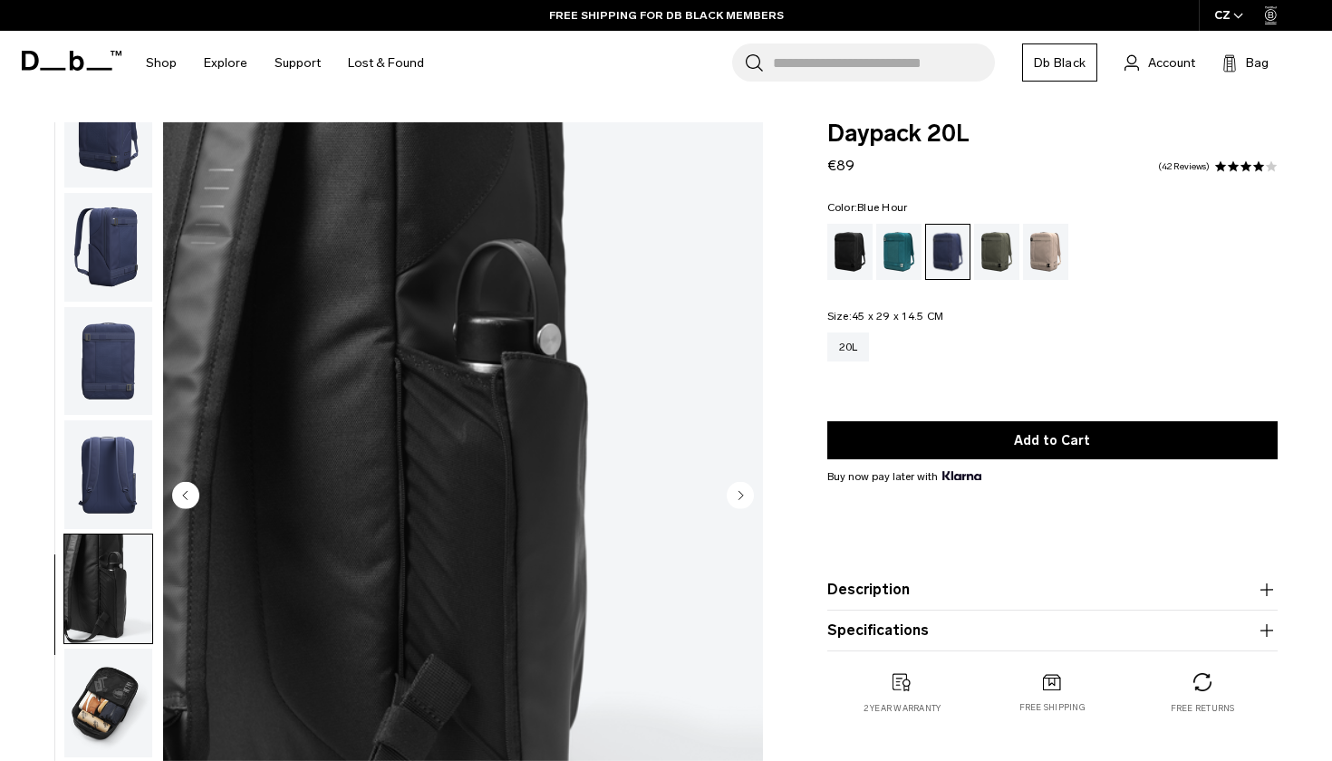
click at [91, 691] on img "button" at bounding box center [108, 703] width 88 height 109
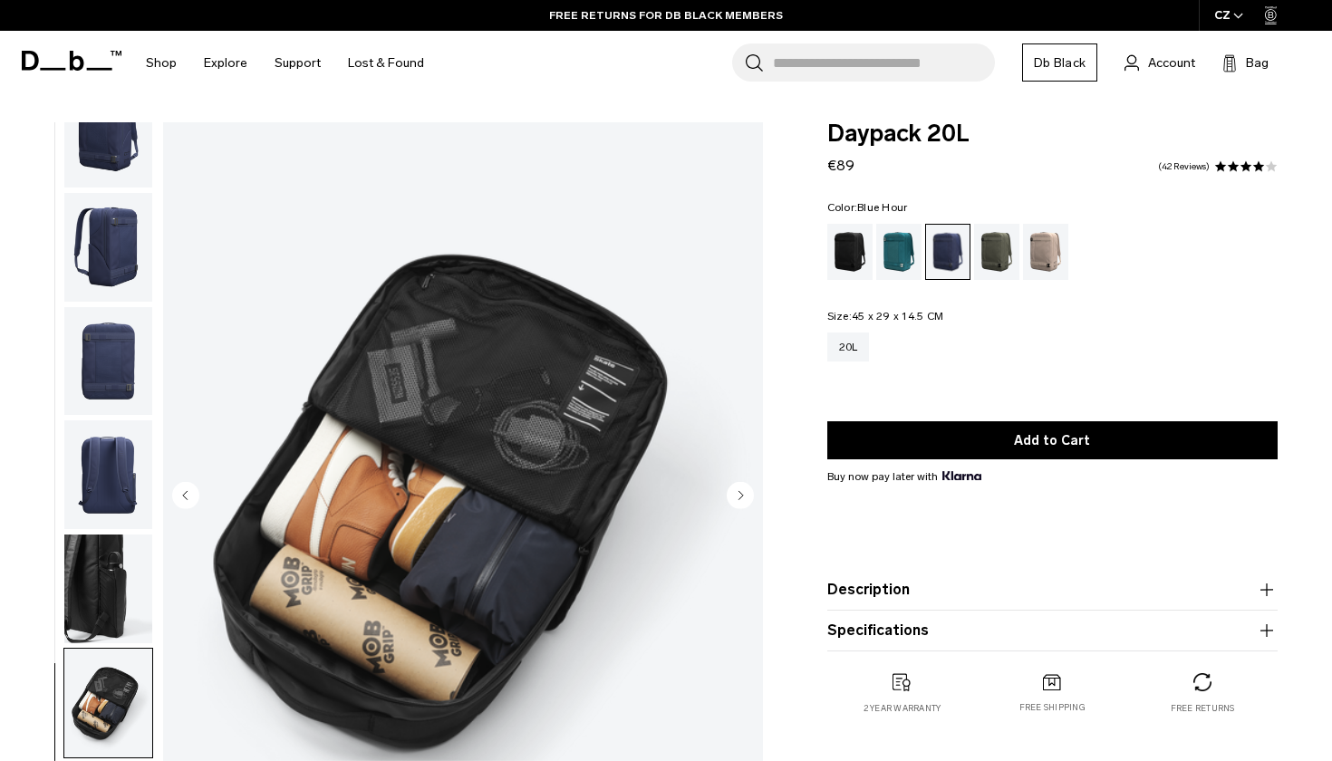
click at [105, 364] on img "button" at bounding box center [108, 361] width 88 height 109
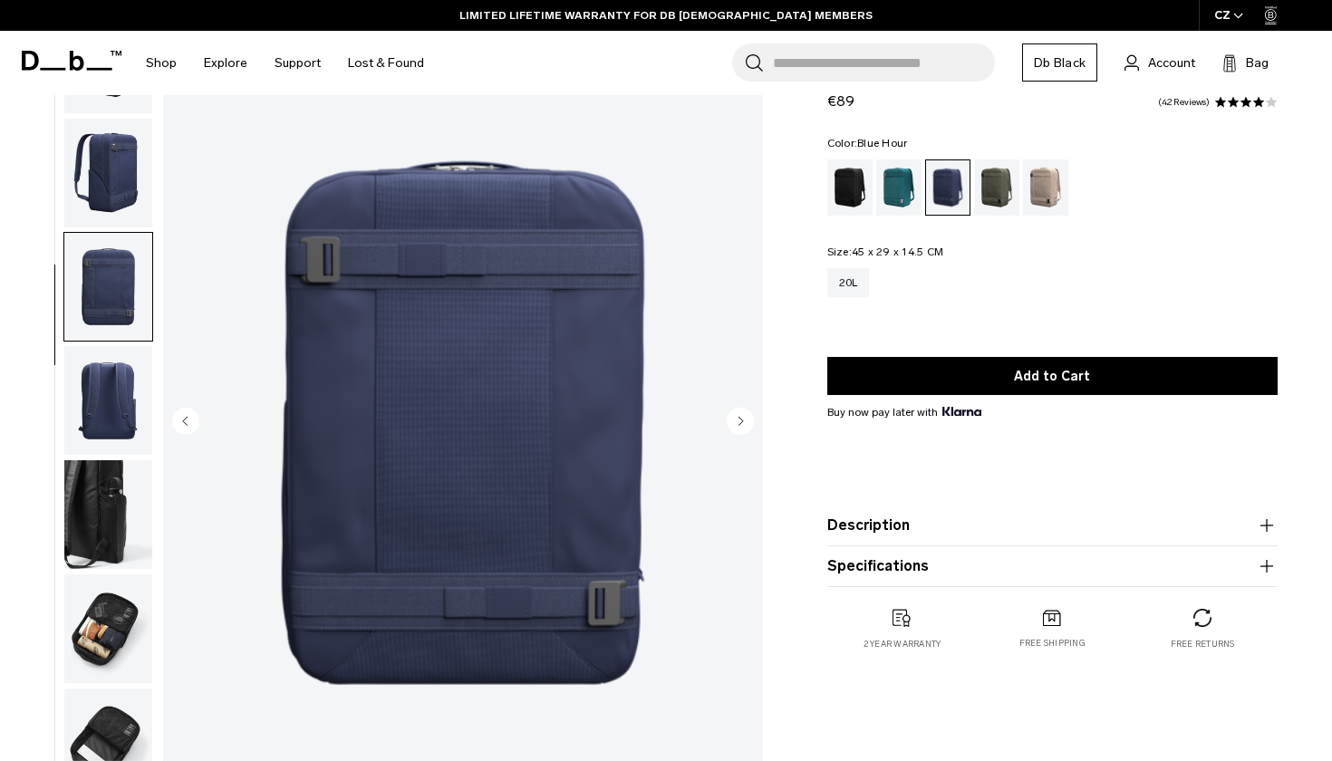
scroll to position [75, 0]
click at [852, 191] on div "Black Out" at bounding box center [850, 187] width 46 height 56
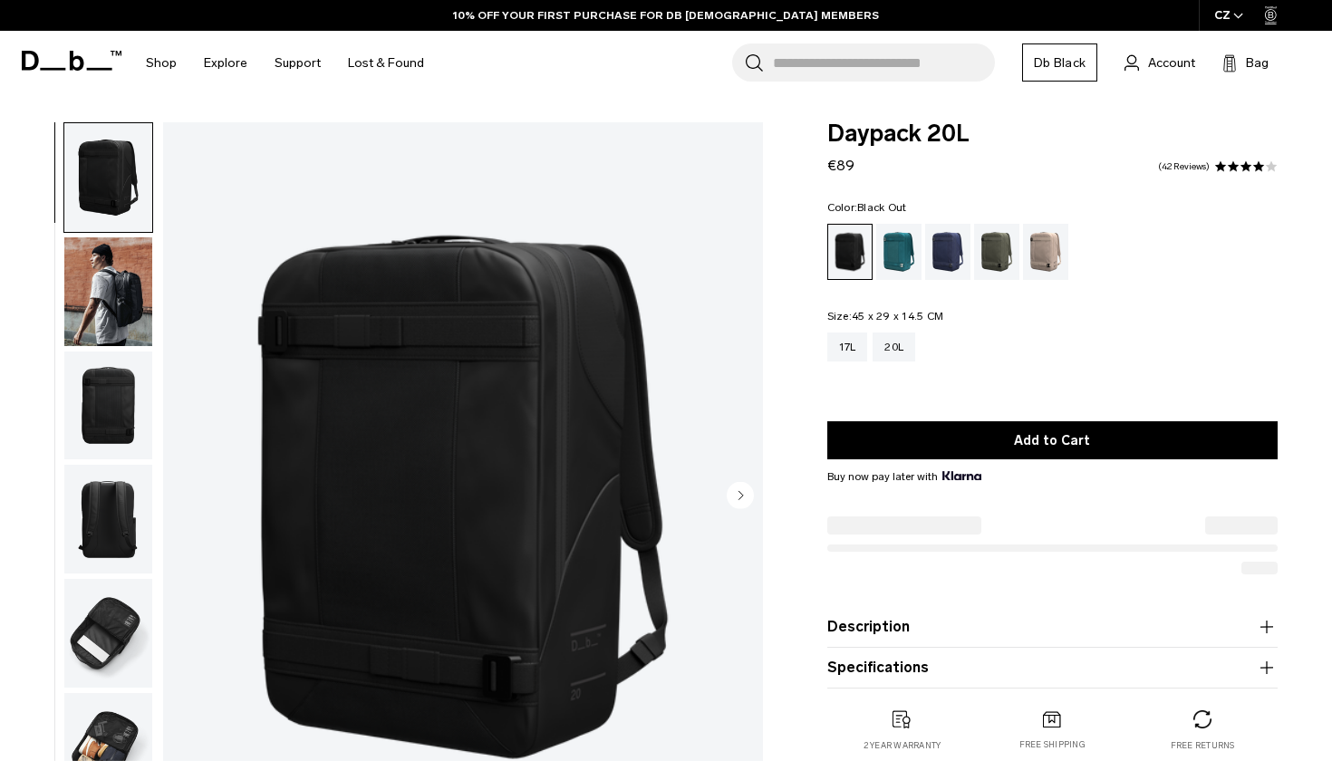
click at [120, 305] on img "button" at bounding box center [108, 291] width 88 height 109
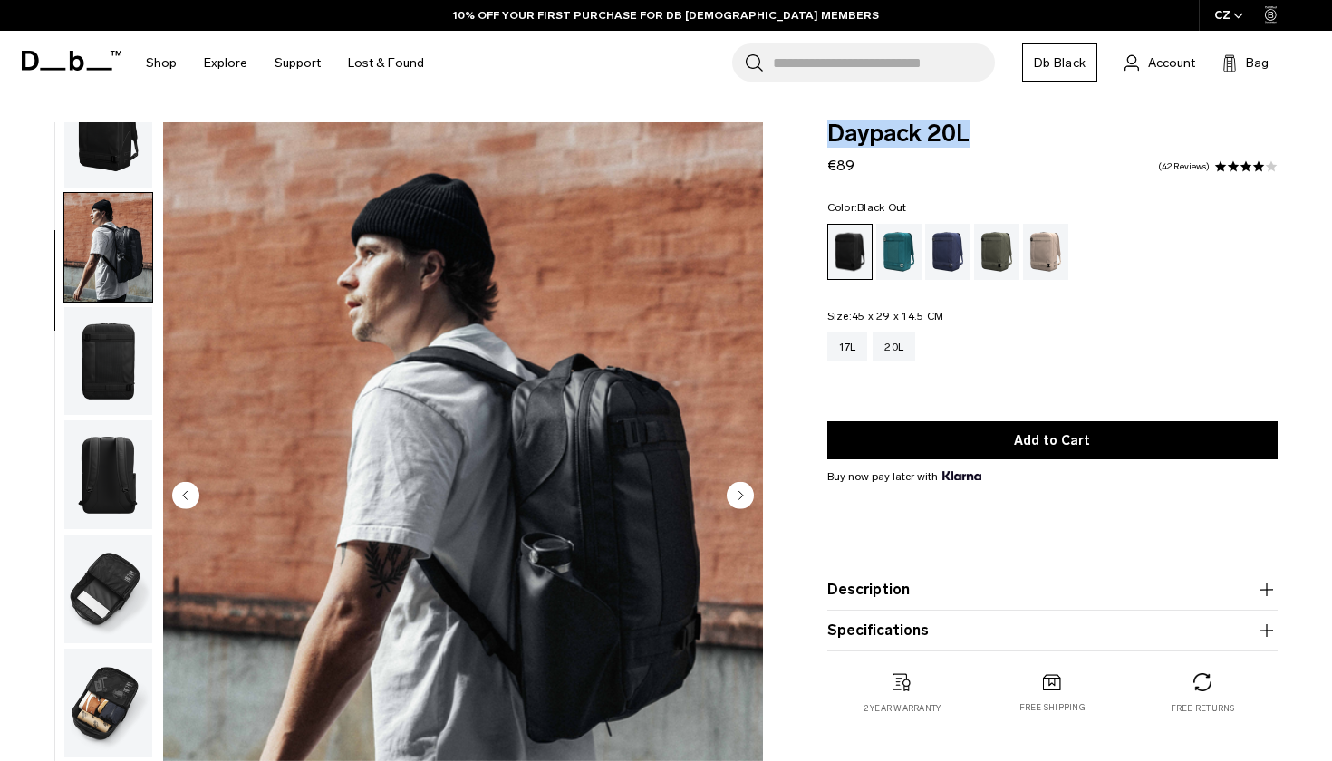
drag, startPoint x: 831, startPoint y: 127, endPoint x: 982, endPoint y: 157, distance: 154.2
click at [982, 157] on div "Daypack 20L €89 4.1 star rating 42 Reviews" at bounding box center [1052, 149] width 450 height 54
copy span "Daypack 20L"
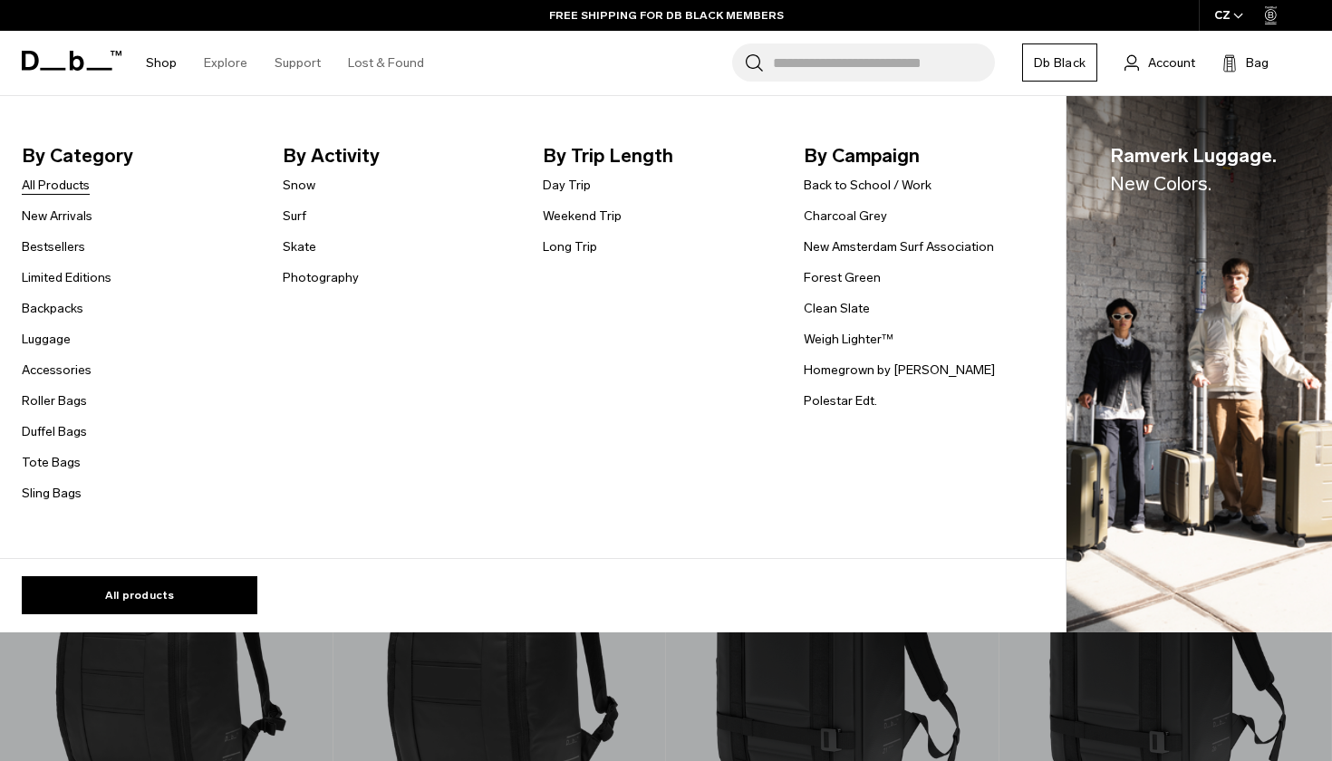
click at [70, 189] on link "All Products" at bounding box center [56, 185] width 68 height 19
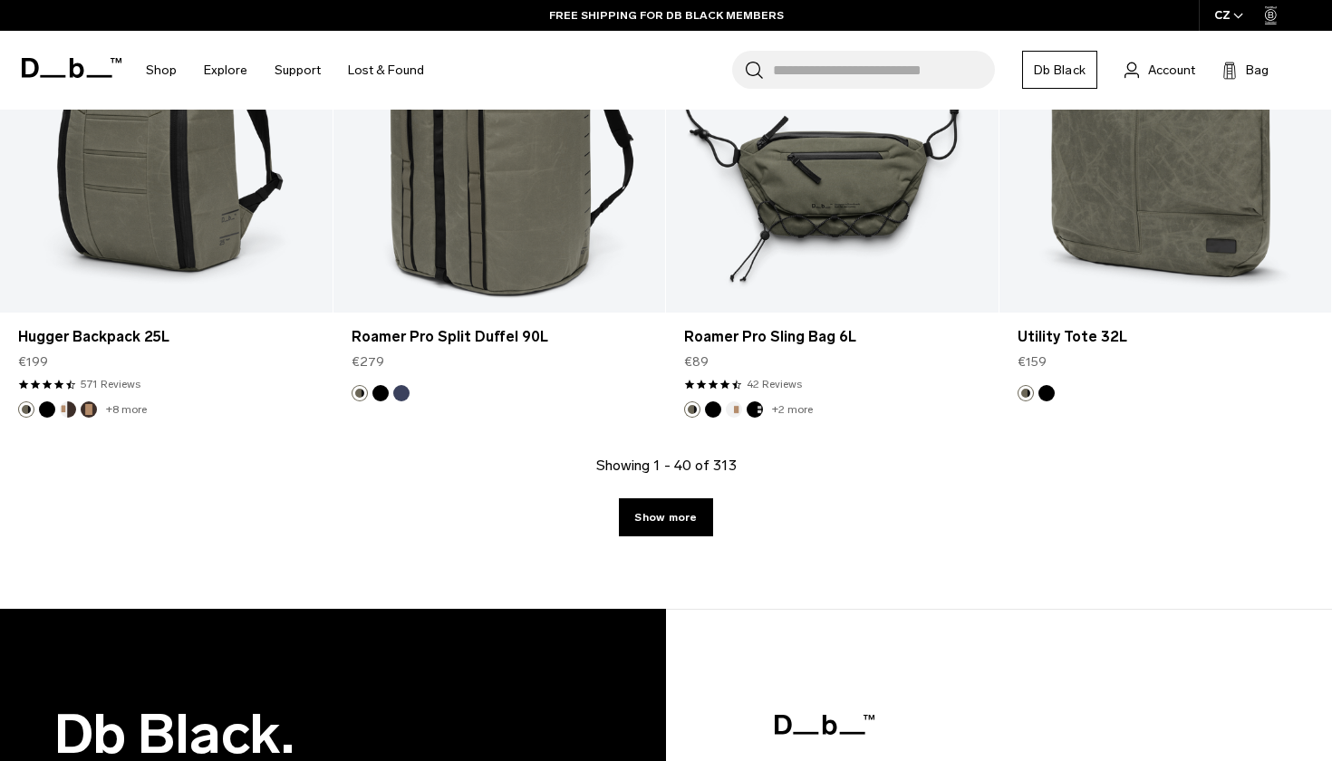
scroll to position [5624, 0]
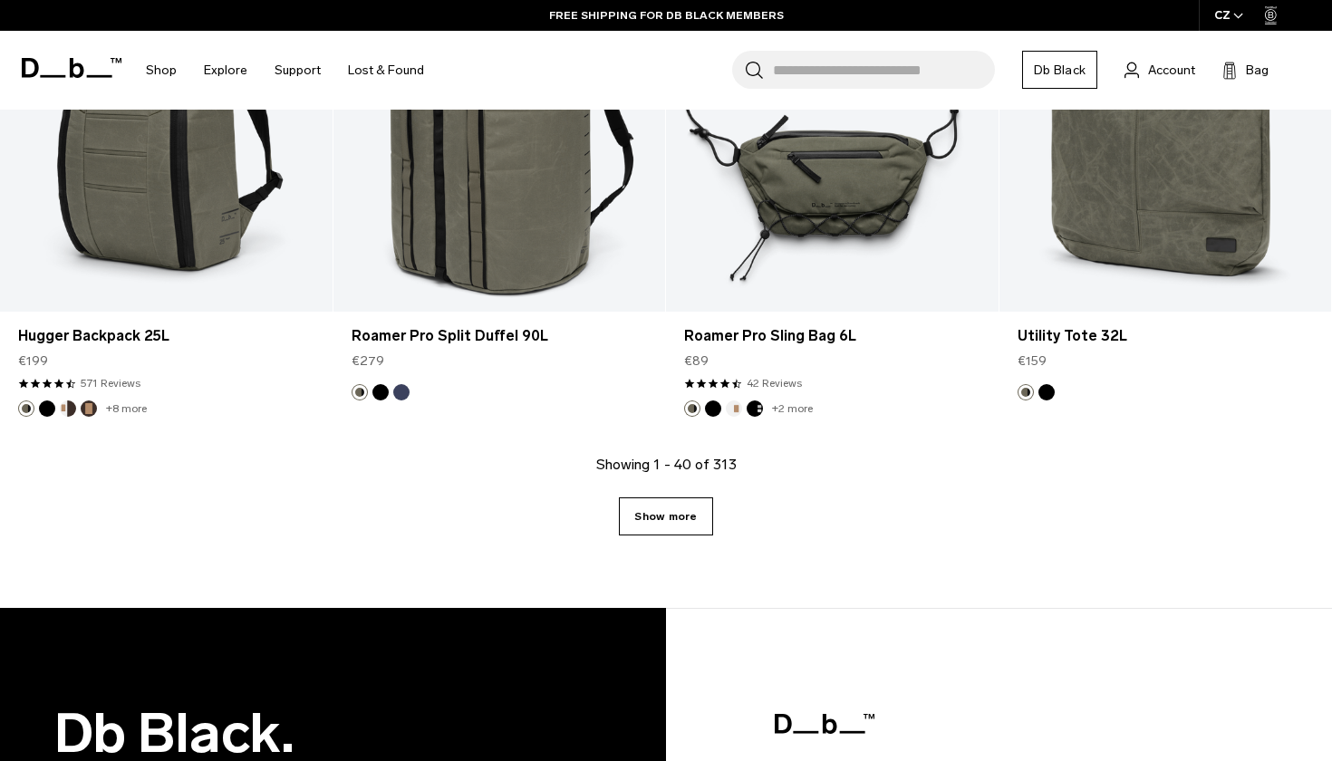
click at [676, 522] on link "Show more" at bounding box center [665, 516] width 93 height 38
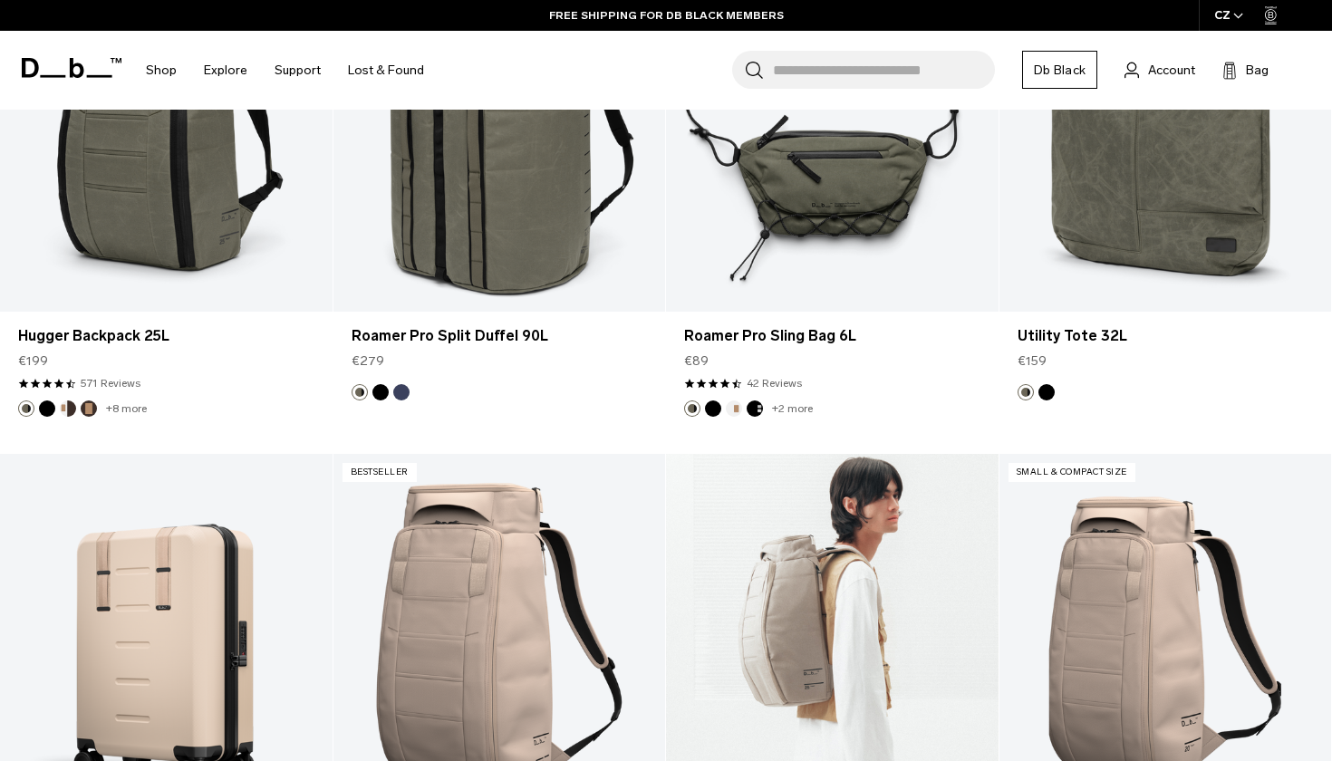
click at [673, 509] on link "Hugger Backpack 25L" at bounding box center [832, 638] width 332 height 369
click at [686, 515] on link "Hugger Backpack 25L" at bounding box center [832, 638] width 332 height 369
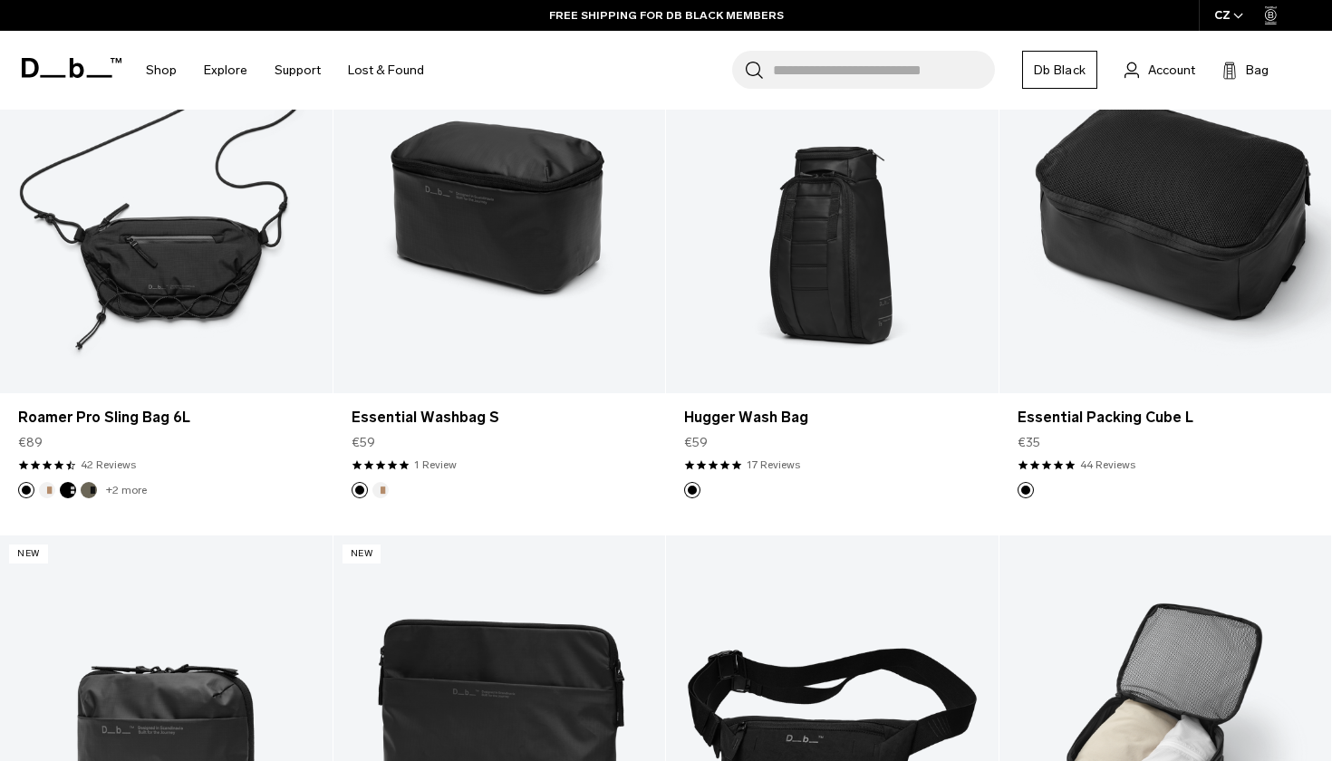
scroll to position [8797, 0]
